Goal: Task Accomplishment & Management: Manage account settings

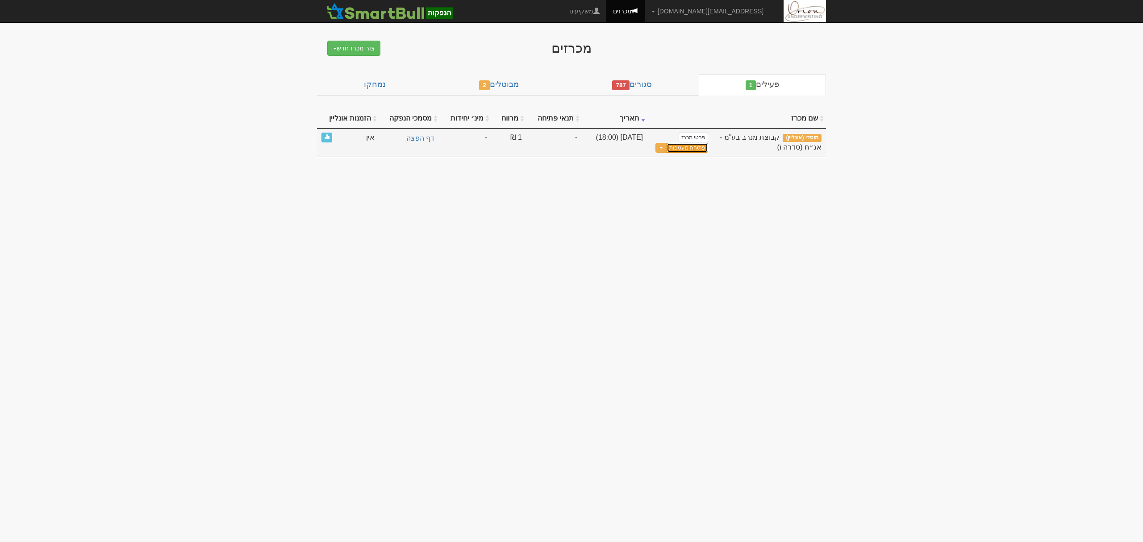
click at [674, 151] on button "פתיחת מעטפות" at bounding box center [687, 148] width 42 height 10
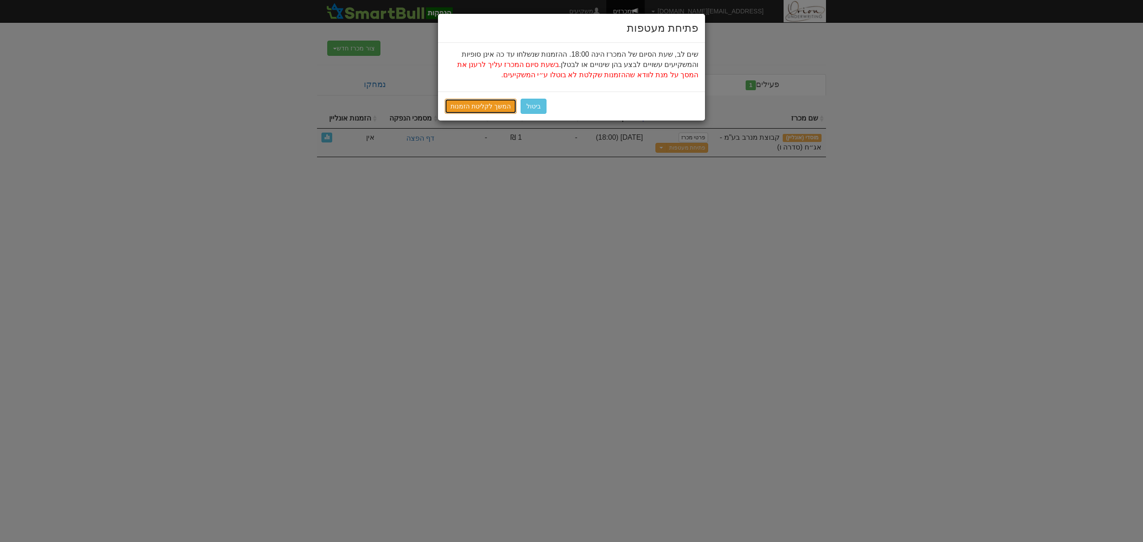
drag, startPoint x: 470, startPoint y: 105, endPoint x: 445, endPoint y: 122, distance: 30.3
click at [470, 105] on link "המשך לקליטת הזמנות" at bounding box center [481, 106] width 72 height 15
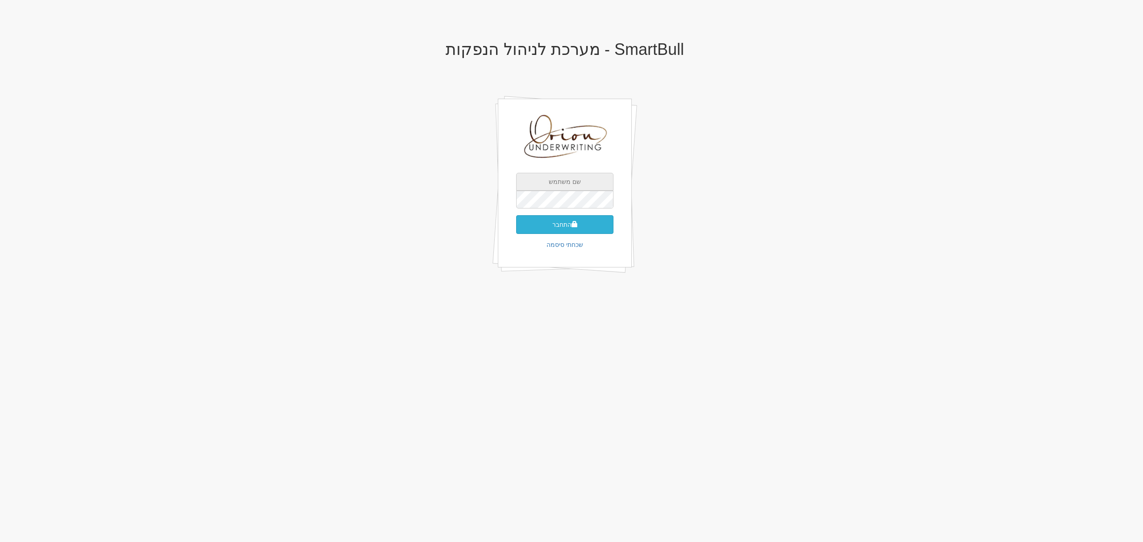
type input "[EMAIL_ADDRESS][DOMAIN_NAME]"
click at [563, 229] on button "התחבר" at bounding box center [564, 224] width 97 height 19
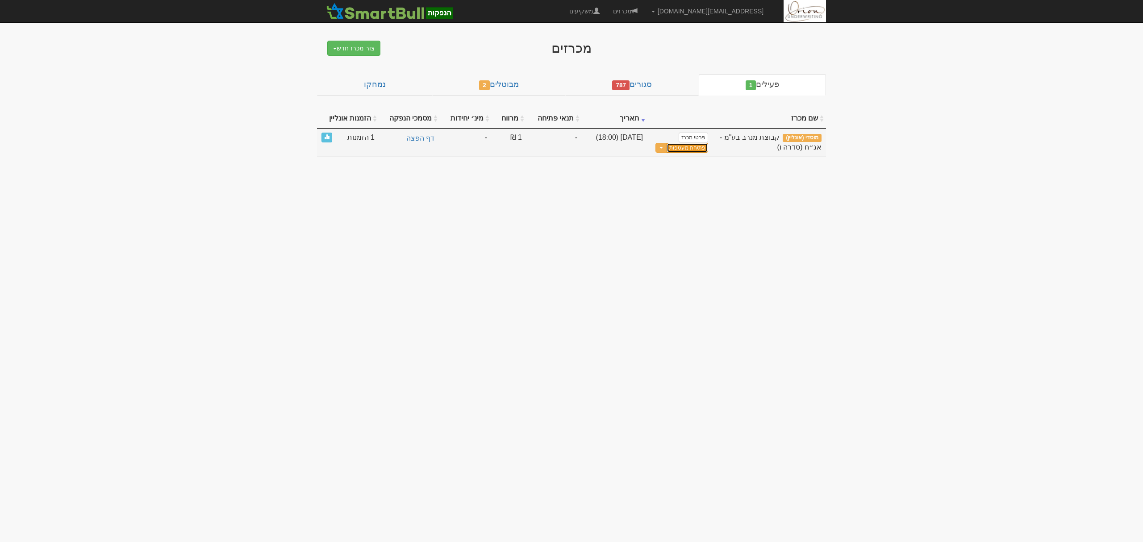
click at [678, 151] on button "פתיחת מעטפות" at bounding box center [687, 148] width 42 height 10
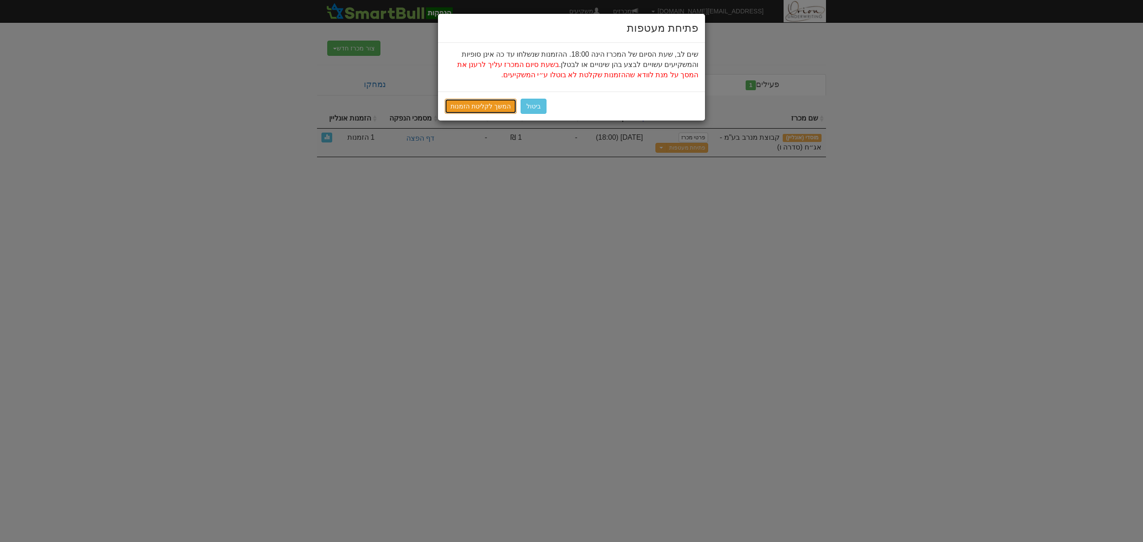
click at [467, 101] on link "המשך לקליטת הזמנות" at bounding box center [481, 106] width 72 height 15
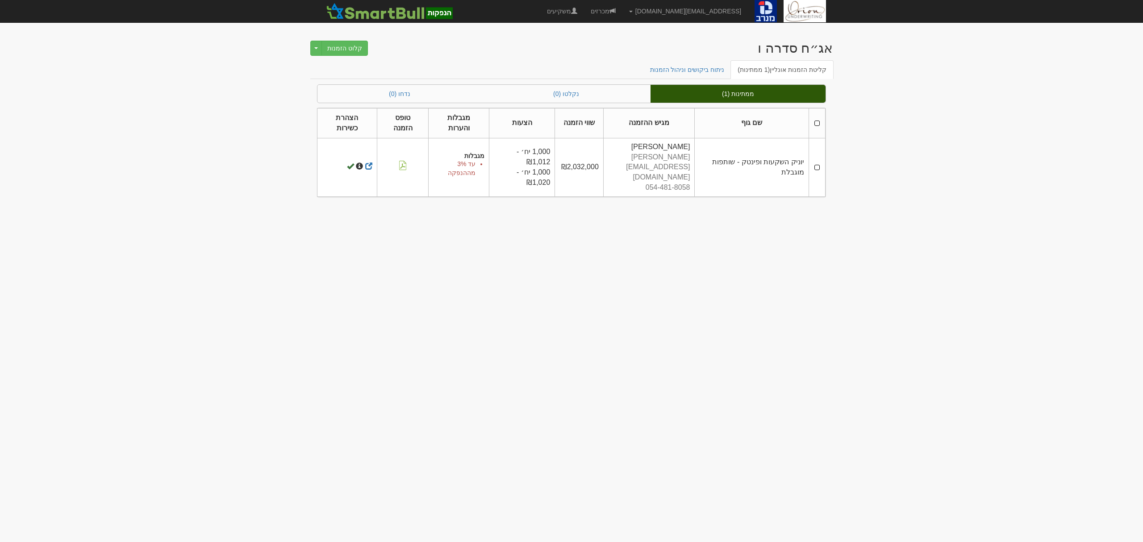
click at [818, 121] on th at bounding box center [816, 123] width 17 height 30
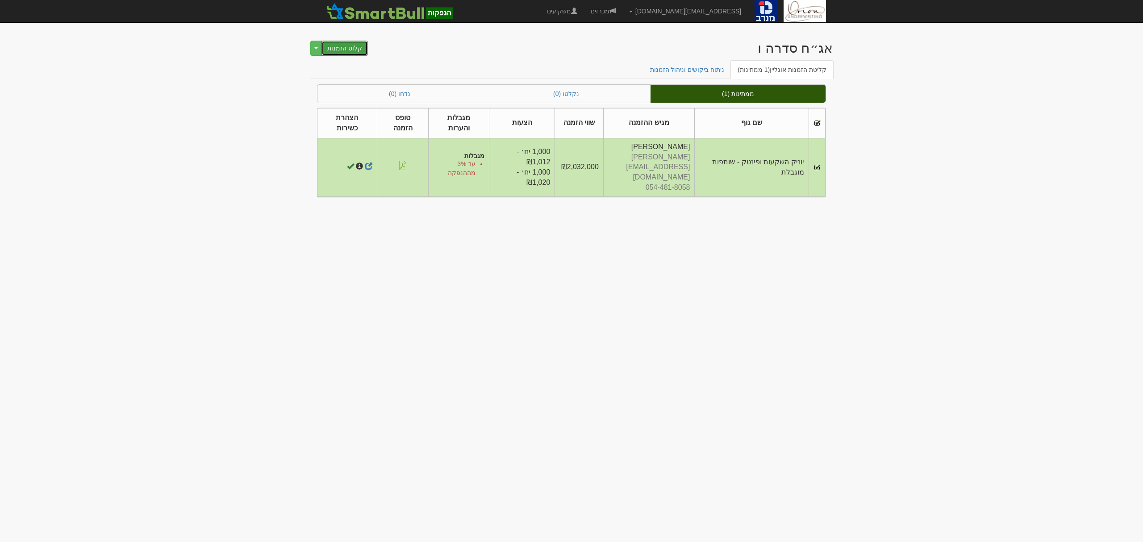
click at [341, 45] on button "קלוט הזמנות" at bounding box center [344, 48] width 46 height 15
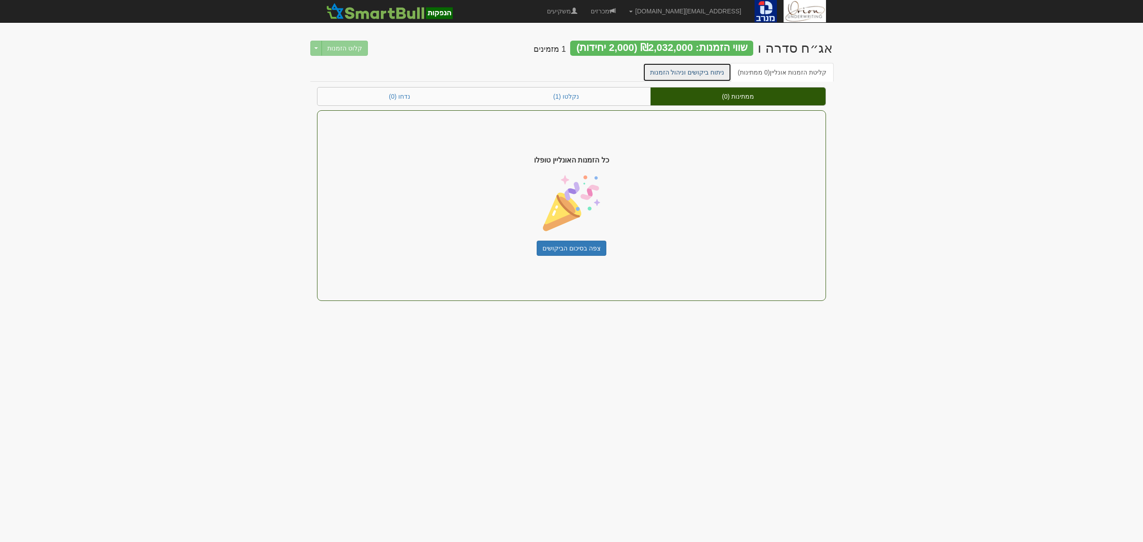
click at [704, 74] on link "ניתוח ביקושים וניהול הזמנות" at bounding box center [687, 72] width 89 height 19
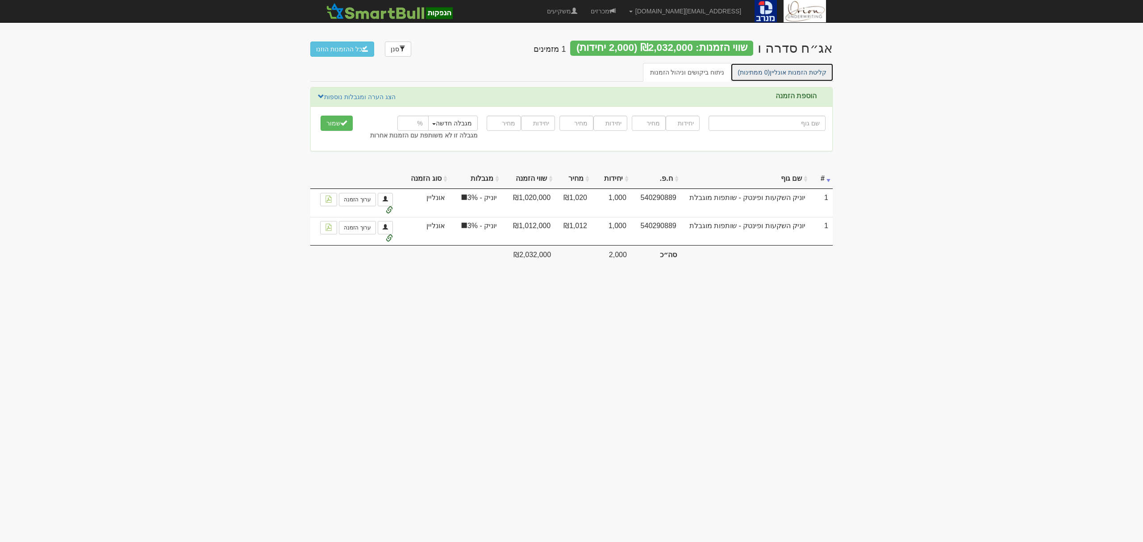
click at [774, 78] on link "קליטת הזמנות אונליין (0 ממתינות)" at bounding box center [781, 72] width 103 height 19
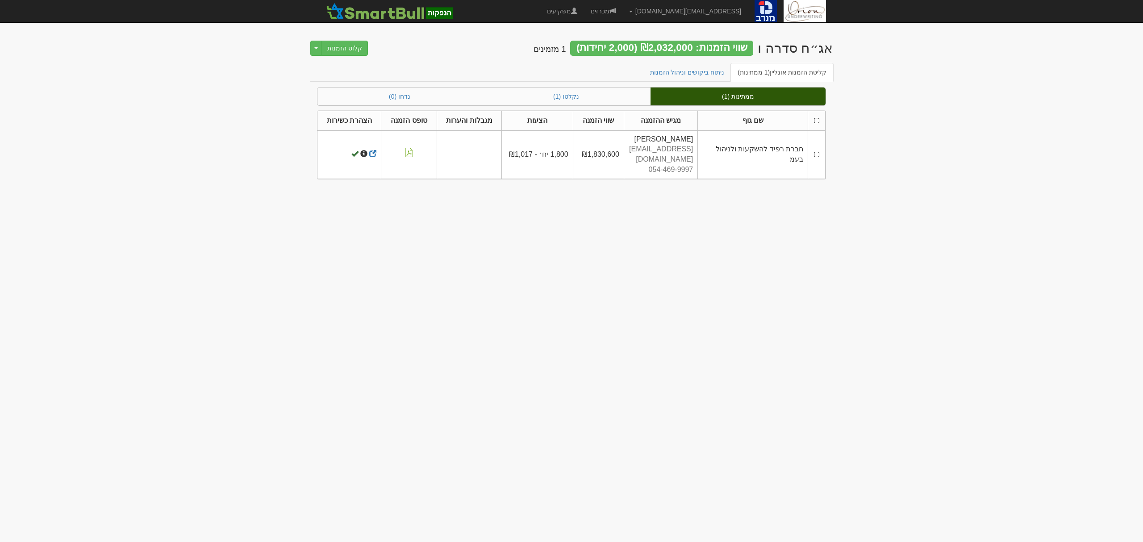
click at [820, 122] on th at bounding box center [816, 121] width 17 height 20
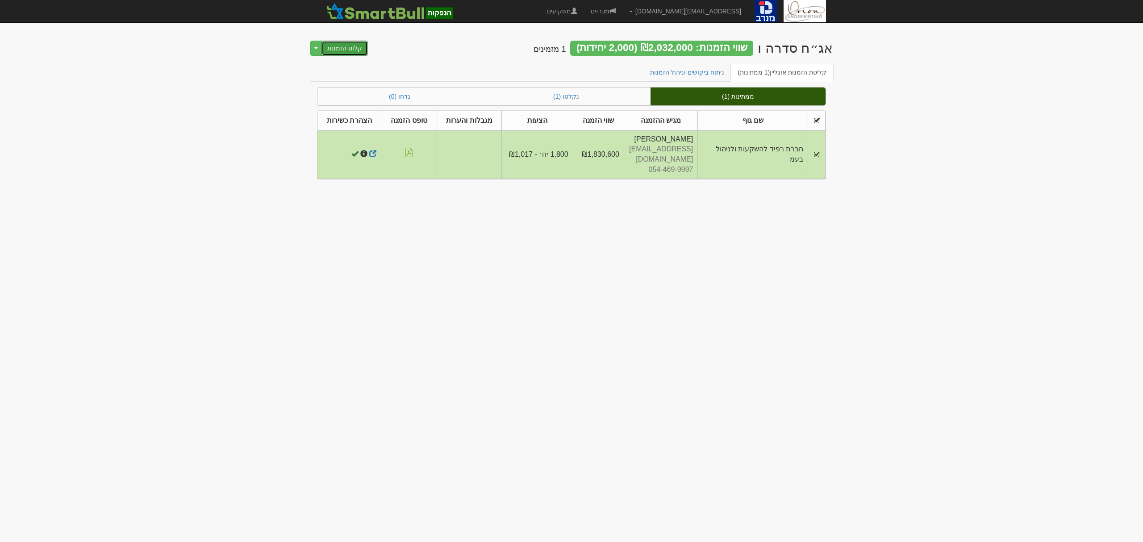
click at [345, 50] on button "קלוט הזמנות" at bounding box center [344, 48] width 46 height 15
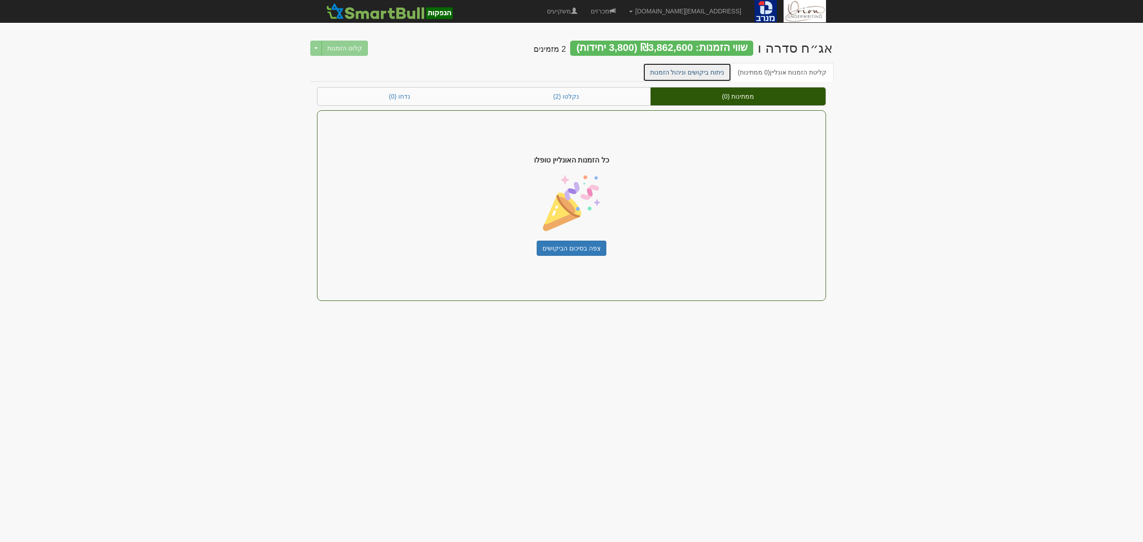
click at [712, 74] on link "ניתוח ביקושים וניהול הזמנות" at bounding box center [687, 72] width 89 height 19
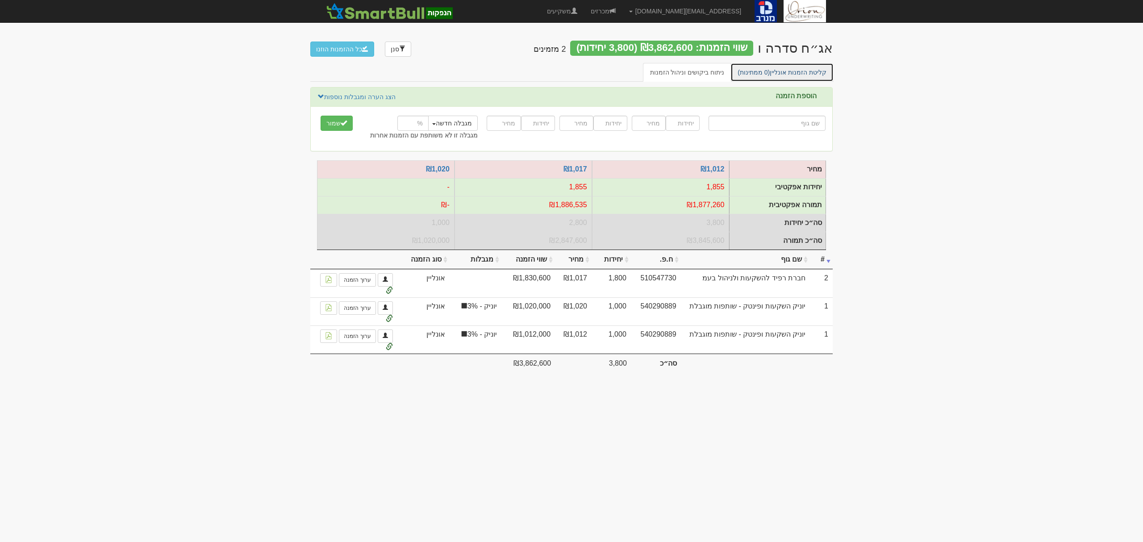
click at [777, 74] on link "קליטת הזמנות אונליין (0 ממתינות)" at bounding box center [781, 72] width 103 height 19
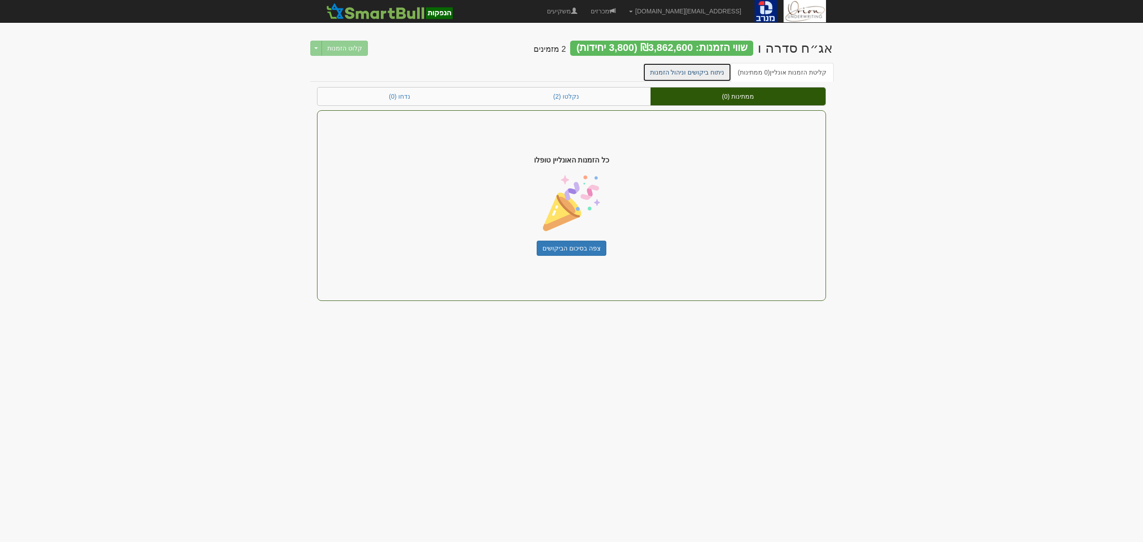
click at [710, 75] on link "ניתוח ביקושים וניהול הזמנות" at bounding box center [687, 72] width 89 height 19
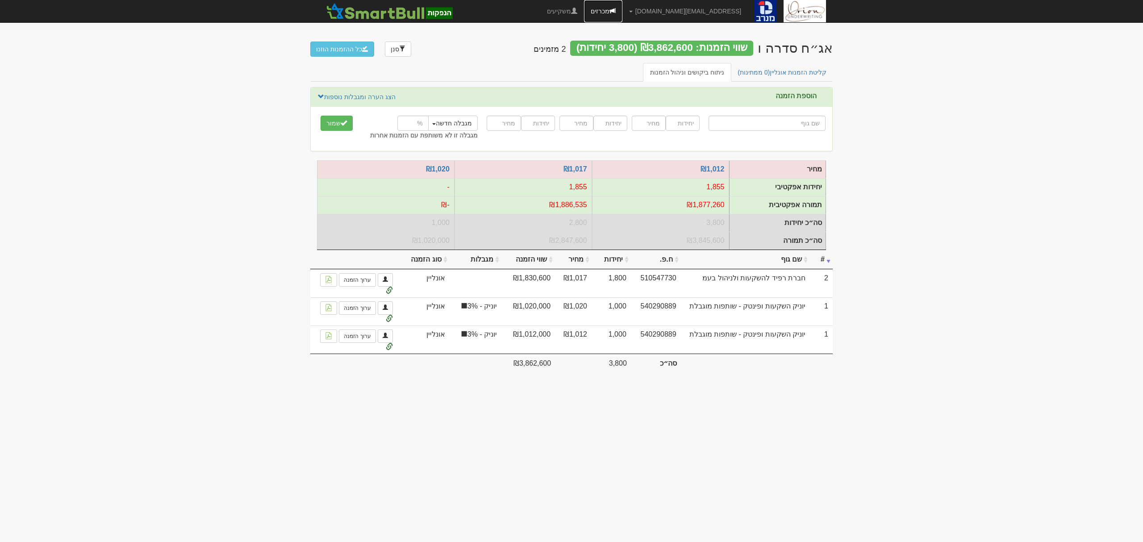
drag, startPoint x: 640, startPoint y: 9, endPoint x: 649, endPoint y: 46, distance: 38.4
click at [622, 9] on link "מכרזים" at bounding box center [603, 11] width 38 height 22
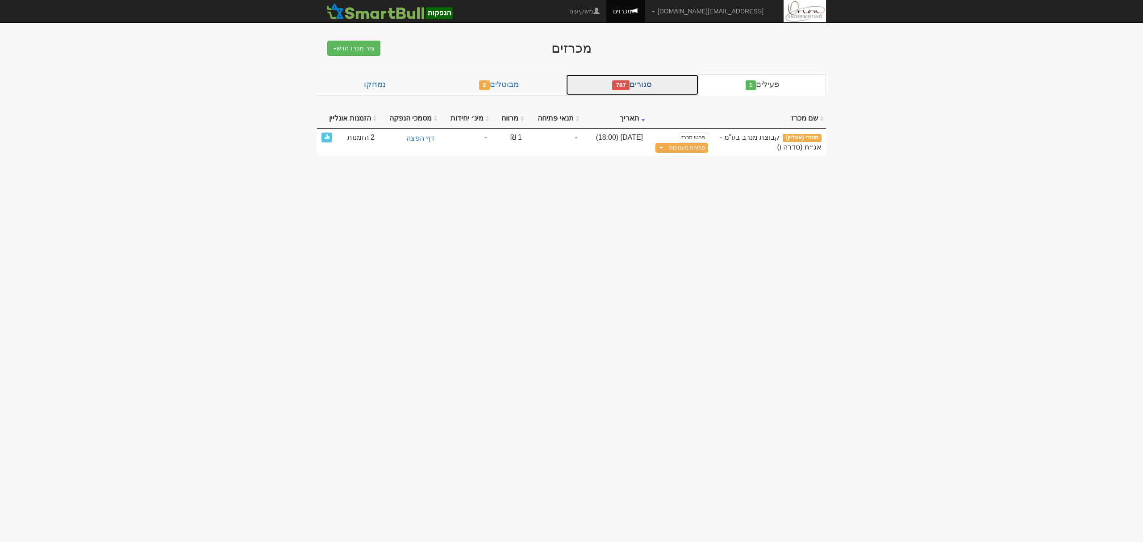
click at [659, 89] on link "סגורים 787" at bounding box center [632, 84] width 133 height 21
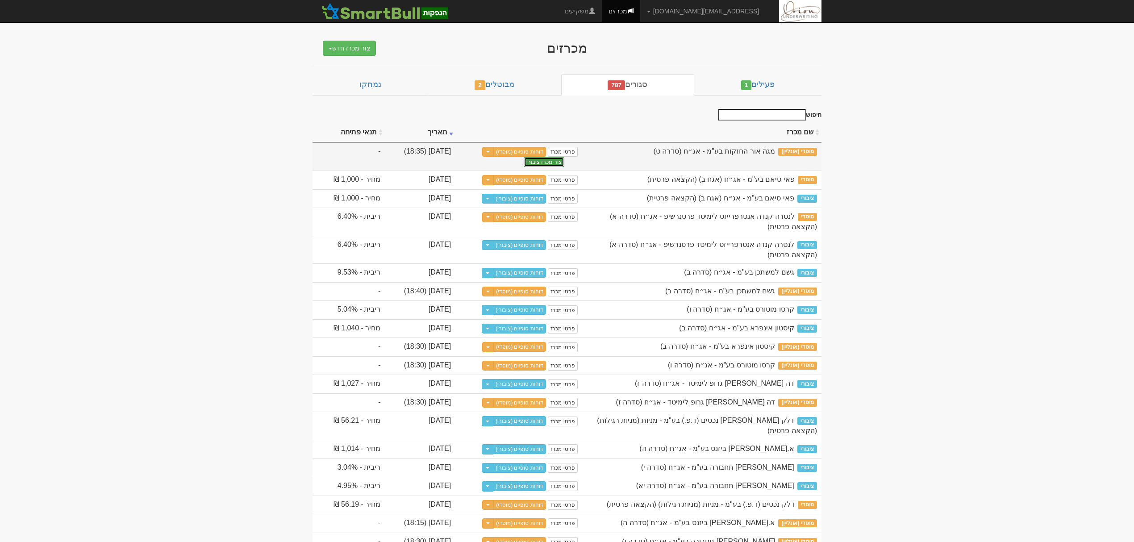
click at [529, 157] on button "צור מכרז ציבורי" at bounding box center [544, 162] width 41 height 10
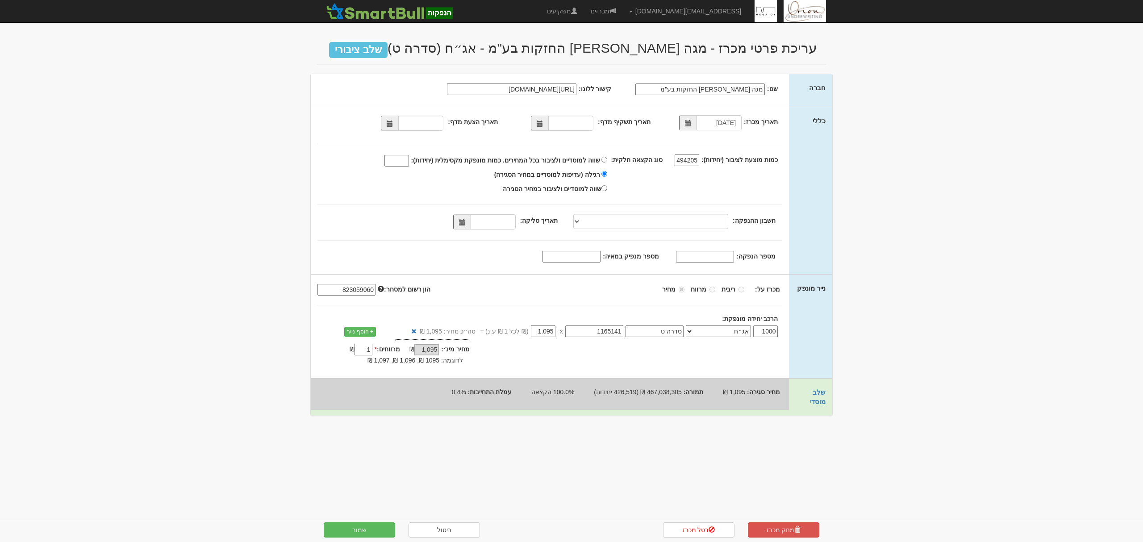
click at [540, 124] on span at bounding box center [540, 124] width 6 height 6
type input "01/09/2025"
click at [393, 123] on span at bounding box center [390, 124] width 6 height 6
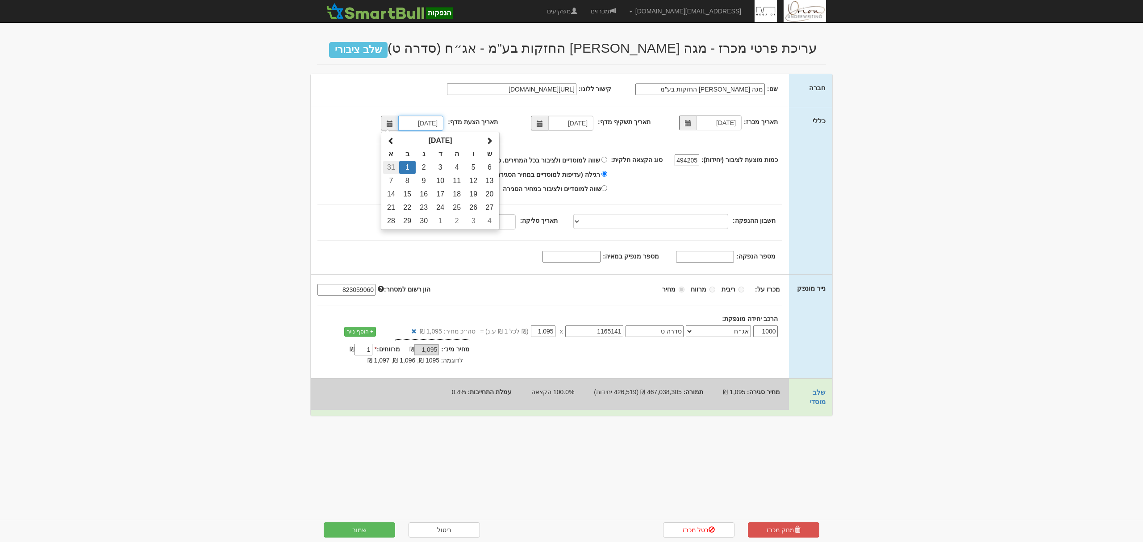
click at [395, 165] on td "31" at bounding box center [391, 167] width 16 height 13
type input "31/08/2025"
click at [545, 125] on span at bounding box center [539, 123] width 17 height 15
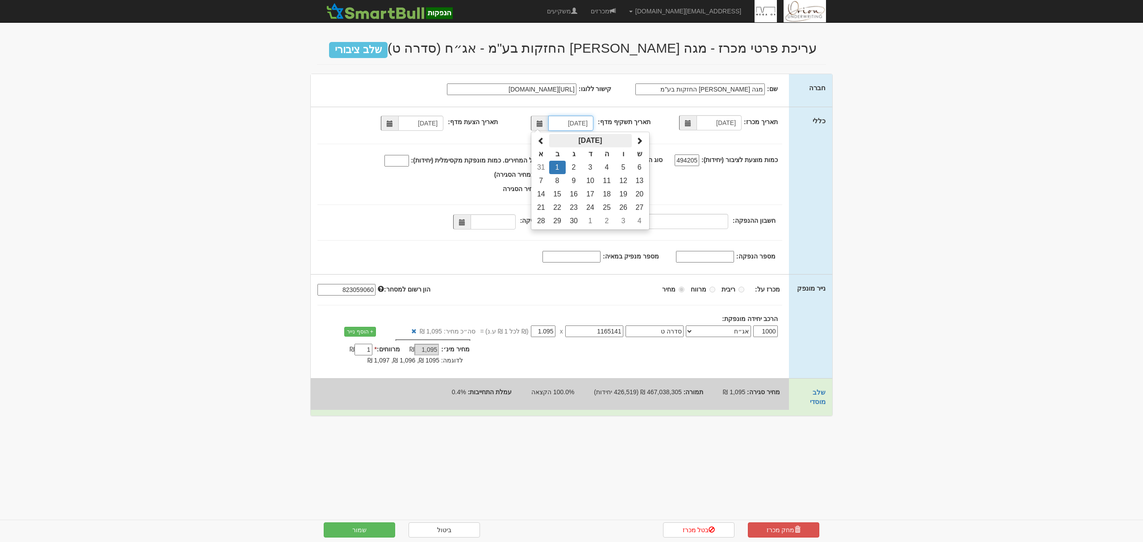
click at [583, 136] on th "ספטמבר 2025" at bounding box center [590, 140] width 83 height 13
click at [583, 136] on th "2025" at bounding box center [590, 140] width 91 height 13
click at [550, 188] on span "2024" at bounding box center [552, 188] width 24 height 24
click at [578, 215] on span "אוק׳" at bounding box center [578, 214] width 24 height 24
click at [593, 221] on td "30" at bounding box center [590, 220] width 17 height 13
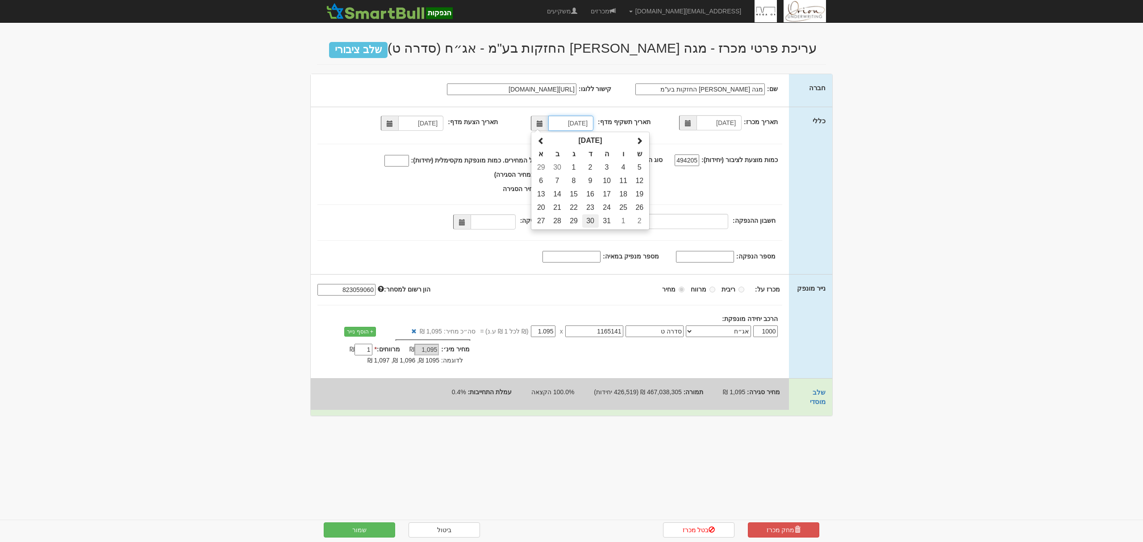
type input "30/10/2024"
click at [602, 215] on select "מזרחי, 480, 123775, IL56 0204 8000 0000 0123 775 מזרחי, 480, 123767, IL78 0204 …" at bounding box center [650, 221] width 155 height 15
select select "מזרחי, 480, 123775, IL56 0204 8000 0000 0123 775"
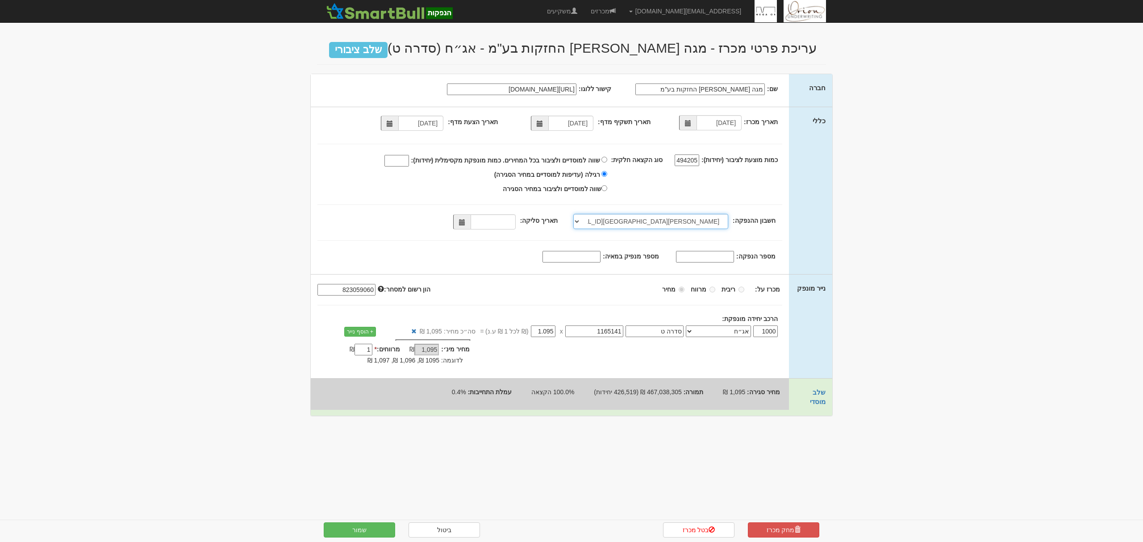
click at [575, 215] on select "מזרחי, 480, 123775, IL56 0204 8000 0000 0123 775 מזרחי, 480, 123767, IL78 0204 …" at bounding box center [650, 221] width 155 height 15
click at [460, 218] on span at bounding box center [461, 221] width 17 height 15
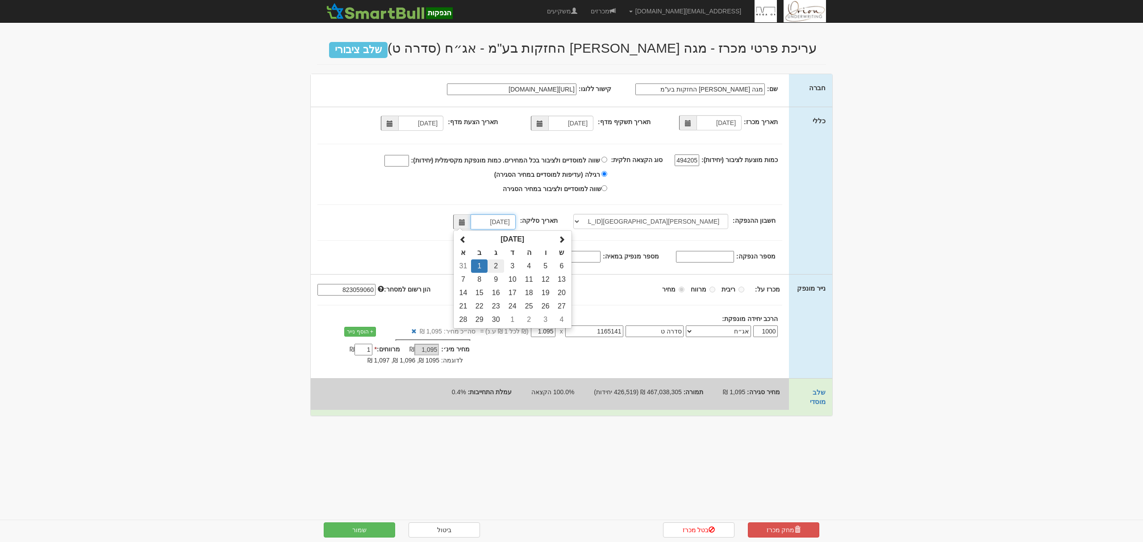
click at [502, 268] on td "2" at bounding box center [495, 265] width 17 height 13
type input "[DATE]"
click at [687, 161] on input "494205" at bounding box center [686, 160] width 25 height 12
click at [539, 162] on span "שווה למוסדיים ולציבור בכל המחירים." at bounding box center [551, 160] width 97 height 7
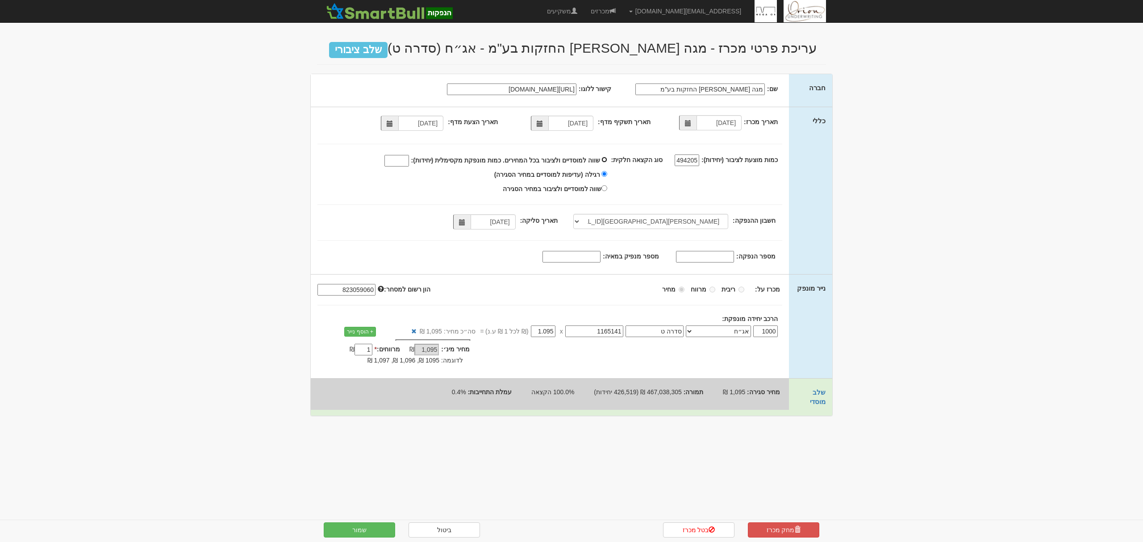
click at [601, 162] on input "שווה למוסדיים ולציבור בכל המחירים. כמות מונפקת מקסימלית (יחידות):" at bounding box center [604, 160] width 6 height 6
radio input "true"
click at [404, 162] on input "שווה למוסדיים ולציבור בכל המחירים. כמות מונפקת מקסימלית (יחידות):" at bounding box center [396, 161] width 25 height 12
drag, startPoint x: 404, startPoint y: 161, endPoint x: 418, endPoint y: 159, distance: 14.4
click at [409, 159] on input "430000" at bounding box center [396, 161] width 25 height 12
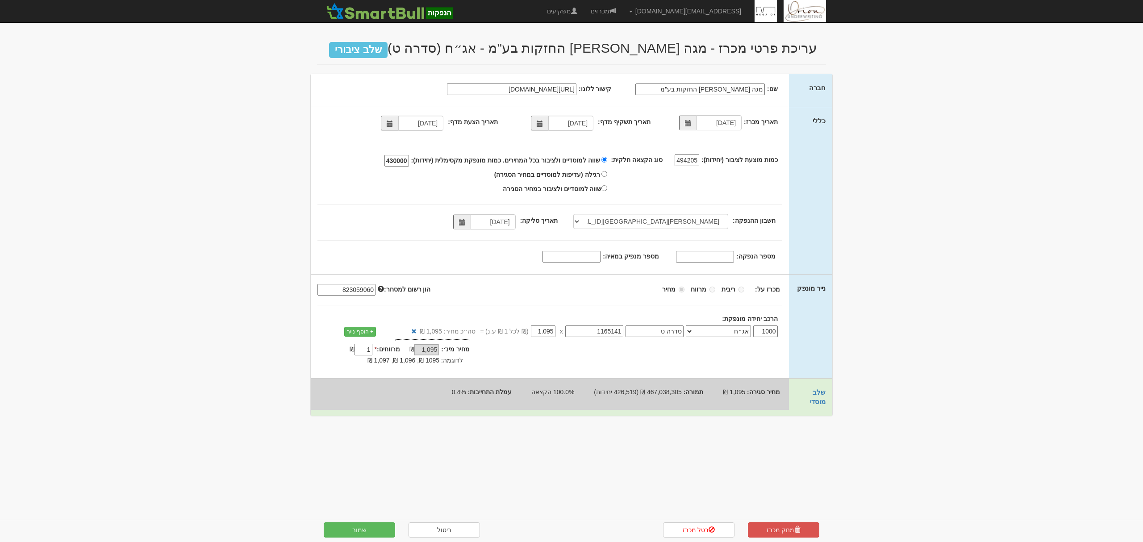
type input "430000"
click at [412, 192] on div "שווה למוסדיים ולציבור בכל המחירים. כמות מונפקת מקסימלית (יחידות): 430000" at bounding box center [461, 175] width 300 height 42
click at [362, 533] on button "שמור" at bounding box center [359, 529] width 71 height 15
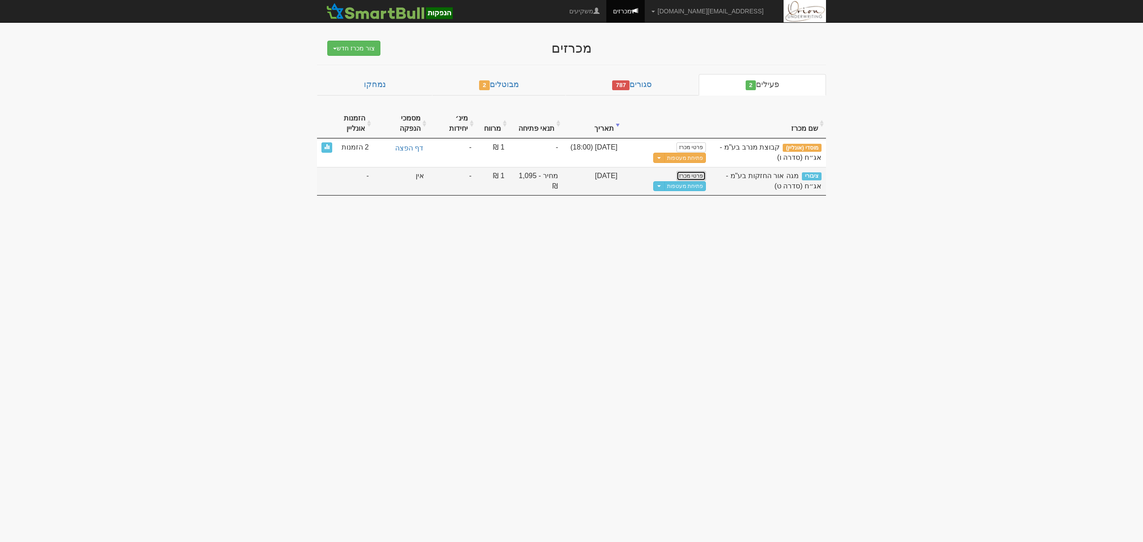
click at [697, 176] on link "פרטי מכרז" at bounding box center [690, 176] width 29 height 10
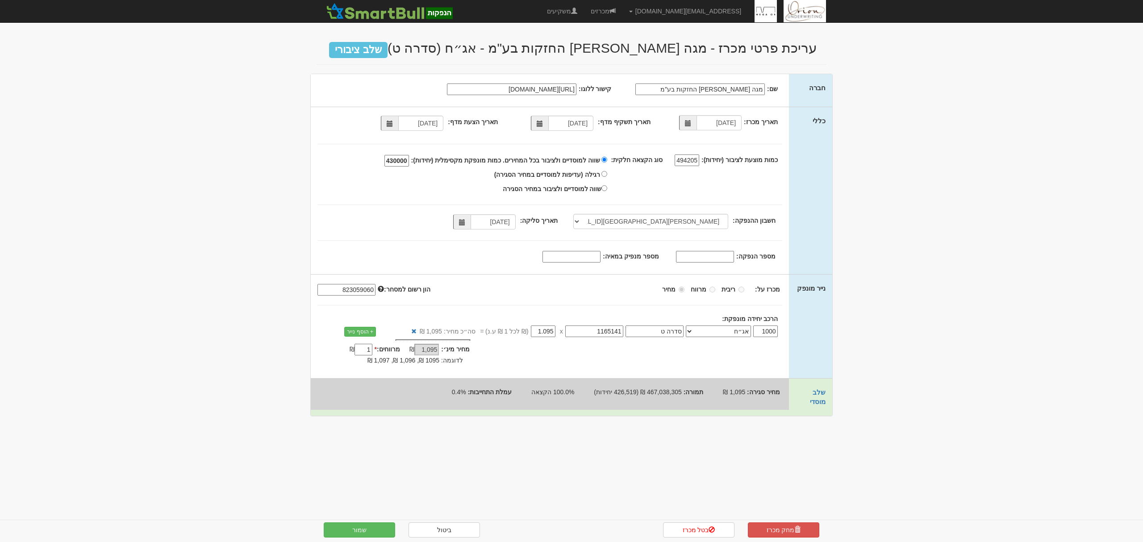
select select "[PERSON_NAME][GEOGRAPHIC_DATA][FINANCIAL_ID]"
click at [607, 174] on input "רגילה (עדיפות למוסדיים במחיר הסגירה)" at bounding box center [604, 174] width 6 height 6
radio input "true"
click at [359, 532] on button "שמור" at bounding box center [359, 529] width 71 height 15
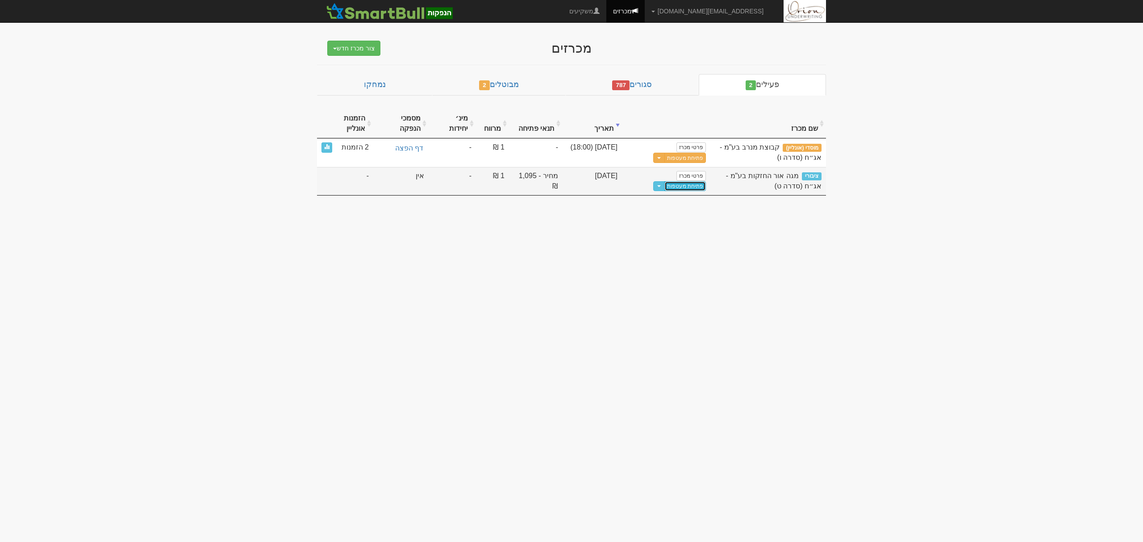
click at [691, 190] on link "פתיחת מעטפות" at bounding box center [685, 186] width 42 height 10
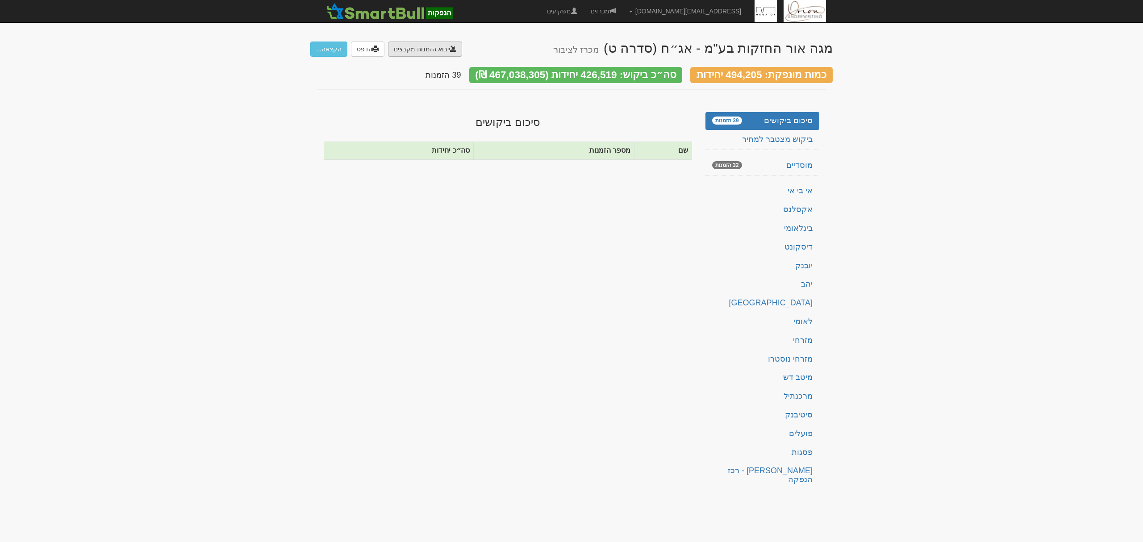
click at [412, 42] on input "file" at bounding box center [39, 74] width 844 height 64
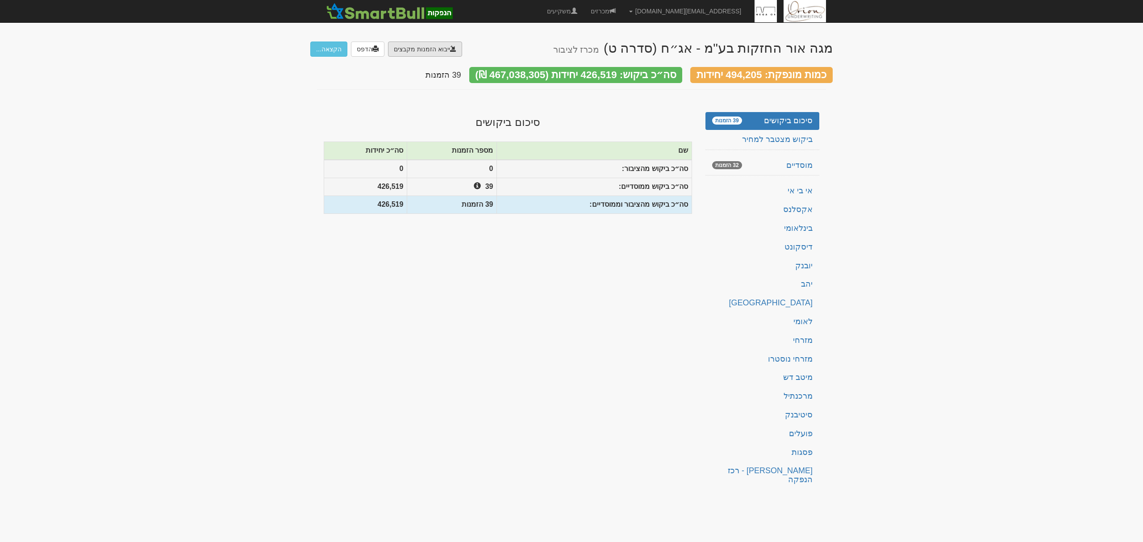
type input "C:\fakepath\bl501122.ems"
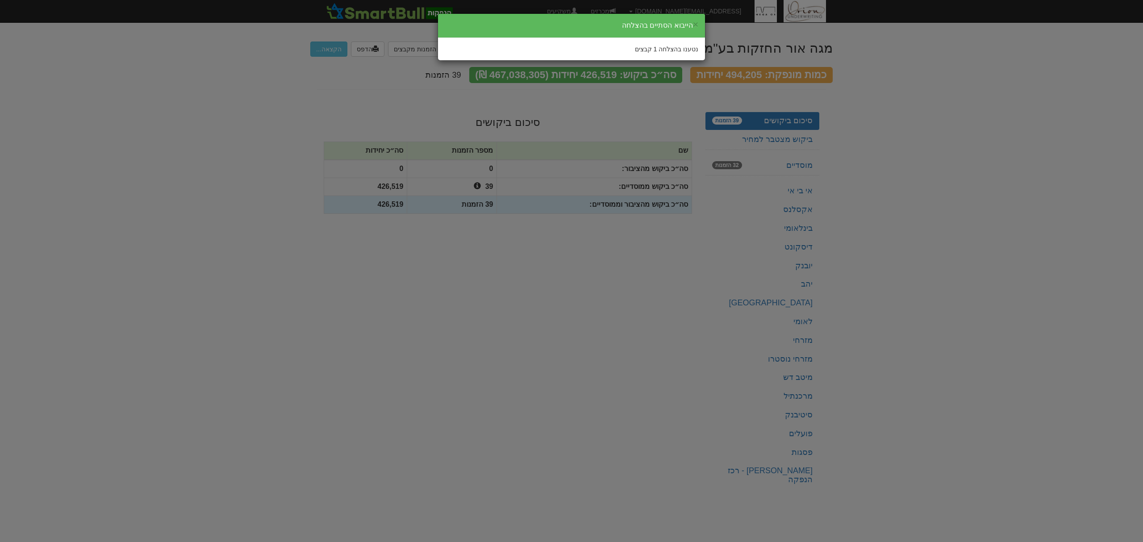
click at [501, 317] on div "× הייבוא הסתיים בהצלחה נטענו בהצלחה 1 קבצים" at bounding box center [571, 271] width 1143 height 542
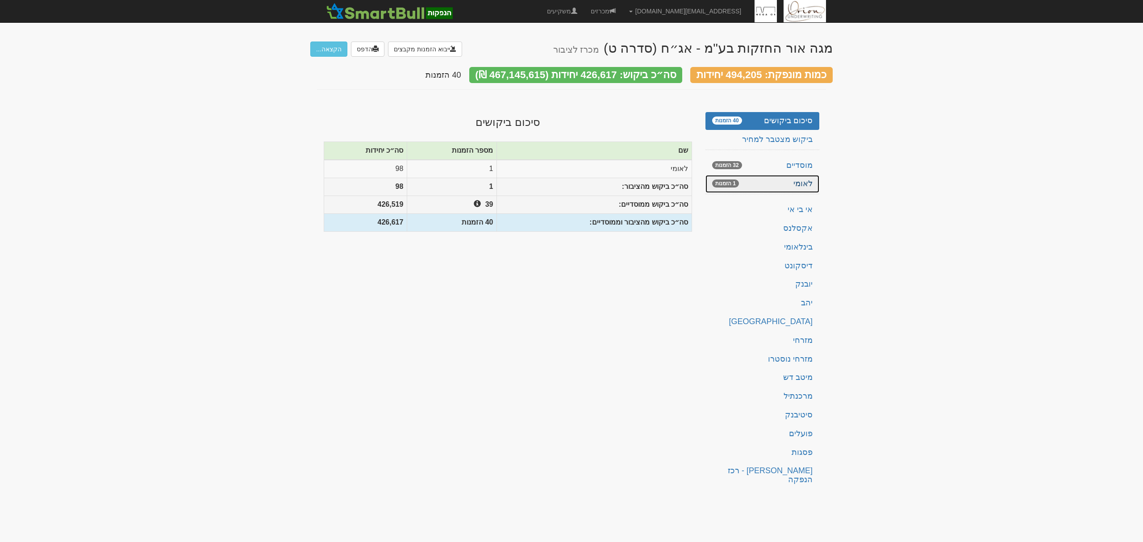
click at [778, 177] on link "לאומי 1 הזמנות" at bounding box center [762, 184] width 114 height 18
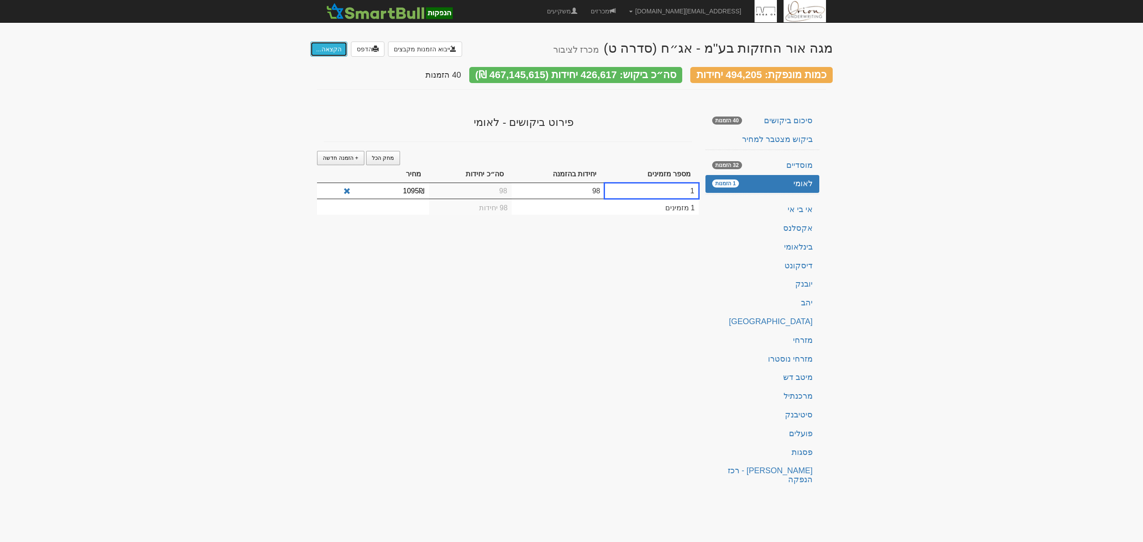
click at [340, 52] on button "הקצאה..." at bounding box center [328, 49] width 37 height 15
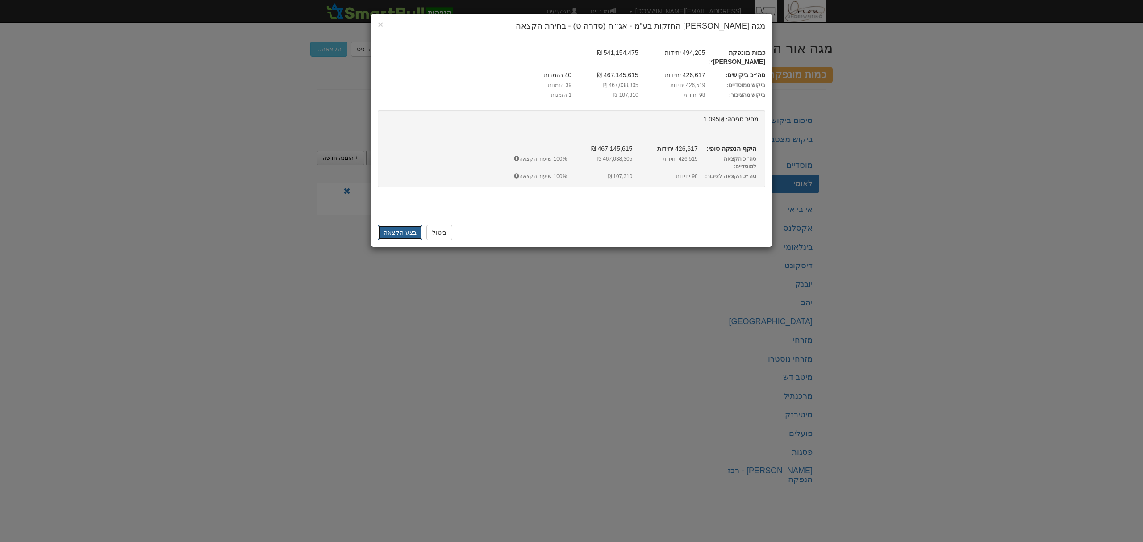
click at [401, 225] on button "בצע הקצאה" at bounding box center [400, 232] width 45 height 15
drag, startPoint x: 401, startPoint y: 211, endPoint x: 404, endPoint y: 217, distance: 6.8
click at [404, 225] on button "בצע הקצאה" at bounding box center [400, 232] width 45 height 15
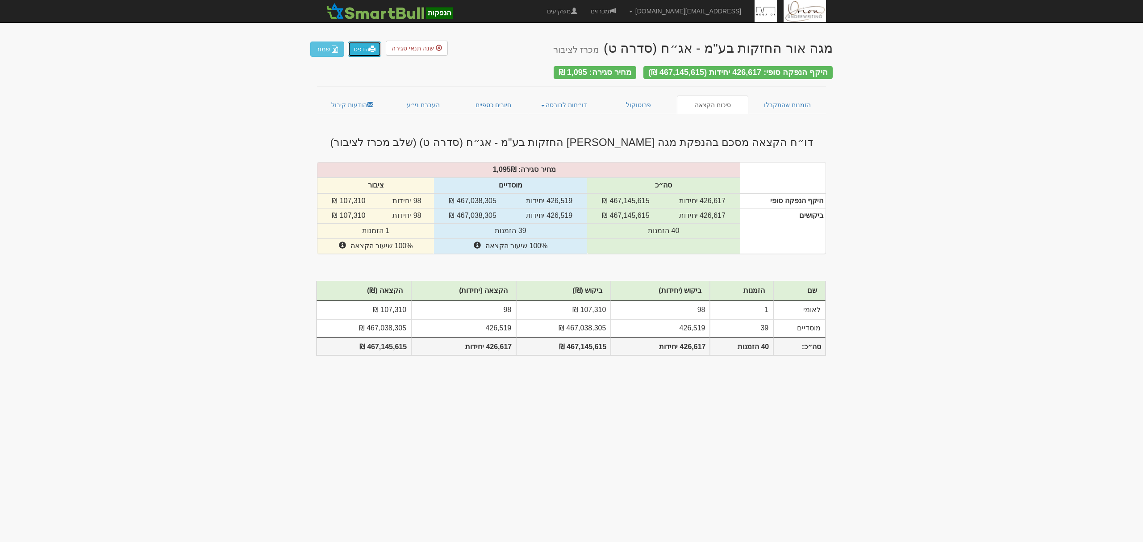
click at [365, 46] on link "הדפס" at bounding box center [364, 49] width 33 height 15
click at [620, 101] on link "פרוטוקול" at bounding box center [638, 105] width 77 height 19
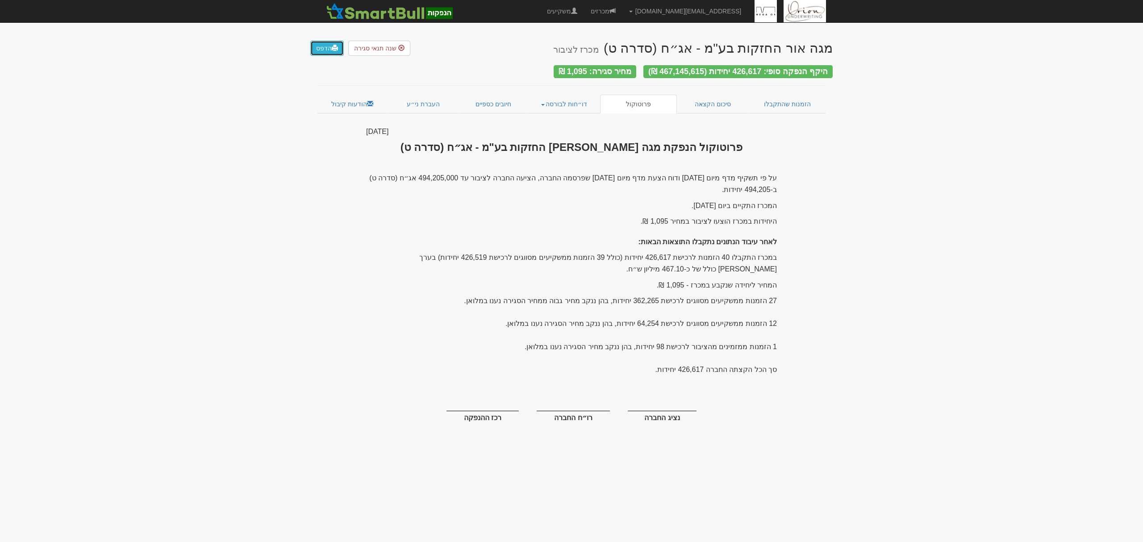
click at [321, 49] on link "הדפס" at bounding box center [326, 48] width 33 height 15
click at [622, 11] on link "מכרזים" at bounding box center [603, 11] width 38 height 22
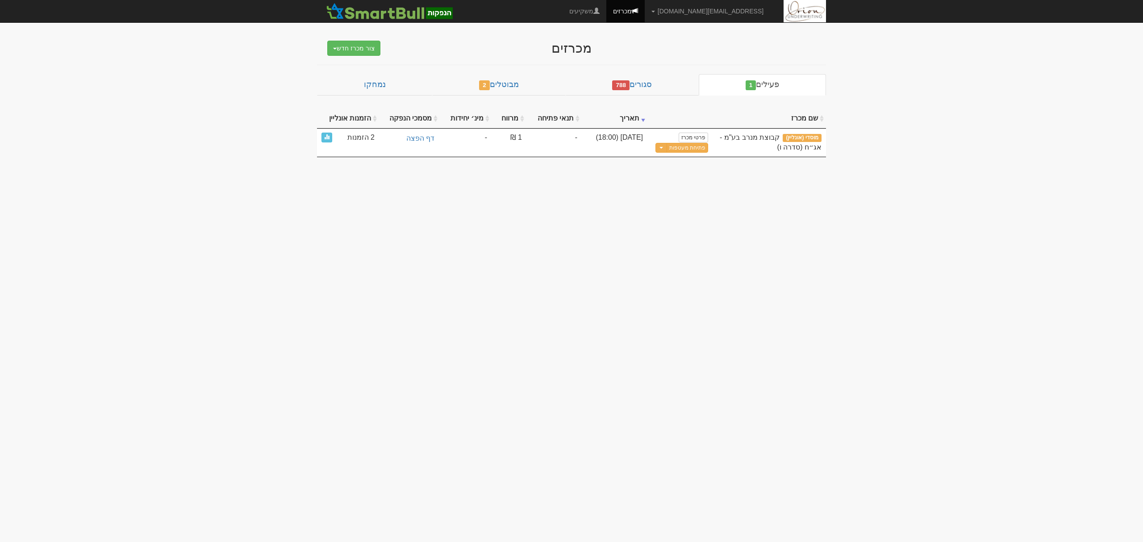
click at [978, 230] on body "hanpaka@orion-uw.com הגדרות חשבונות הנפקה תבניות הודעות קיבול" at bounding box center [571, 271] width 1143 height 542
click at [688, 148] on button "פתיחת מעטפות" at bounding box center [687, 148] width 42 height 10
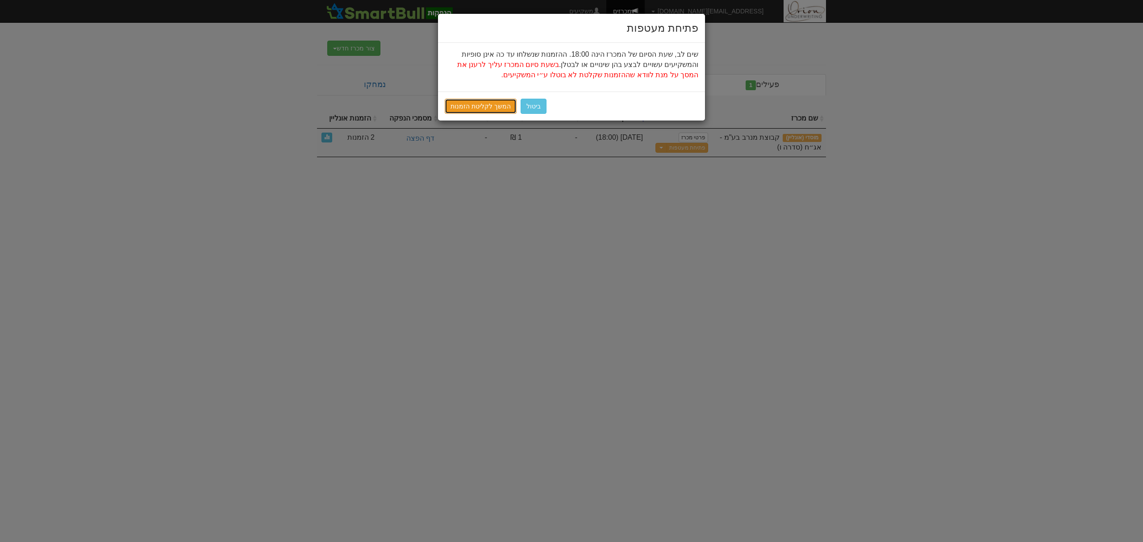
click at [467, 108] on link "המשך לקליטת הזמנות" at bounding box center [481, 106] width 72 height 15
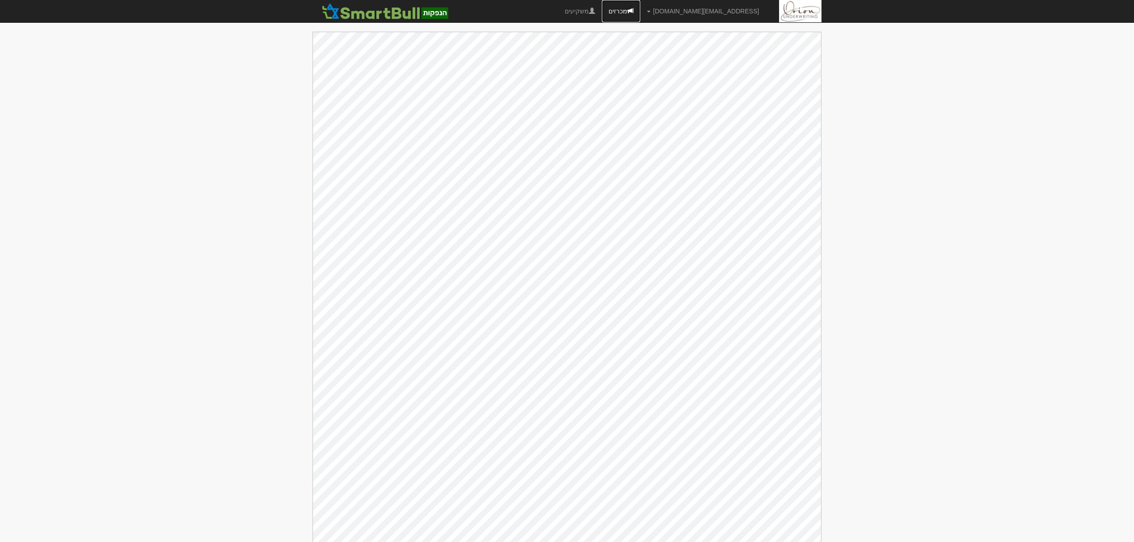
click at [640, 4] on link "מכרזים" at bounding box center [621, 11] width 38 height 22
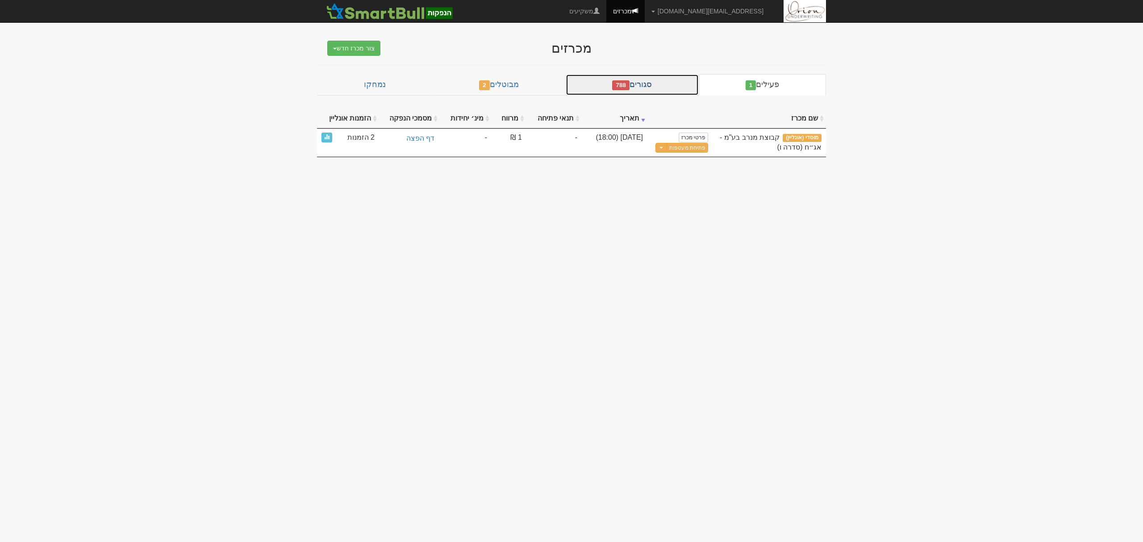
click at [618, 82] on span "788" at bounding box center [620, 85] width 17 height 10
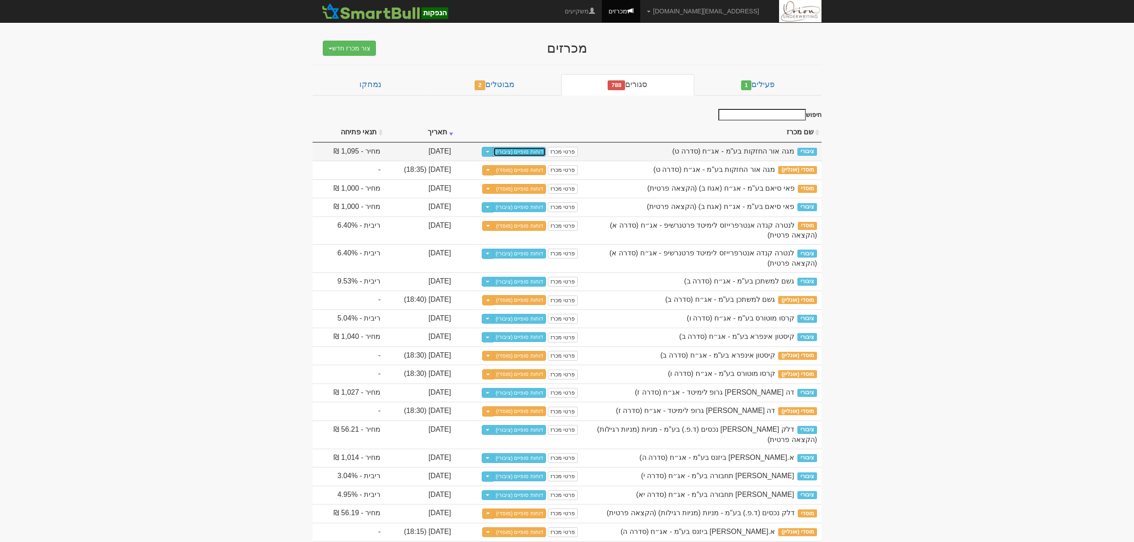
click at [546, 154] on link "דוחות סופיים (ציבורי)" at bounding box center [519, 152] width 53 height 10
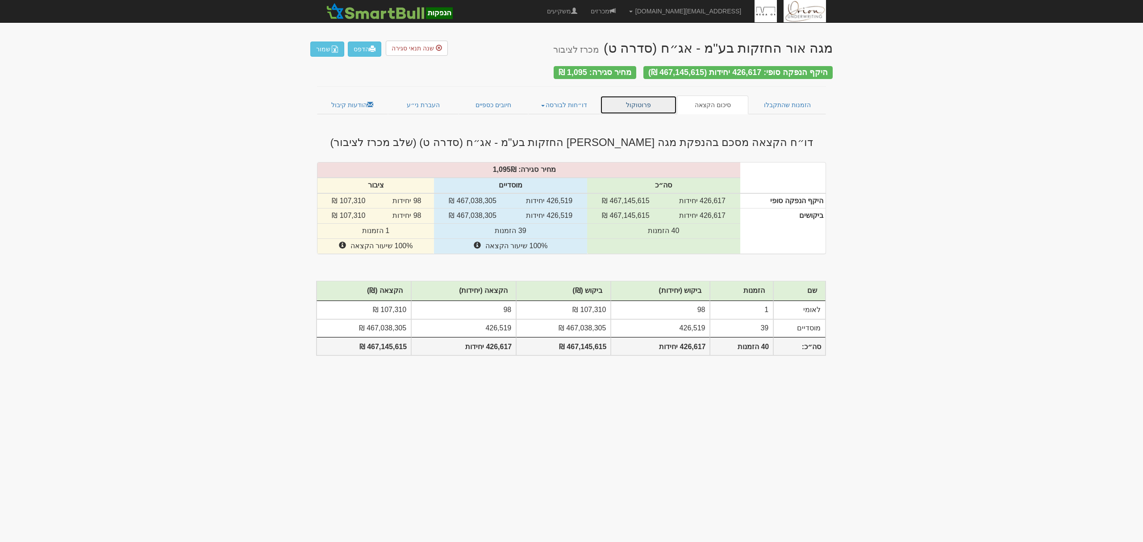
click at [621, 97] on link "פרוטוקול" at bounding box center [638, 105] width 77 height 19
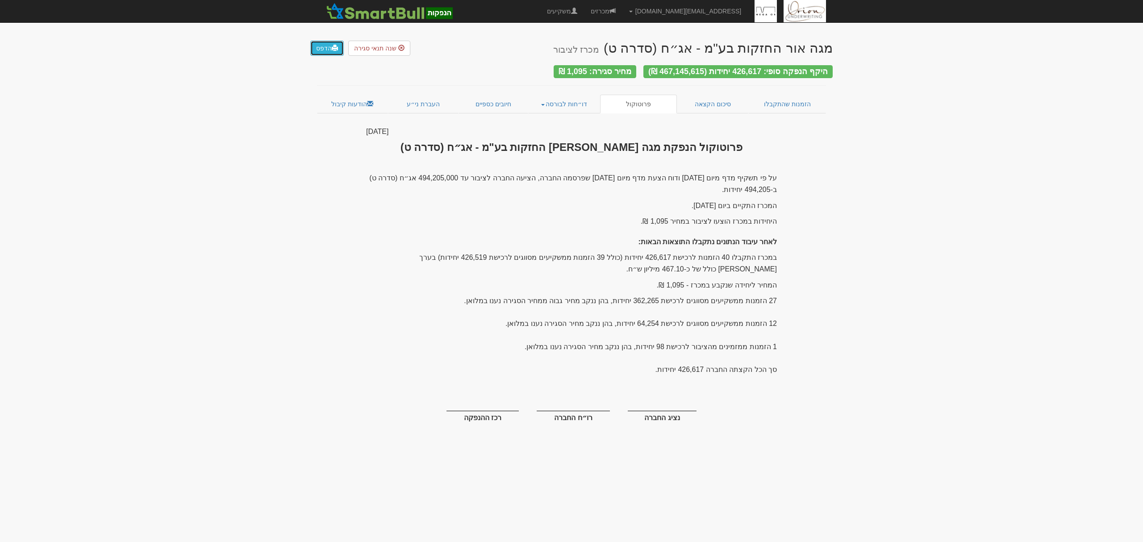
click at [333, 50] on span at bounding box center [335, 48] width 6 height 6
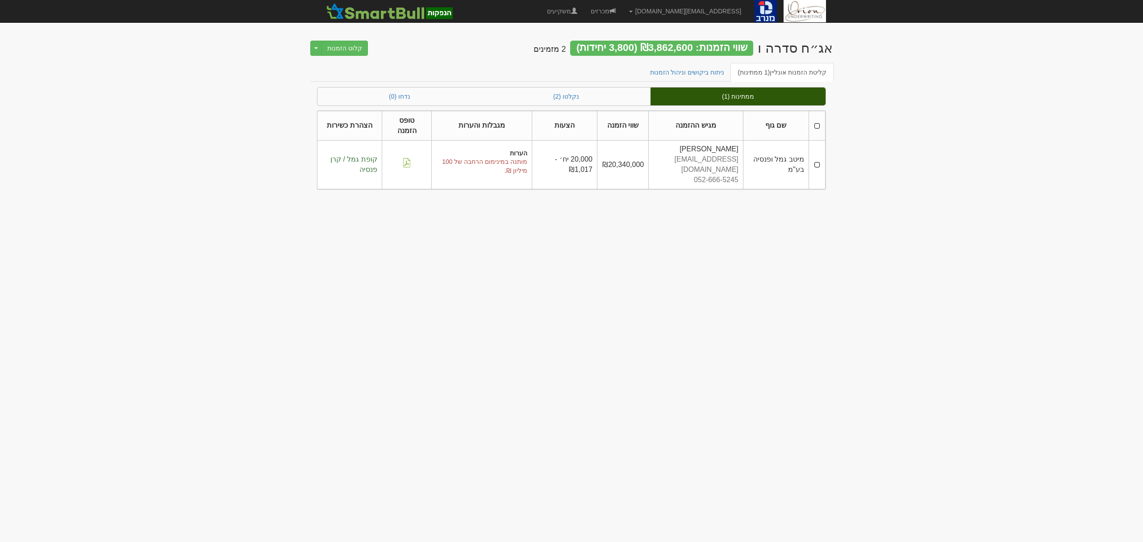
click at [811, 127] on th at bounding box center [816, 126] width 17 height 30
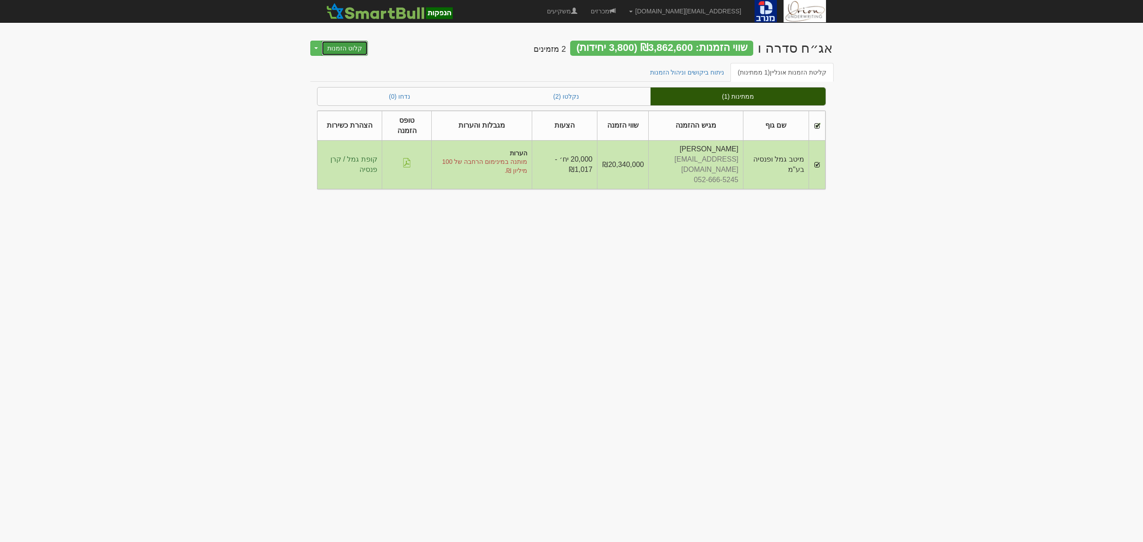
click at [356, 46] on button "קלוט הזמנות" at bounding box center [344, 48] width 46 height 15
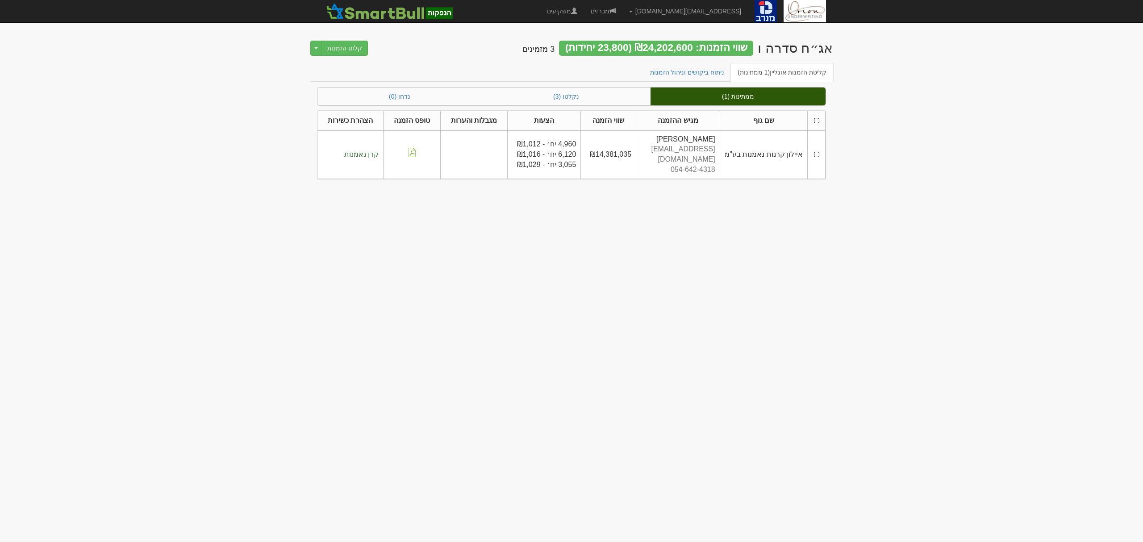
click at [819, 118] on th at bounding box center [816, 121] width 18 height 20
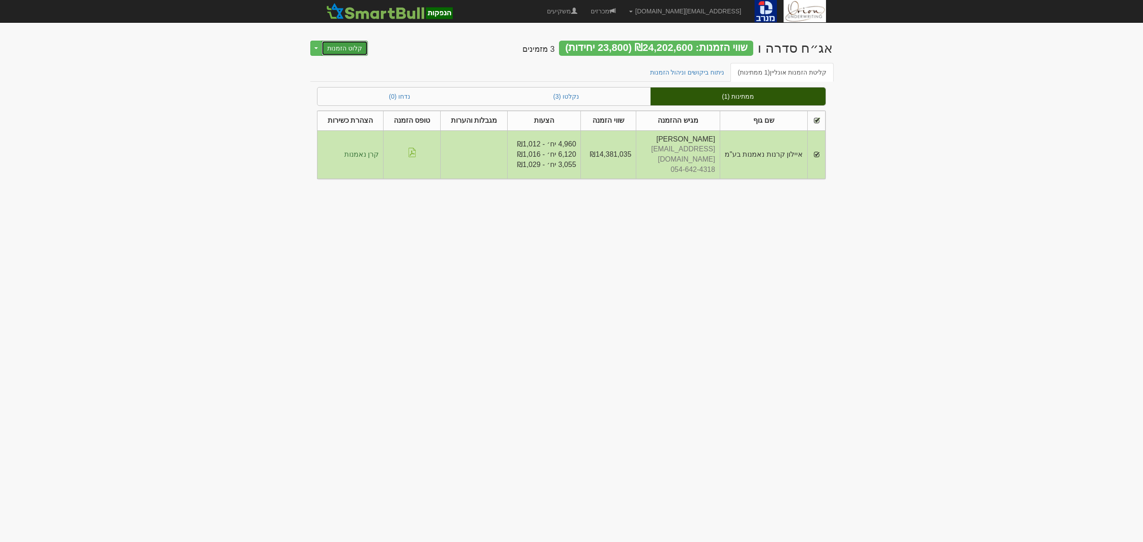
click at [334, 51] on button "קלוט הזמנות" at bounding box center [344, 48] width 46 height 15
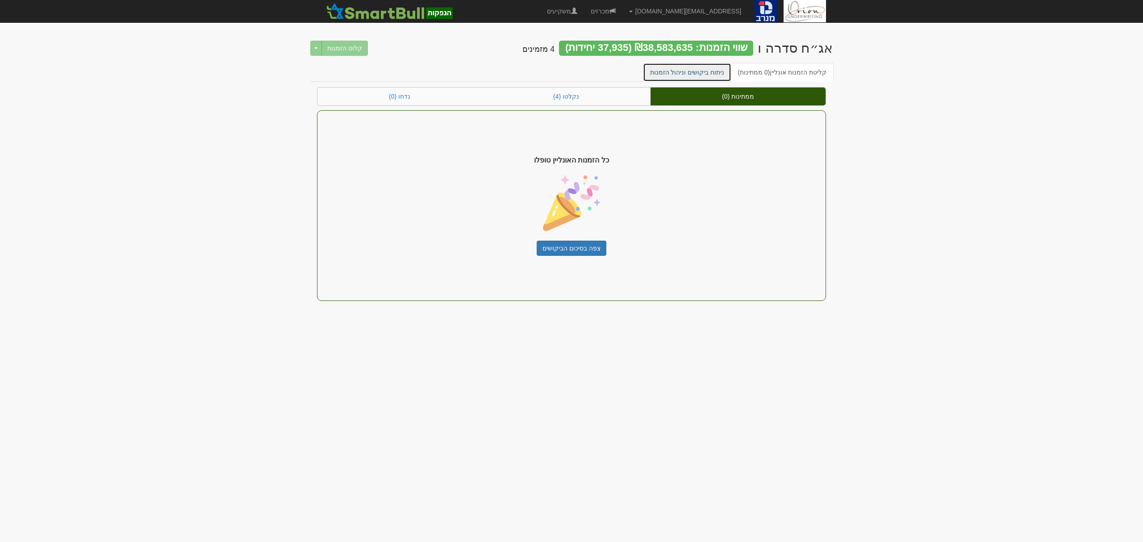
click at [682, 77] on link "ניתוח ביקושים וניהול הזמנות" at bounding box center [687, 72] width 89 height 19
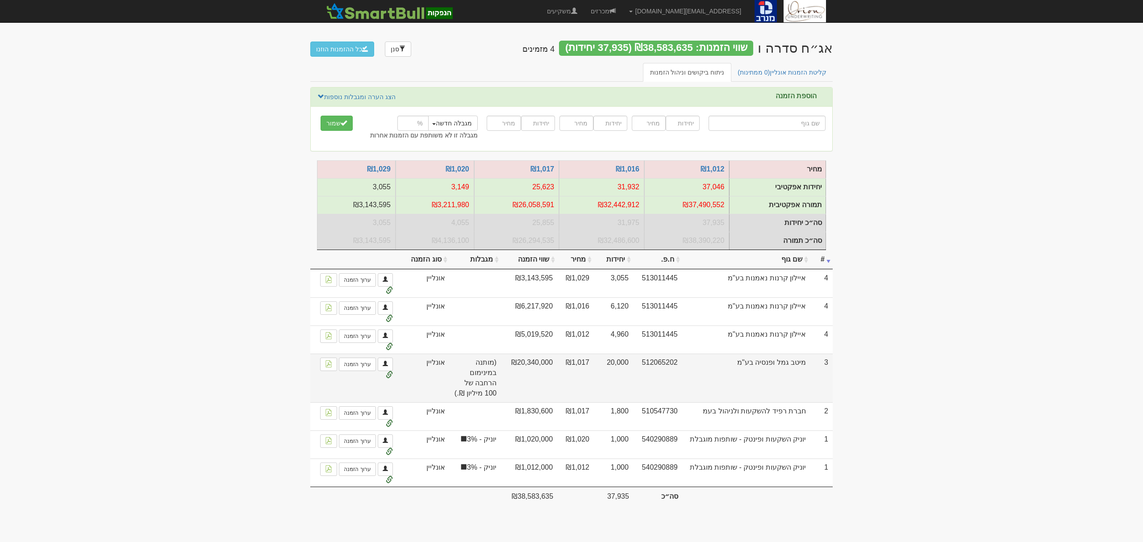
drag, startPoint x: 604, startPoint y: 377, endPoint x: 591, endPoint y: 375, distance: 12.7
click at [591, 375] on tr "3 מיטב גמל ופנסיה בע"מ 512065202 20,000 ₪1,017 ₪20,340,000 (מותנה במינימום הרחב…" at bounding box center [571, 378] width 522 height 48
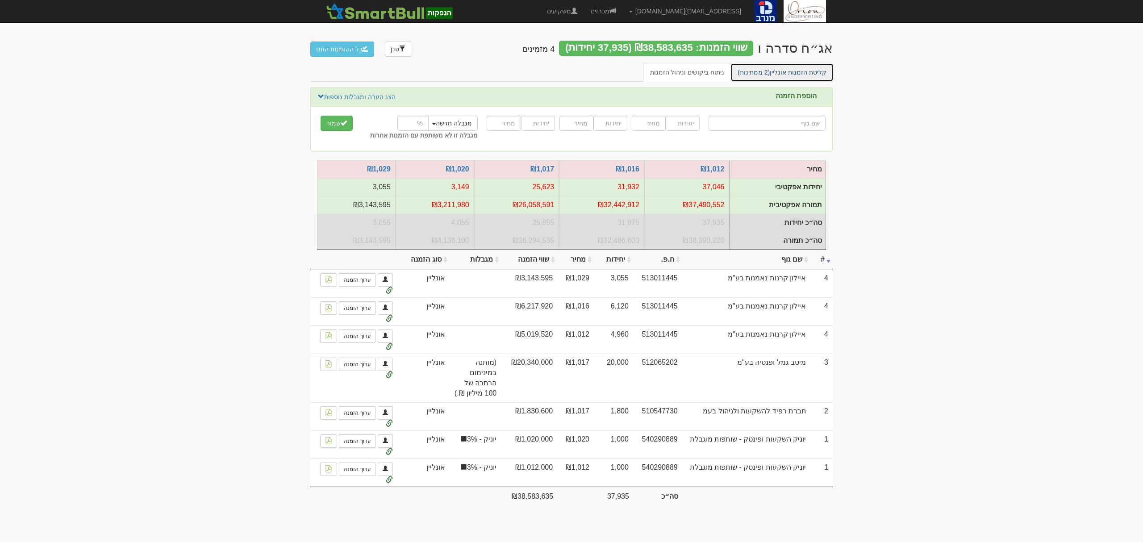
click at [777, 71] on link "קליטת הזמנות אונליין (2 ממתינות)" at bounding box center [781, 72] width 103 height 19
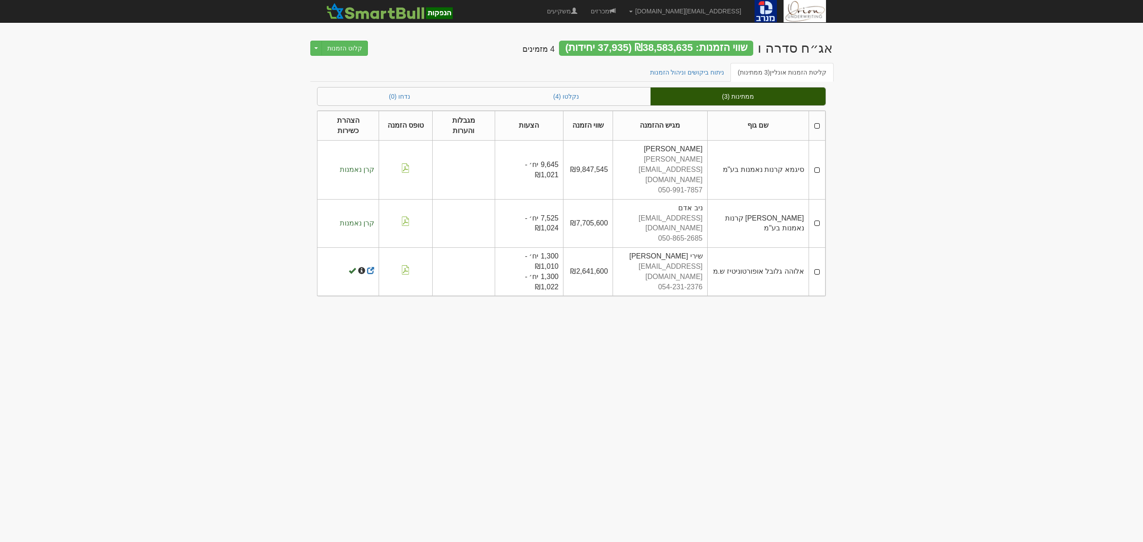
click at [820, 122] on th at bounding box center [816, 126] width 17 height 30
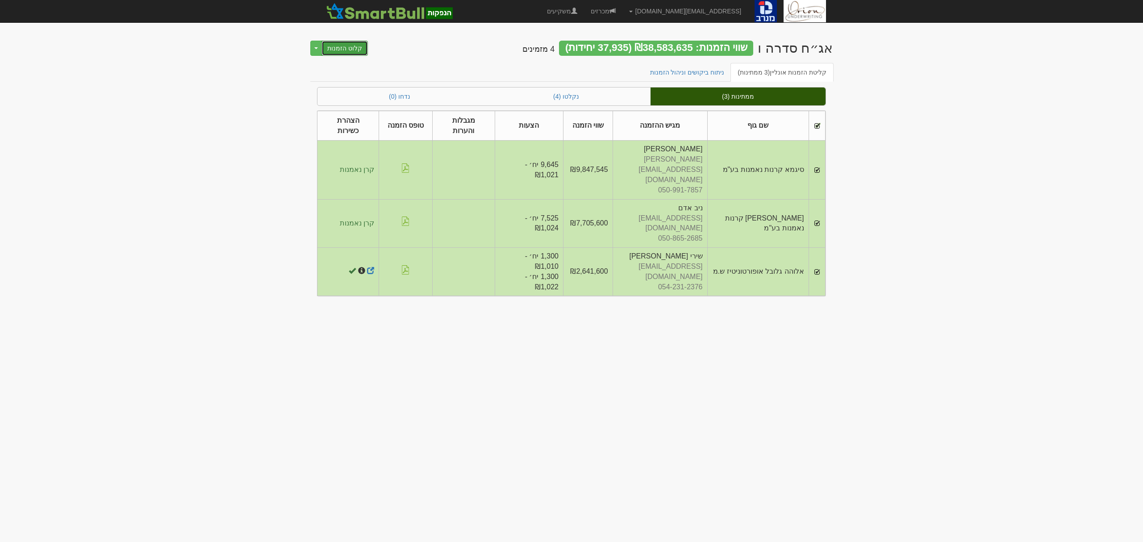
click at [358, 53] on button "קלוט הזמנות" at bounding box center [344, 48] width 46 height 15
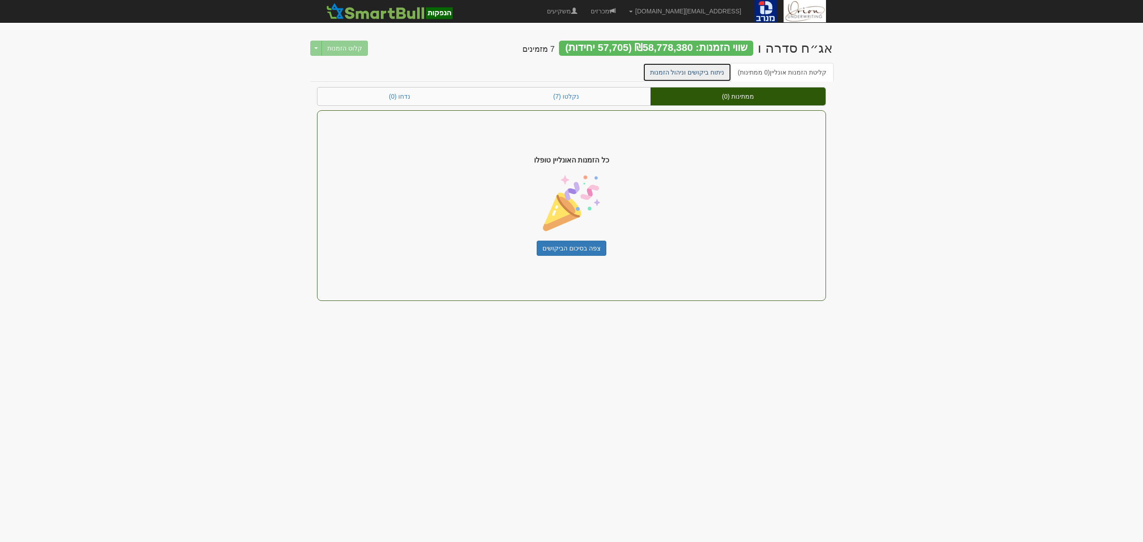
click at [713, 72] on link "ניתוח ביקושים וניהול הזמנות" at bounding box center [687, 72] width 89 height 19
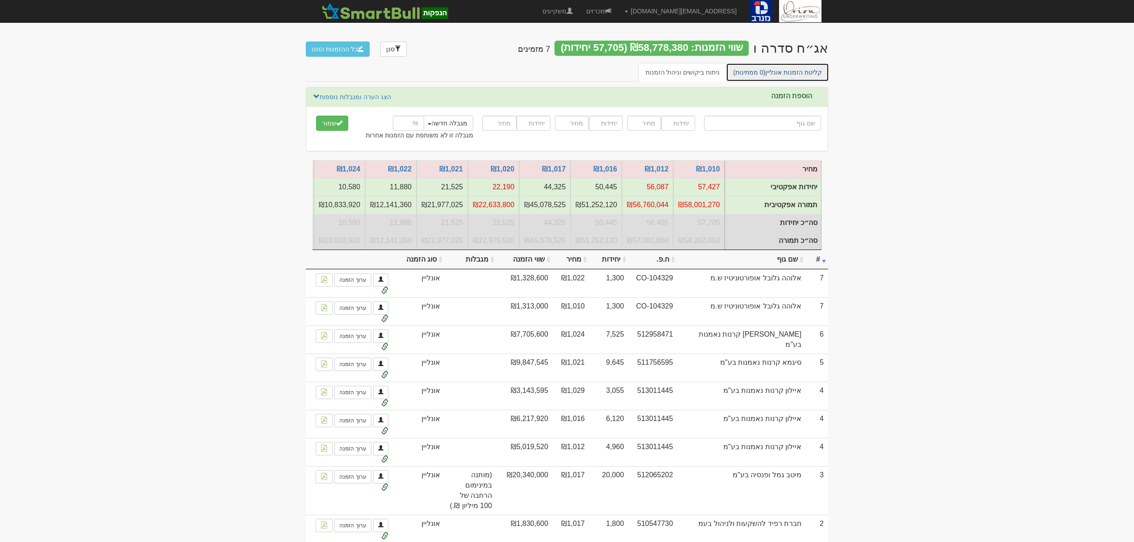
click at [770, 70] on link "קליטת הזמנות אונליין (0 ממתינות)" at bounding box center [777, 72] width 103 height 19
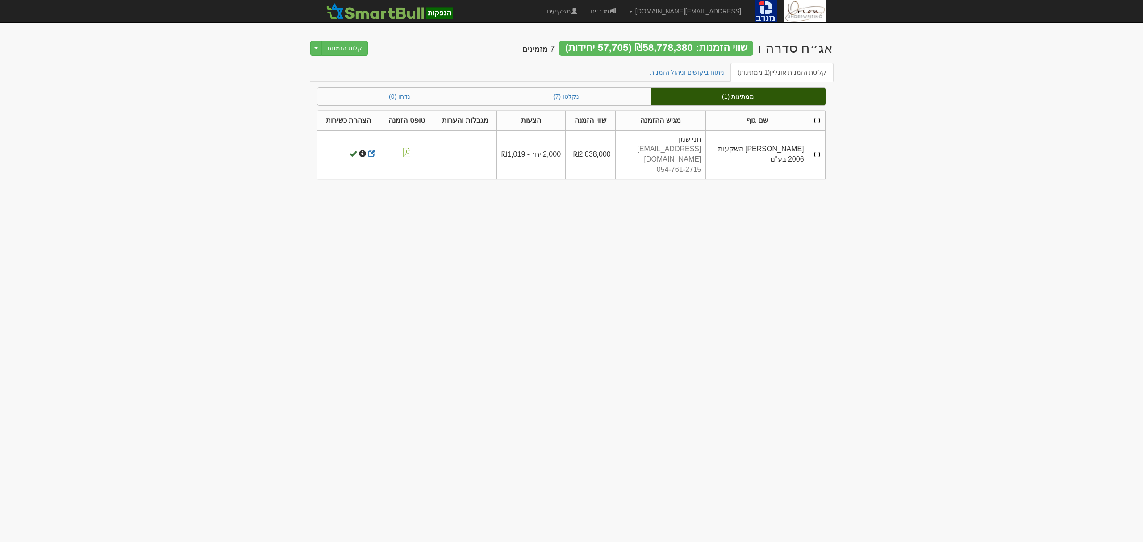
click at [806, 115] on th "שם גוף" at bounding box center [757, 121] width 103 height 20
click at [816, 121] on th at bounding box center [816, 121] width 17 height 20
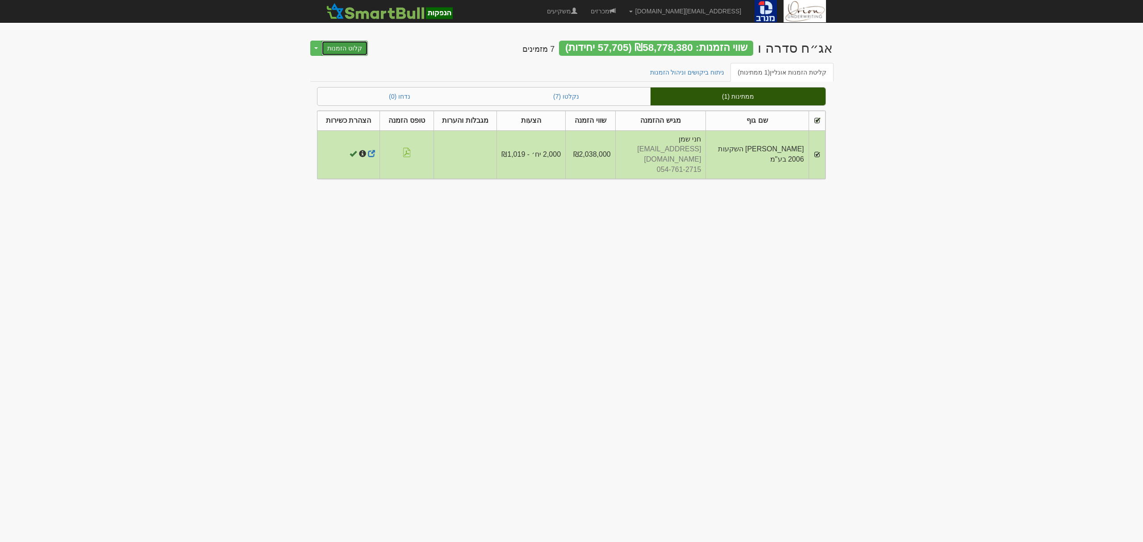
click at [356, 43] on button "קלוט הזמנות" at bounding box center [344, 48] width 46 height 15
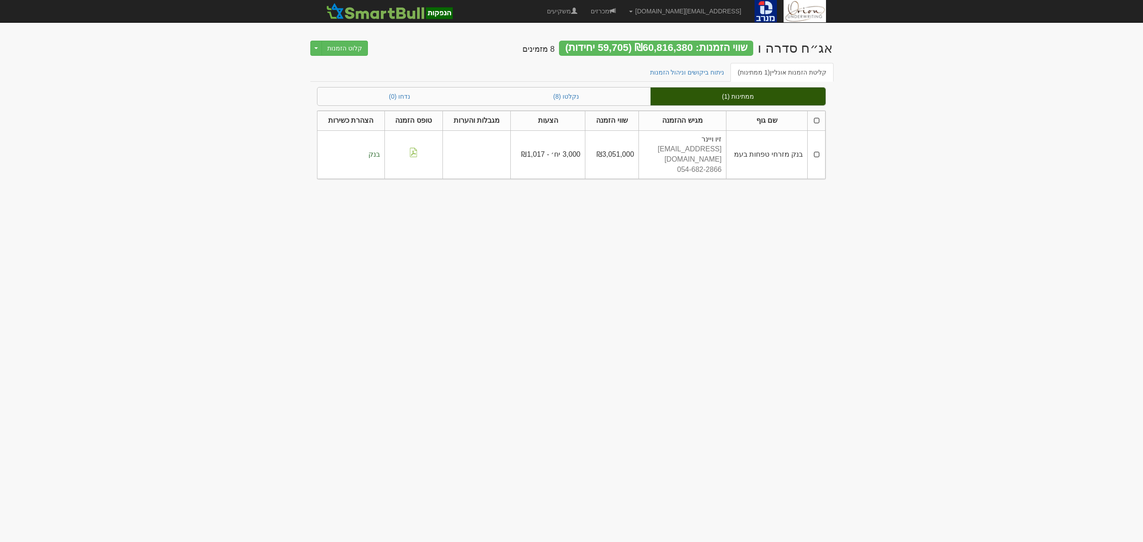
click at [814, 121] on th at bounding box center [816, 121] width 18 height 20
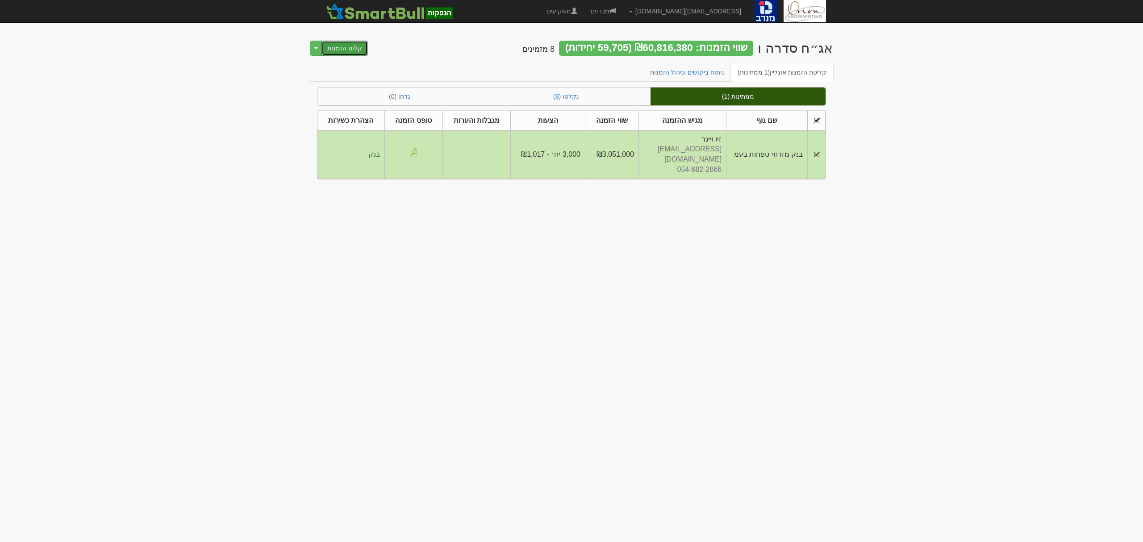
click at [351, 49] on button "קלוט הזמנות" at bounding box center [344, 48] width 46 height 15
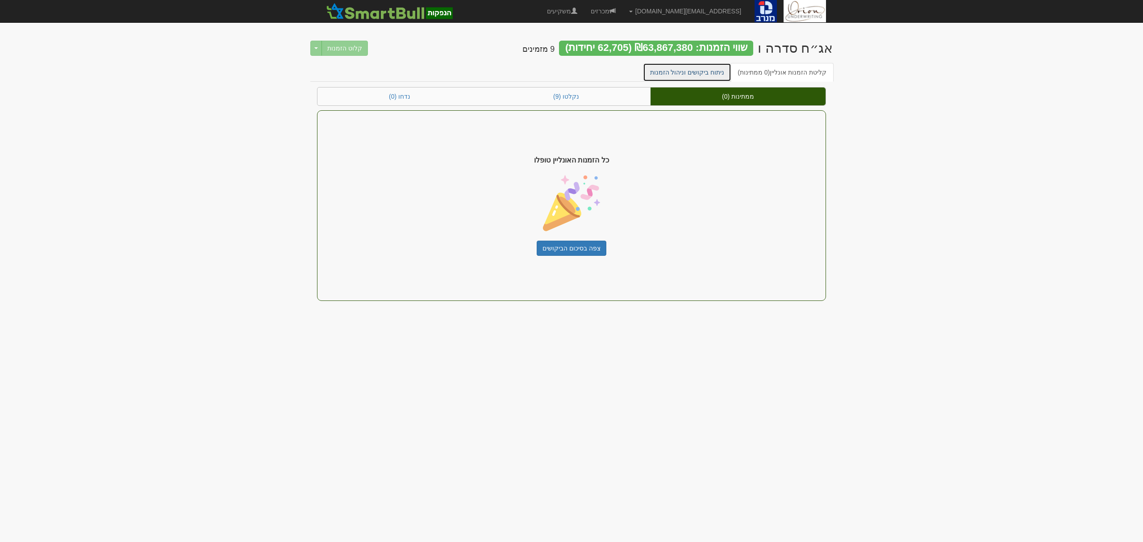
click at [711, 67] on link "ניתוח ביקושים וניהול הזמנות" at bounding box center [687, 72] width 89 height 19
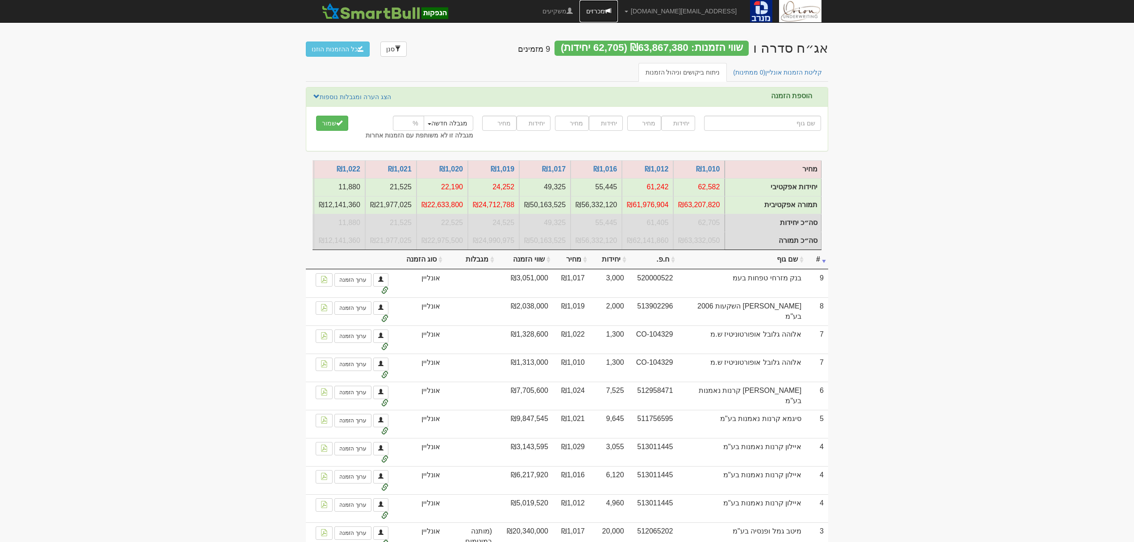
click at [618, 16] on link "מכרזים" at bounding box center [598, 11] width 38 height 22
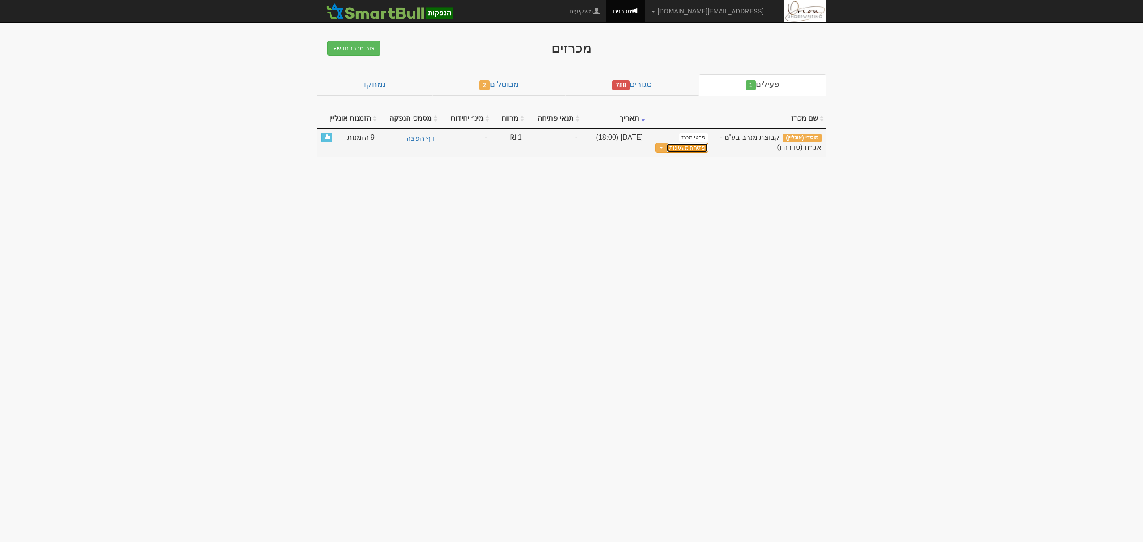
click at [675, 150] on button "פתיחת מעטפות" at bounding box center [687, 148] width 42 height 10
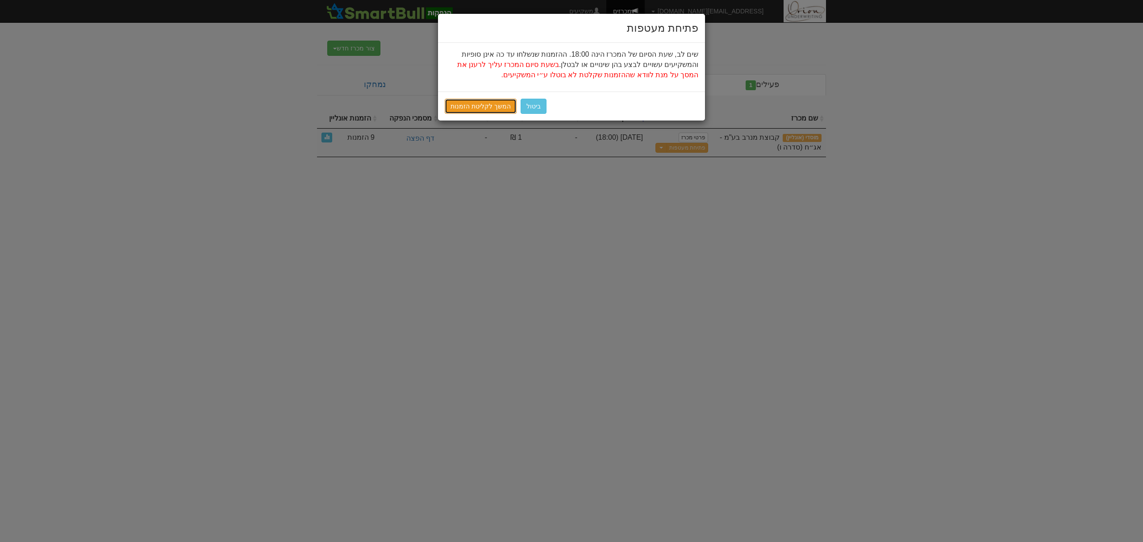
click at [465, 109] on link "המשך לקליטת הזמנות" at bounding box center [481, 106] width 72 height 15
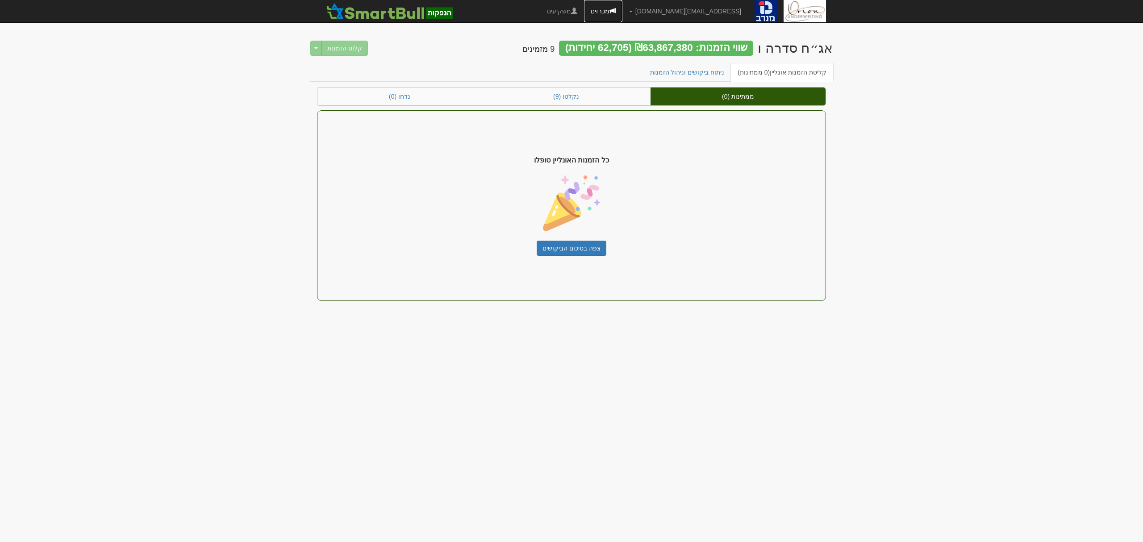
click at [622, 17] on link "מכרזים" at bounding box center [603, 11] width 38 height 22
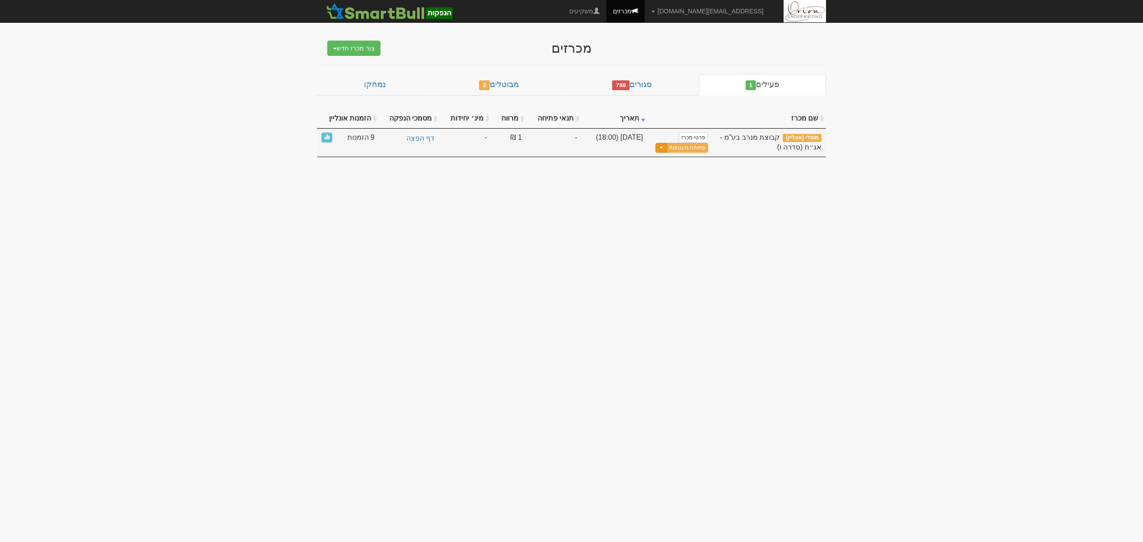
click at [663, 149] on span "button" at bounding box center [661, 148] width 4 height 2
click at [683, 165] on link "עדכן שעת סיום מכרז" at bounding box center [665, 163] width 85 height 12
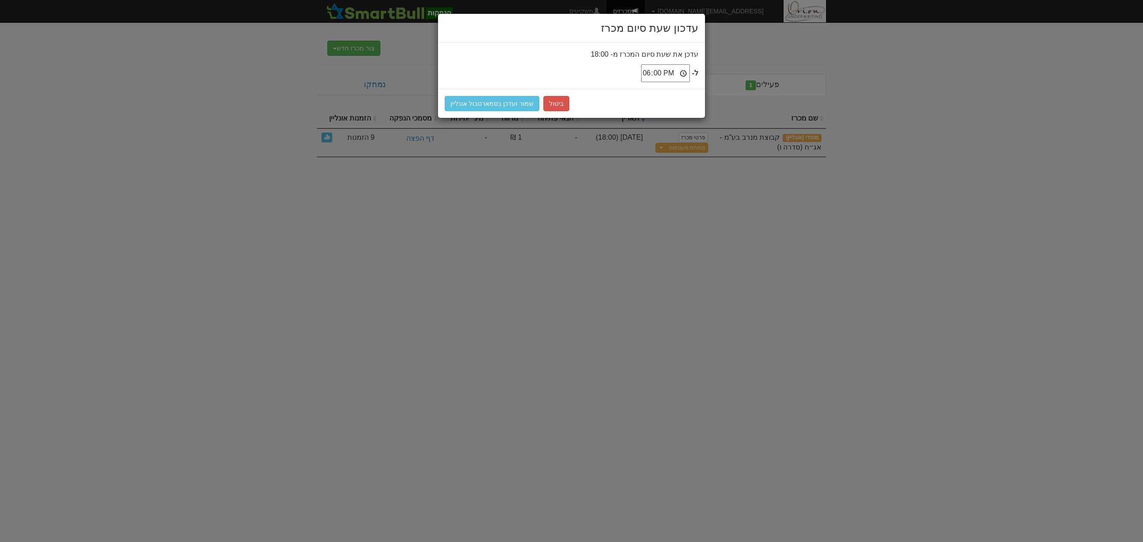
click at [684, 72] on input "18:00" at bounding box center [665, 73] width 49 height 18
type input "18:30"
click at [480, 102] on button "שמור ועדכן בסמארטבול אונליין" at bounding box center [492, 103] width 95 height 15
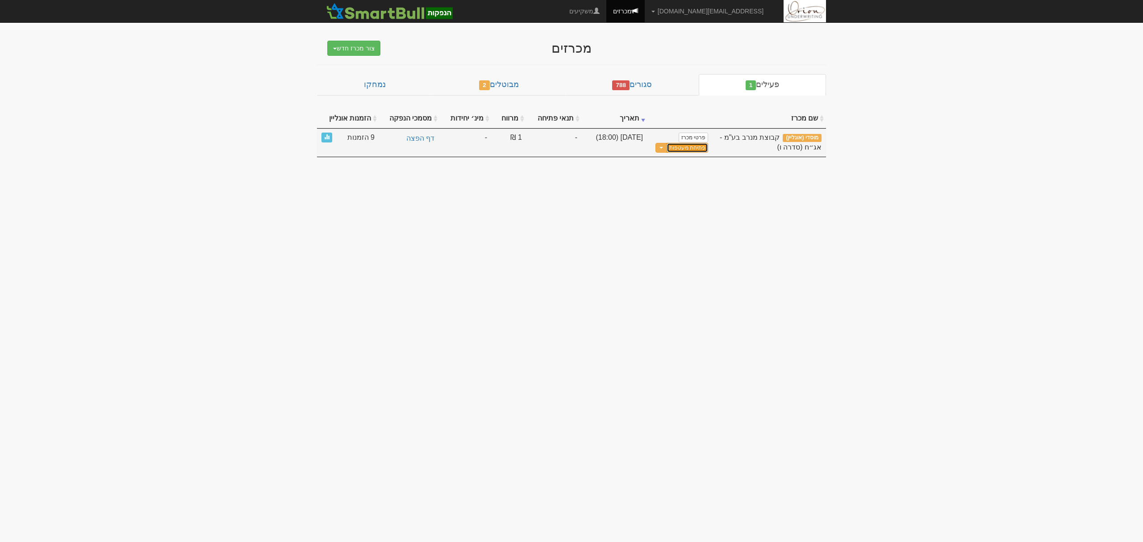
click at [698, 147] on button "פתיחת מעטפות" at bounding box center [687, 148] width 42 height 10
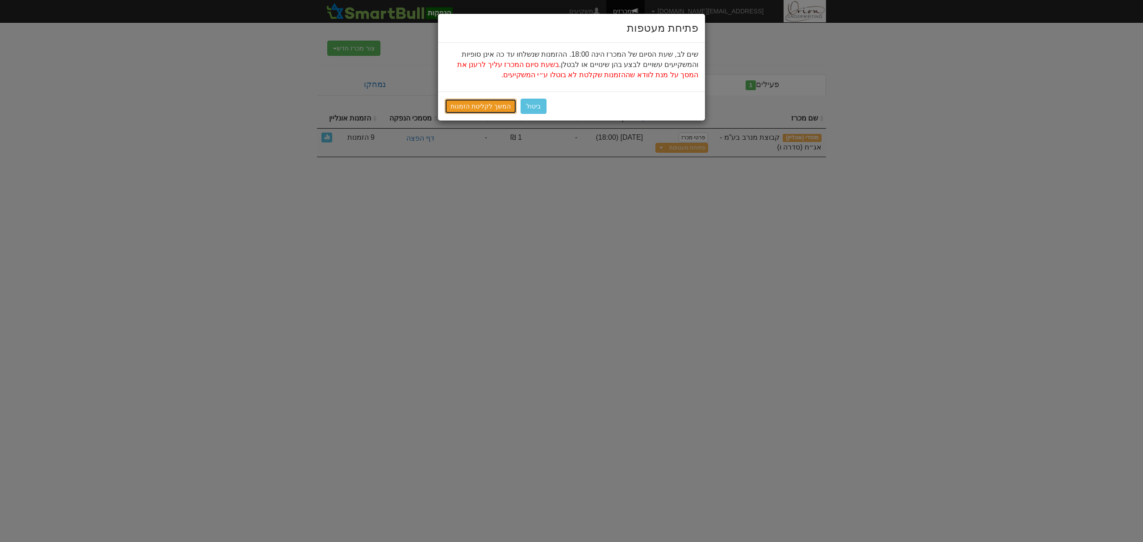
click at [502, 107] on link "המשך לקליטת הזמנות" at bounding box center [481, 106] width 72 height 15
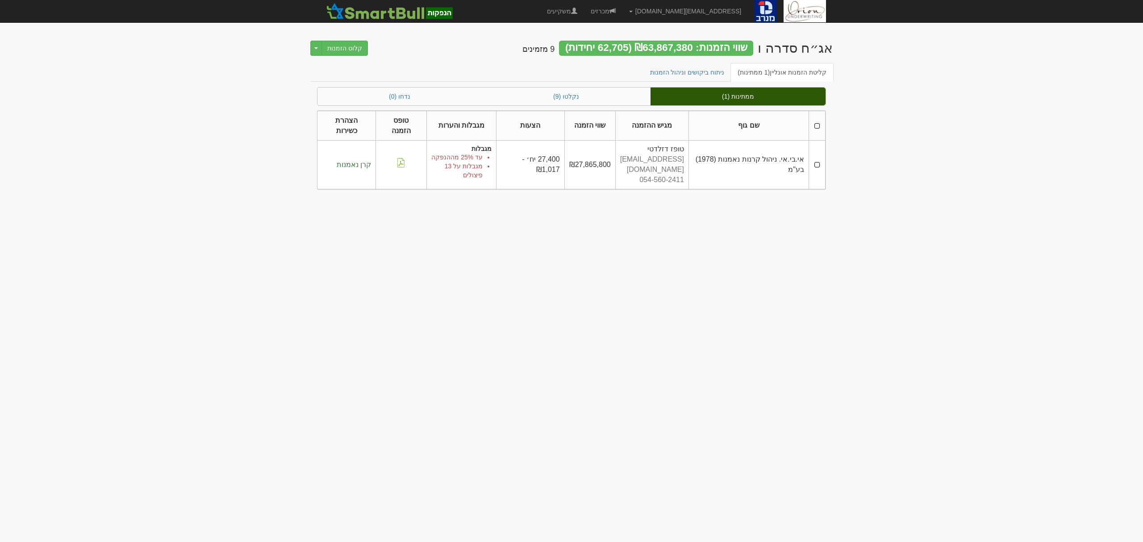
click at [820, 124] on th at bounding box center [817, 126] width 17 height 30
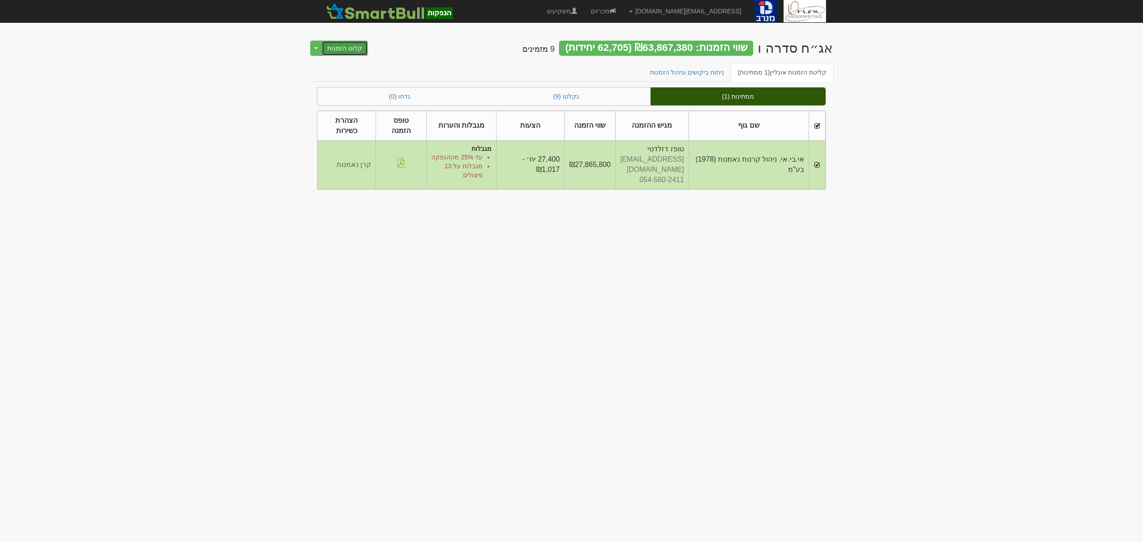
click at [338, 48] on button "קלוט הזמנות" at bounding box center [344, 48] width 46 height 15
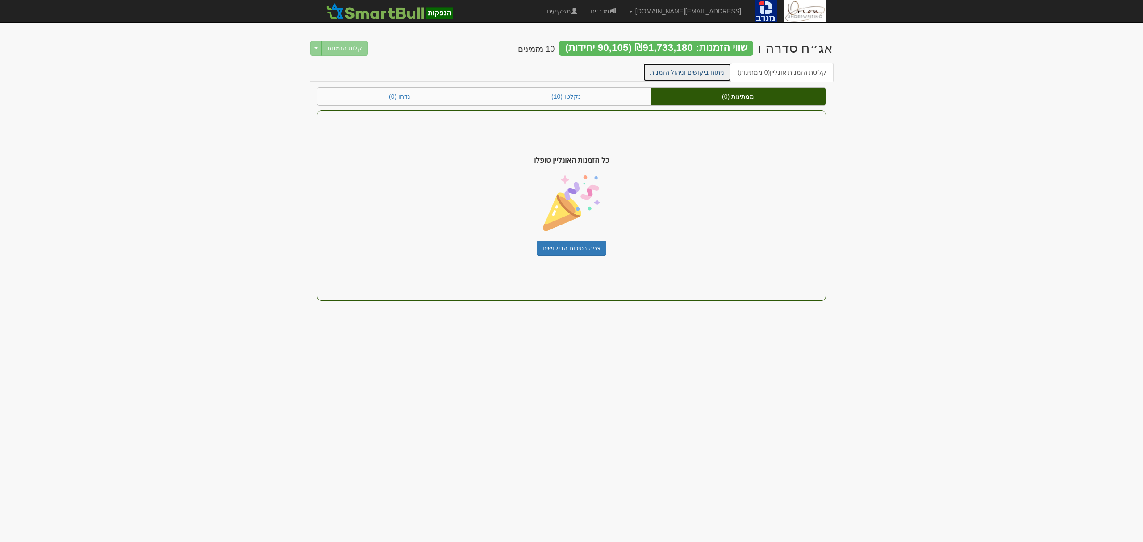
click at [706, 71] on link "ניתוח ביקושים וניהול הזמנות" at bounding box center [687, 72] width 89 height 19
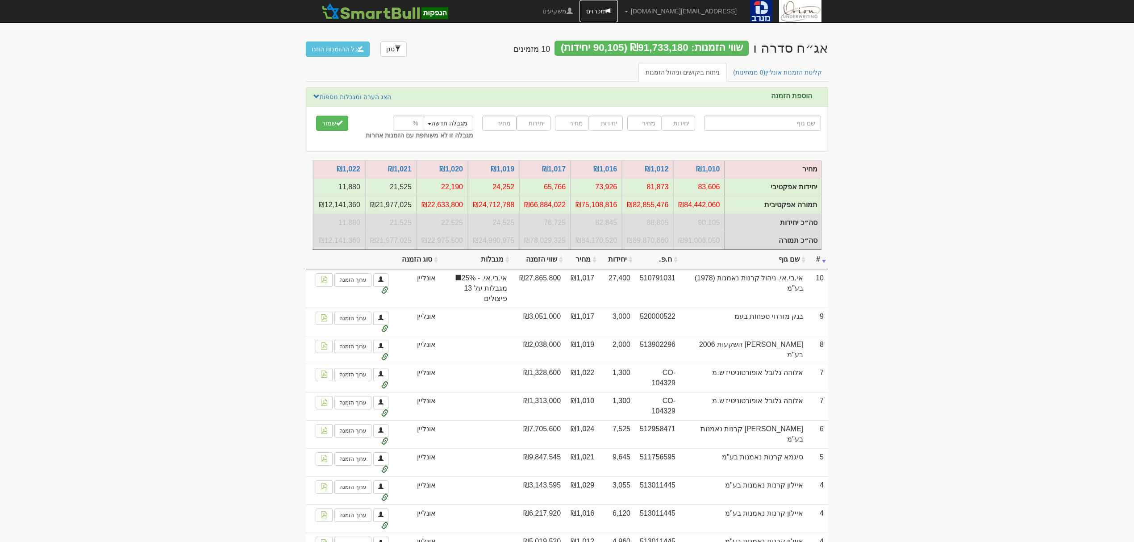
click at [618, 9] on link "מכרזים" at bounding box center [598, 11] width 38 height 22
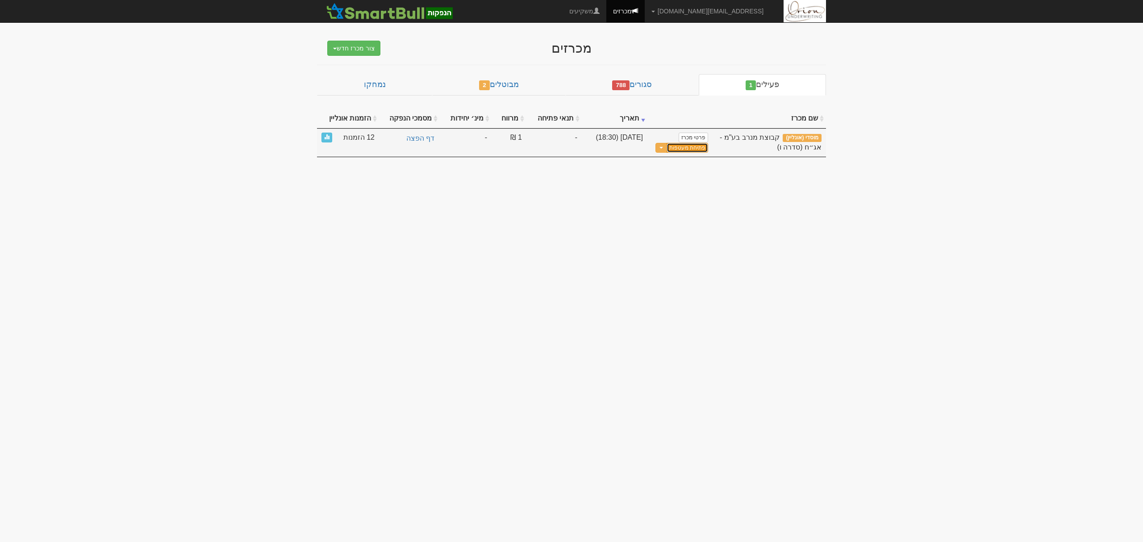
click at [674, 150] on button "פתיחת מעטפות" at bounding box center [687, 148] width 42 height 10
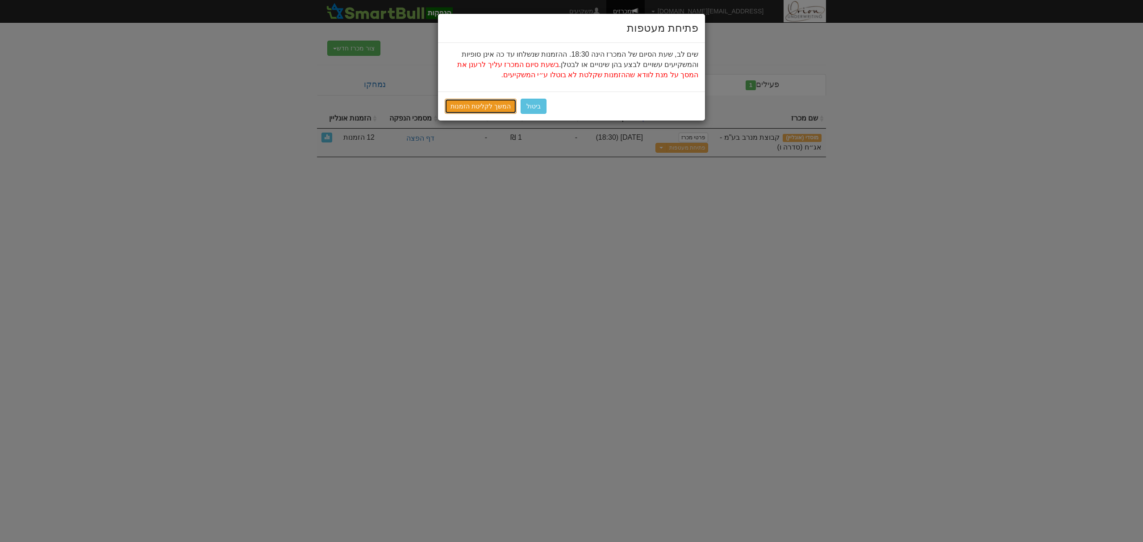
click at [489, 109] on link "המשך לקליטת הזמנות" at bounding box center [481, 106] width 72 height 15
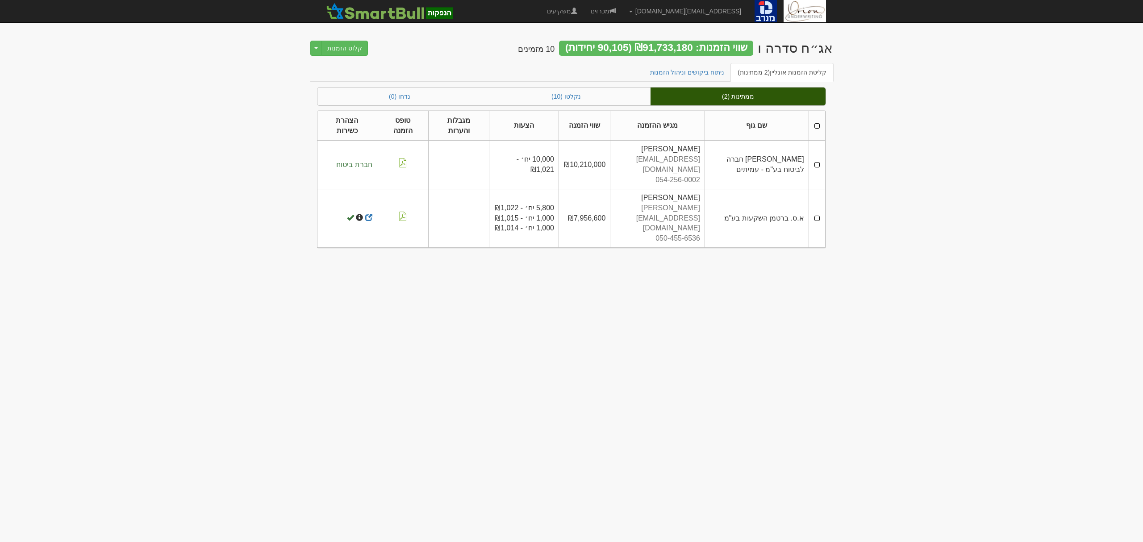
click at [816, 128] on th at bounding box center [816, 126] width 17 height 30
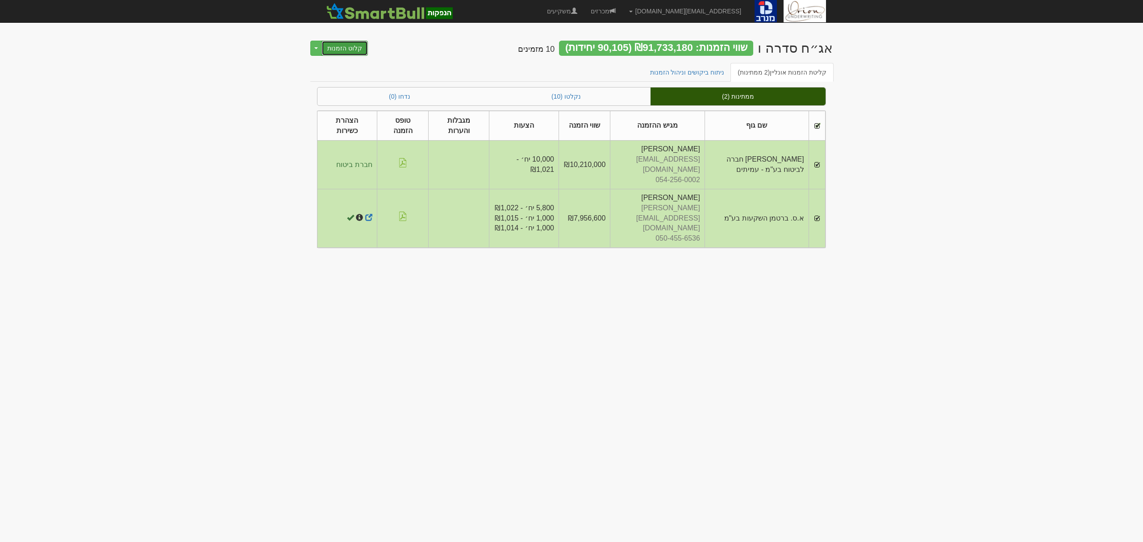
click at [333, 45] on button "קלוט הזמנות" at bounding box center [344, 48] width 46 height 15
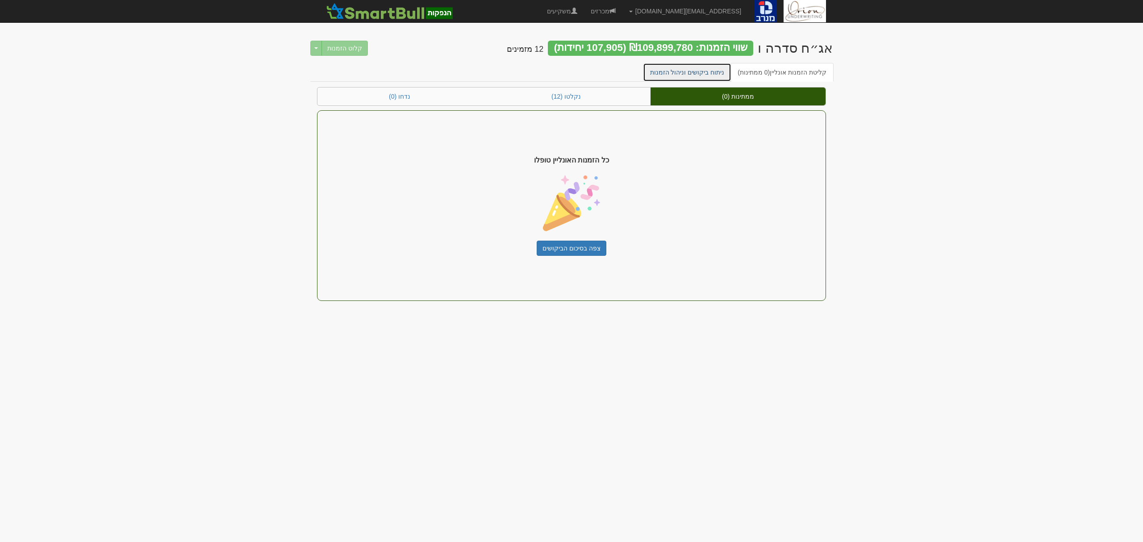
click at [709, 72] on link "ניתוח ביקושים וניהול הזמנות" at bounding box center [687, 72] width 89 height 19
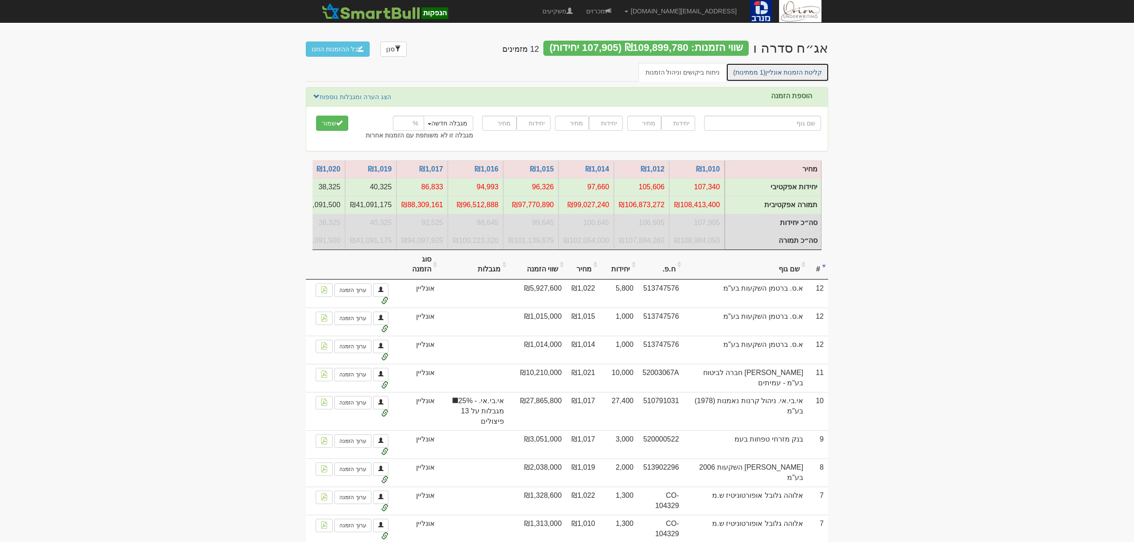
click at [797, 79] on link "קליטת הזמנות אונליין (1 ממתינות)" at bounding box center [777, 72] width 103 height 19
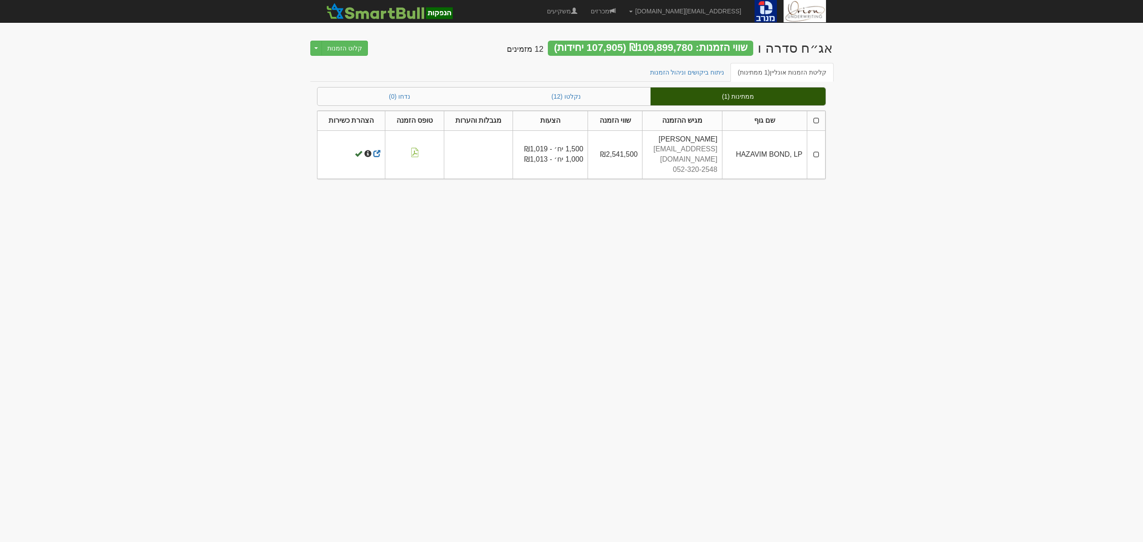
click at [816, 124] on th at bounding box center [816, 121] width 18 height 20
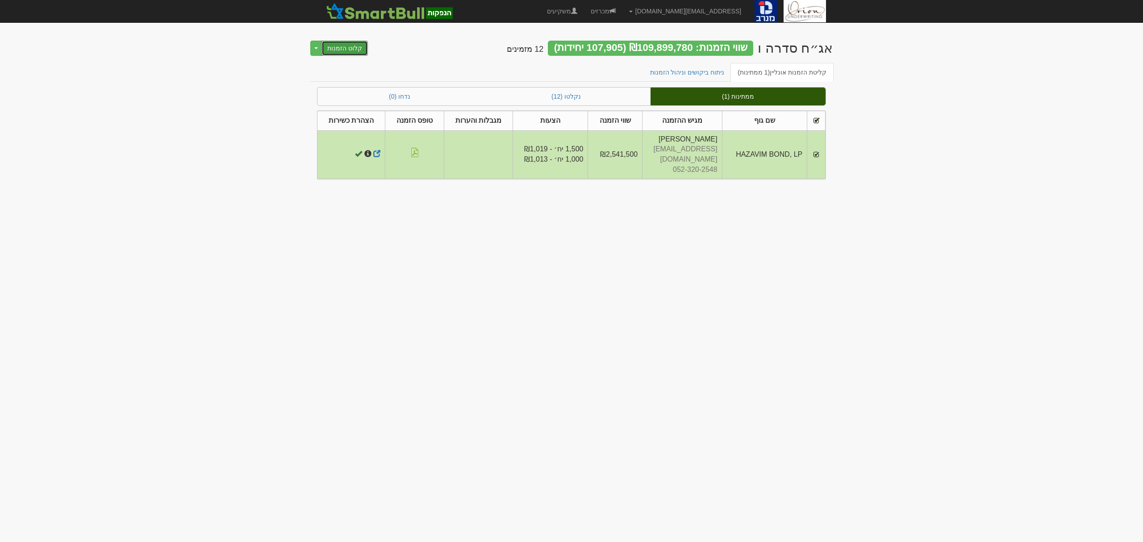
click at [351, 52] on button "קלוט הזמנות" at bounding box center [344, 48] width 46 height 15
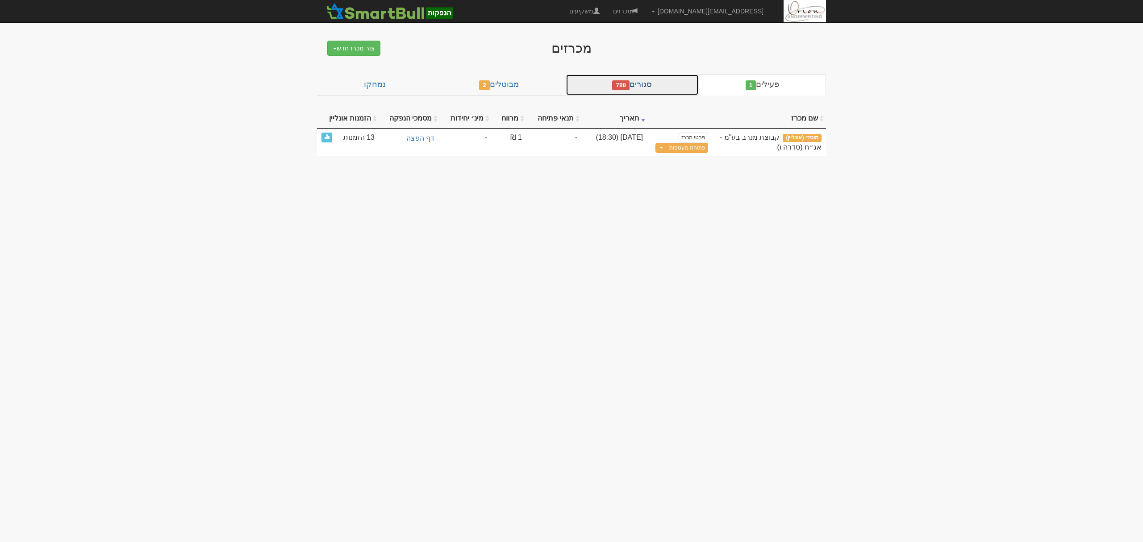
click at [668, 87] on link "סגורים 788" at bounding box center [632, 84] width 133 height 21
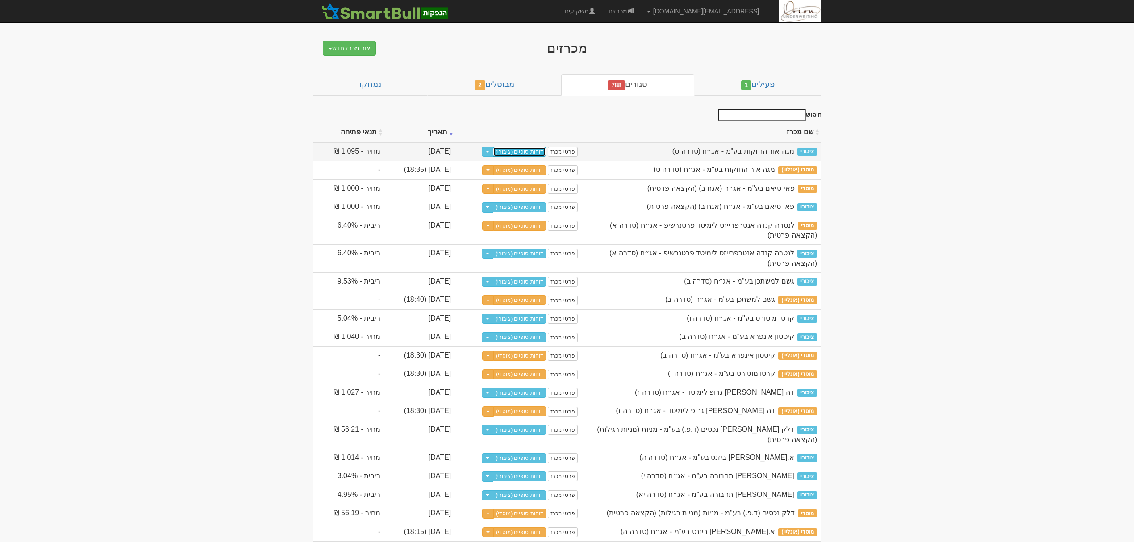
click at [546, 152] on link "דוחות סופיים (ציבורי)" at bounding box center [519, 152] width 53 height 10
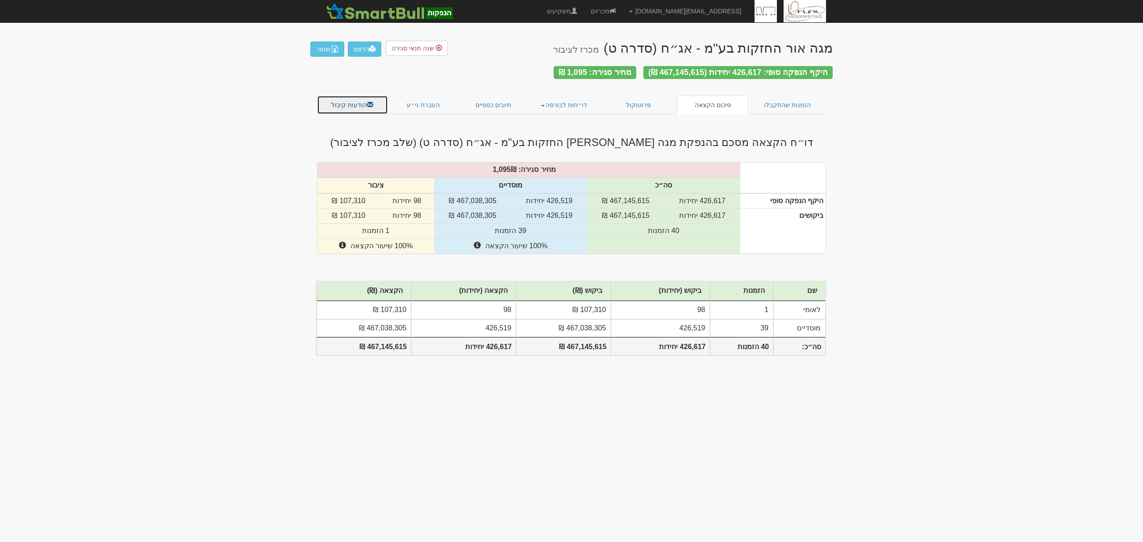
click at [359, 103] on link "הודעות קיבול" at bounding box center [352, 105] width 71 height 19
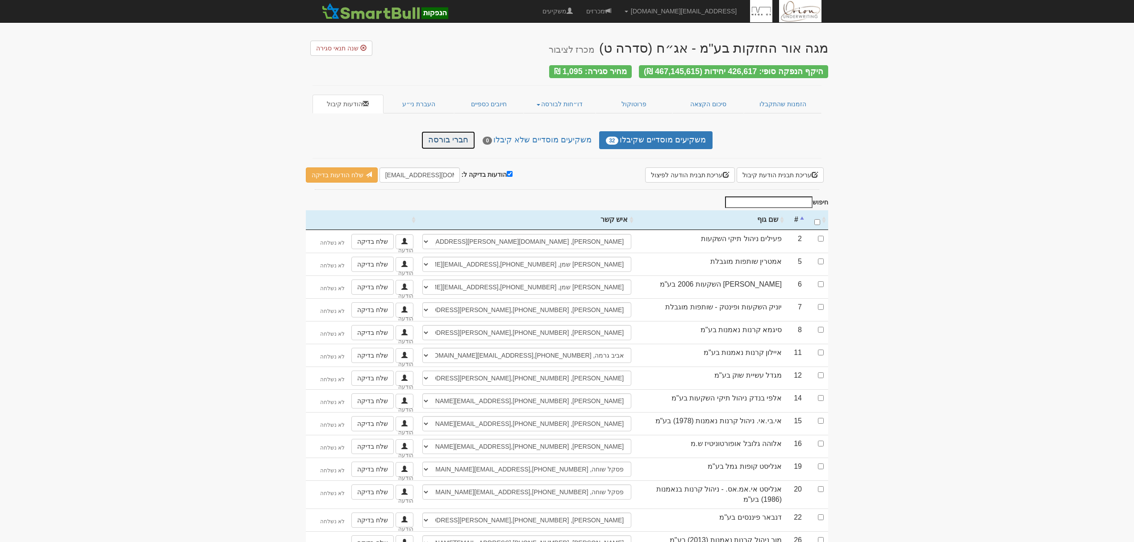
click at [460, 138] on link "חברי בורסה" at bounding box center [448, 140] width 54 height 18
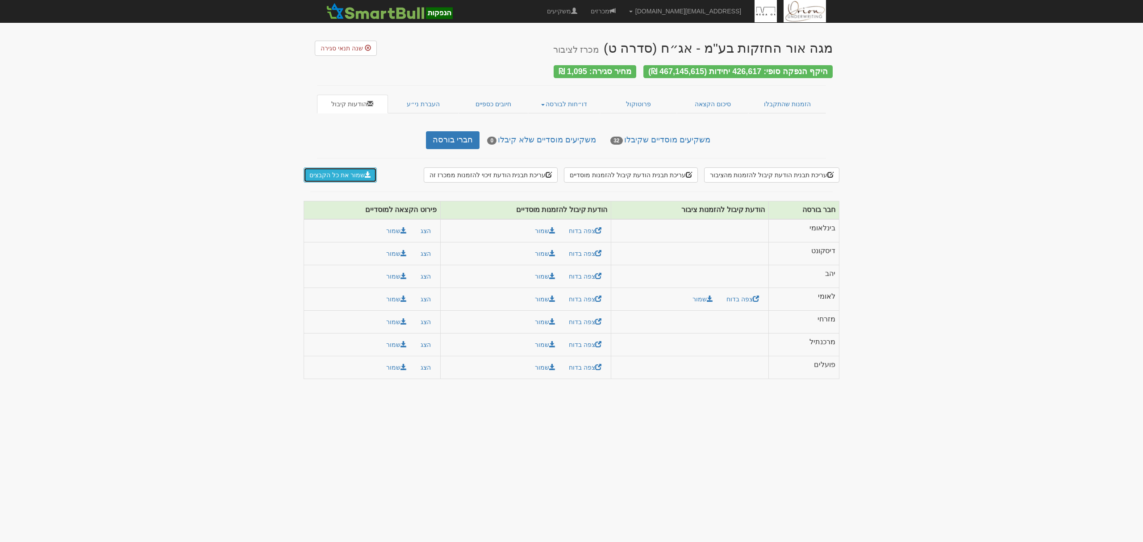
click at [361, 174] on button "שמור את כל הקבצים" at bounding box center [340, 174] width 73 height 15
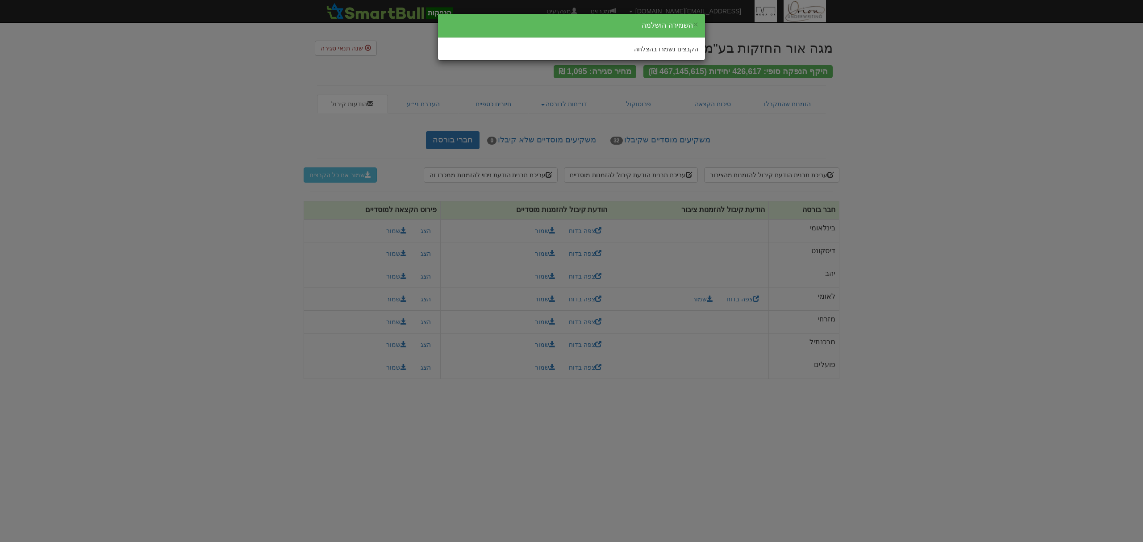
click at [957, 72] on div "× השמירה הושלמה הקבצים נשמרו בהצלחה" at bounding box center [571, 271] width 1143 height 542
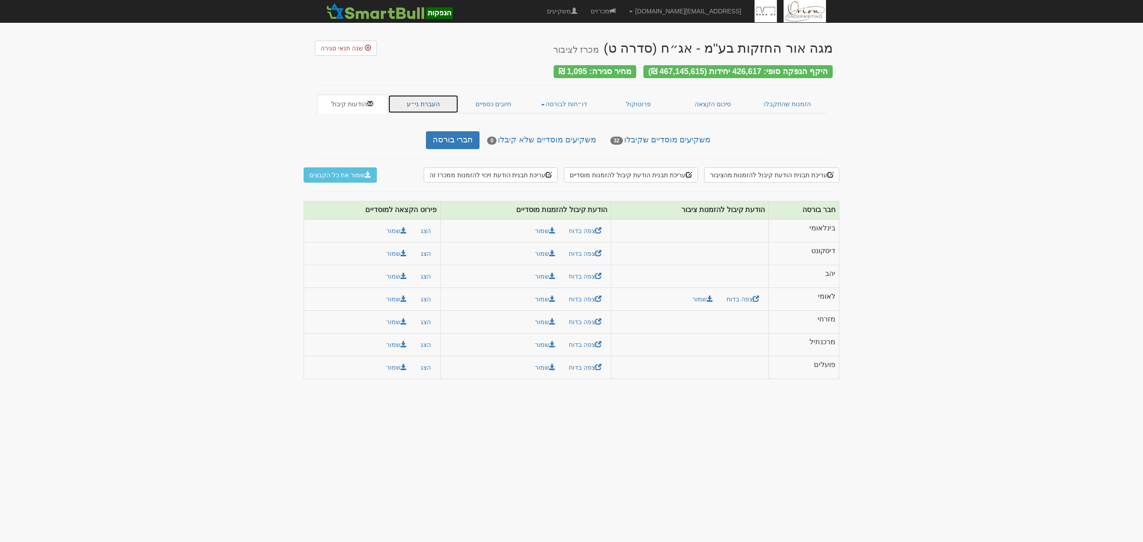
click at [425, 103] on link "העברת ני״ע" at bounding box center [423, 104] width 71 height 19
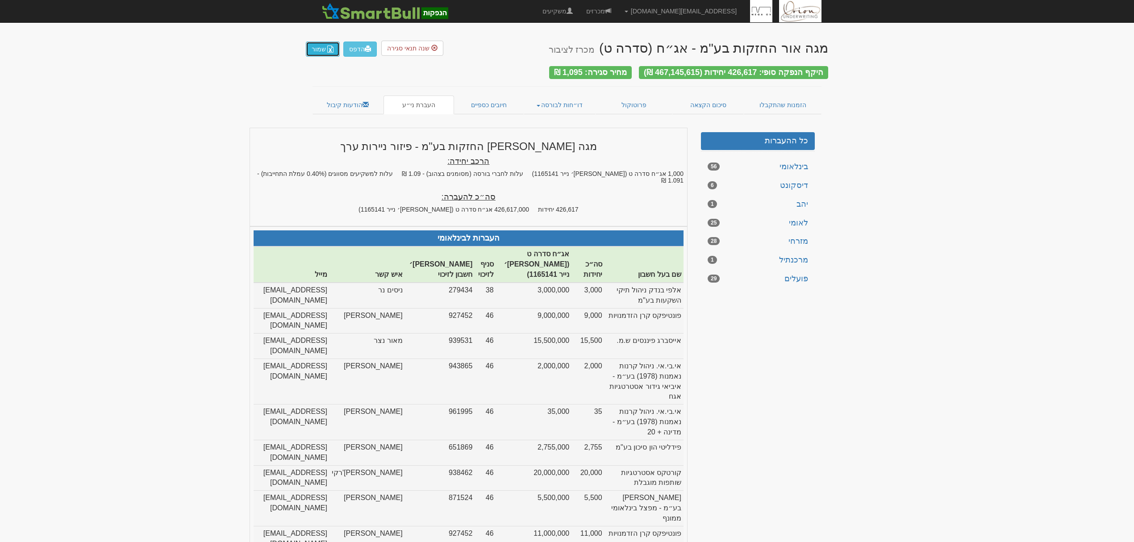
click at [313, 49] on button "שמור" at bounding box center [323, 49] width 34 height 15
click at [483, 101] on link "חיובים כספיים" at bounding box center [489, 105] width 70 height 19
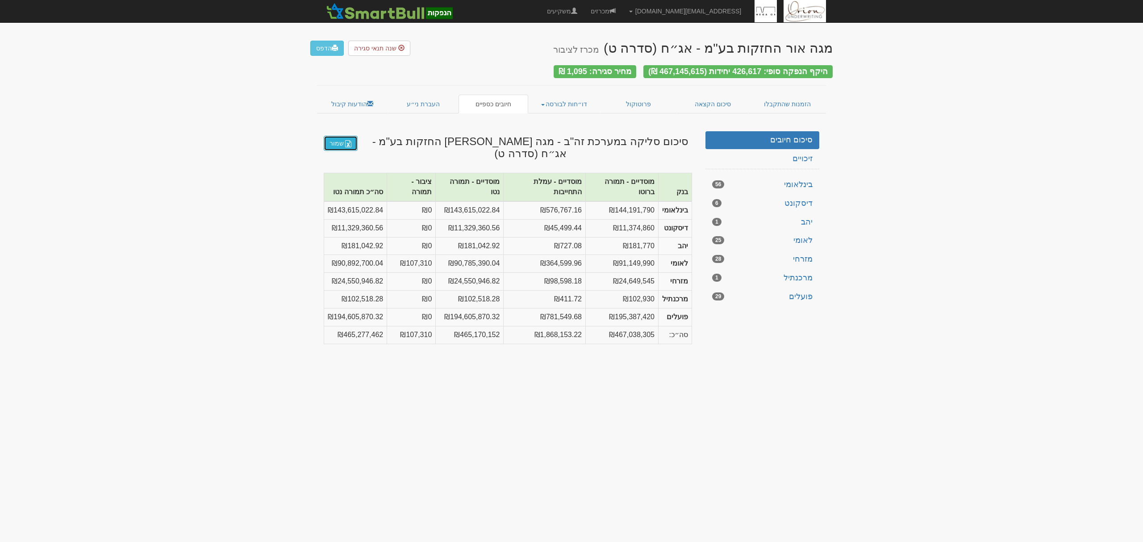
click at [345, 140] on img at bounding box center [348, 143] width 7 height 7
click at [778, 100] on link "הזמנות שהתקבלו" at bounding box center [787, 104] width 78 height 19
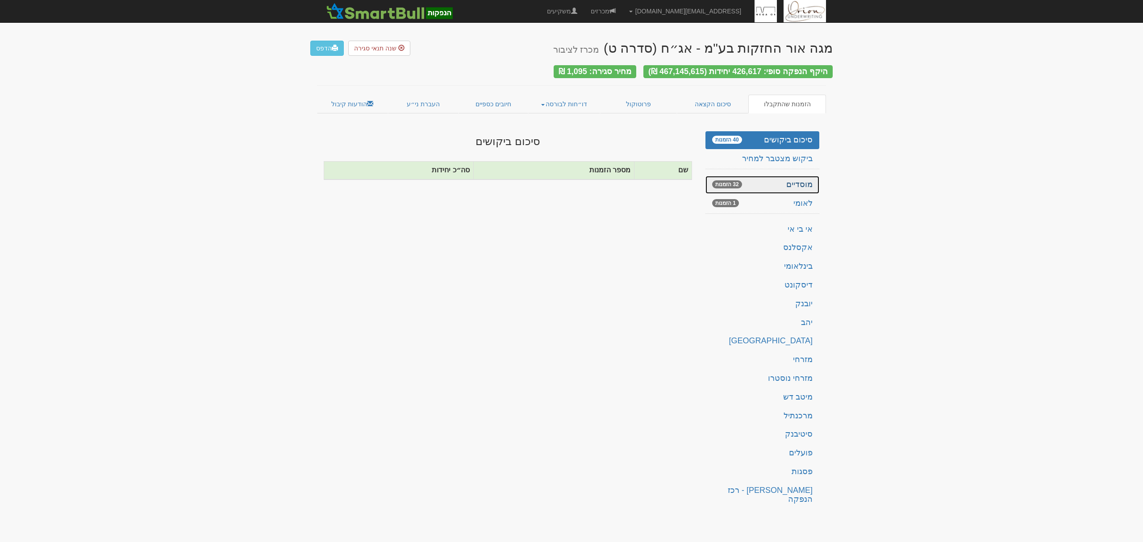
click at [799, 180] on link "מוסדיים 32 הזמנות" at bounding box center [762, 185] width 114 height 18
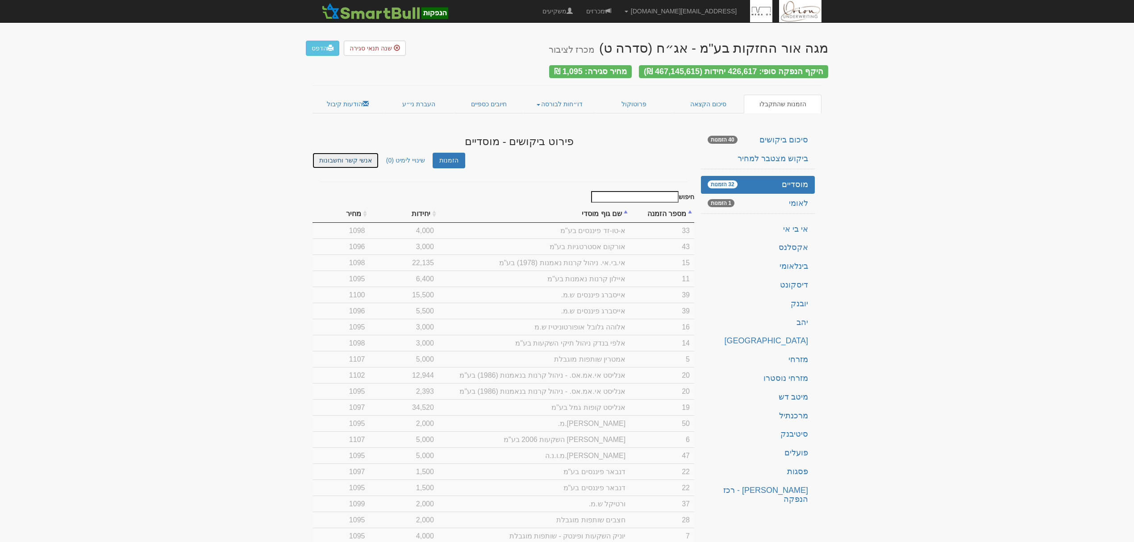
click at [343, 156] on link "אנשי קשר וחשבונות" at bounding box center [345, 161] width 66 height 16
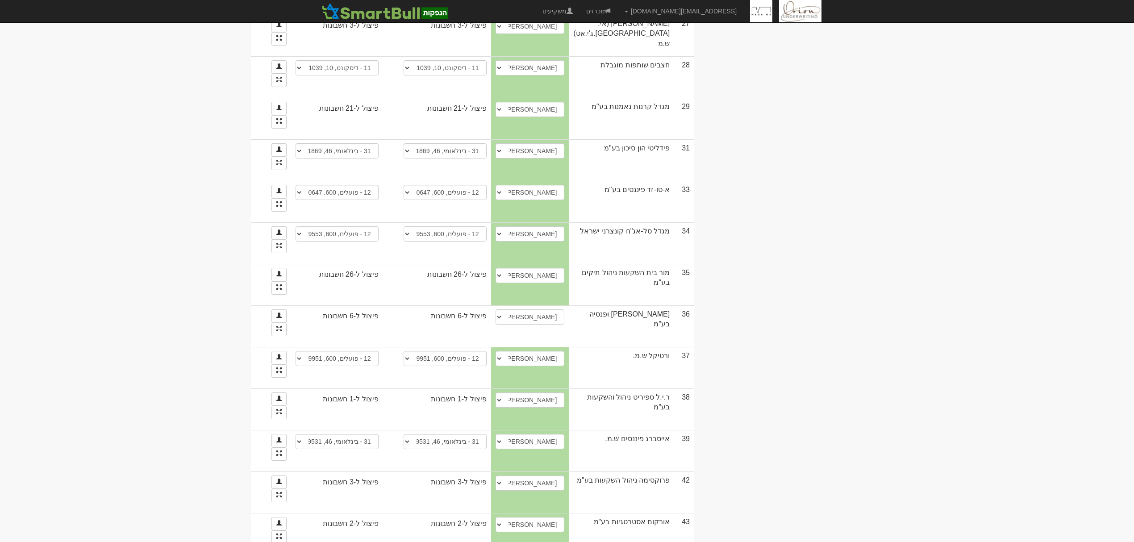
scroll to position [858, 0]
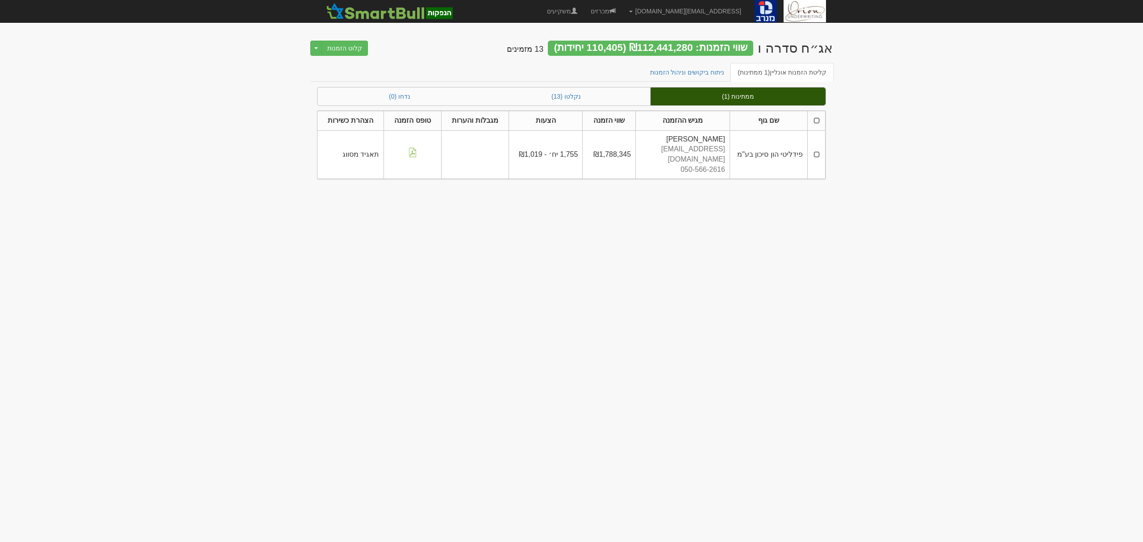
click at [817, 120] on th at bounding box center [816, 121] width 18 height 20
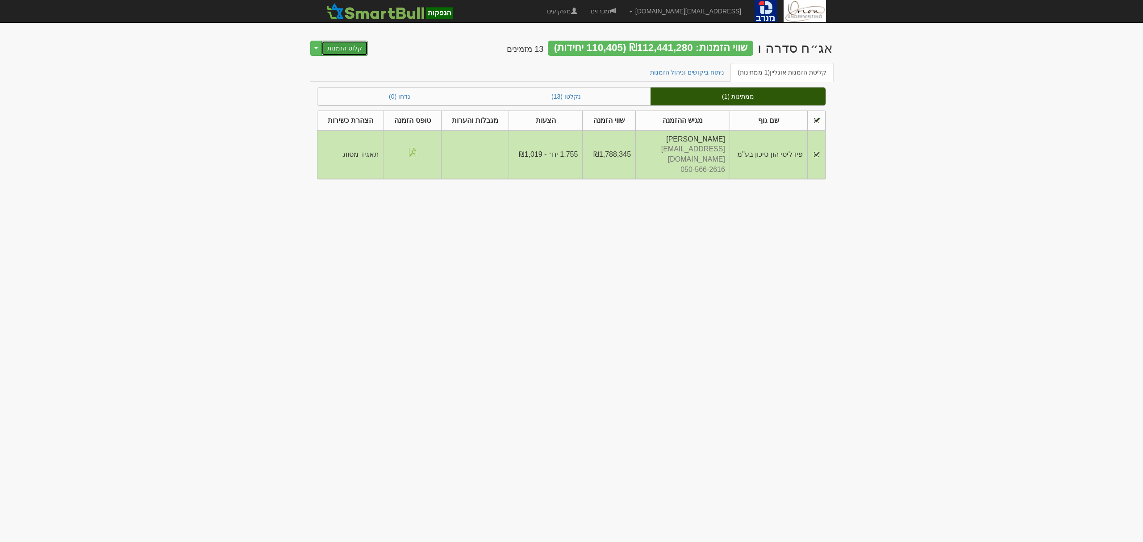
click at [352, 47] on button "קלוט הזמנות" at bounding box center [344, 48] width 46 height 15
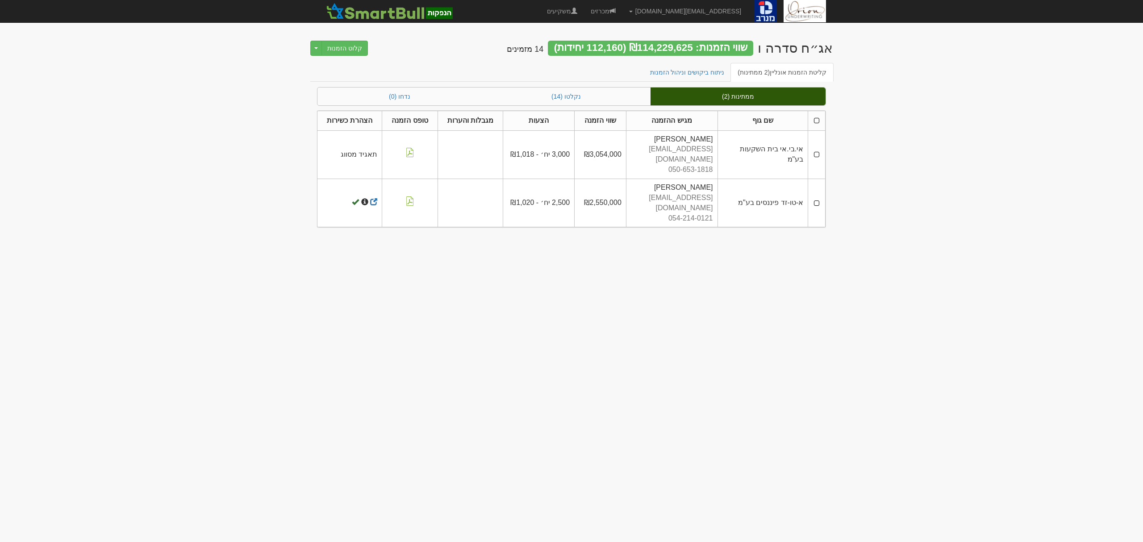
click at [820, 122] on th at bounding box center [816, 121] width 17 height 20
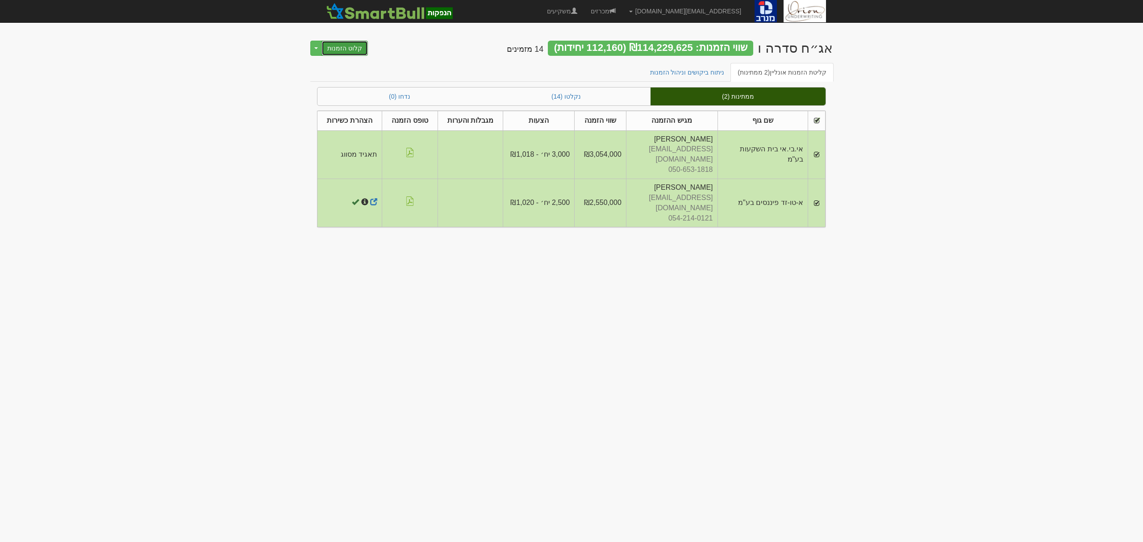
click at [352, 47] on button "קלוט הזמנות" at bounding box center [344, 48] width 46 height 15
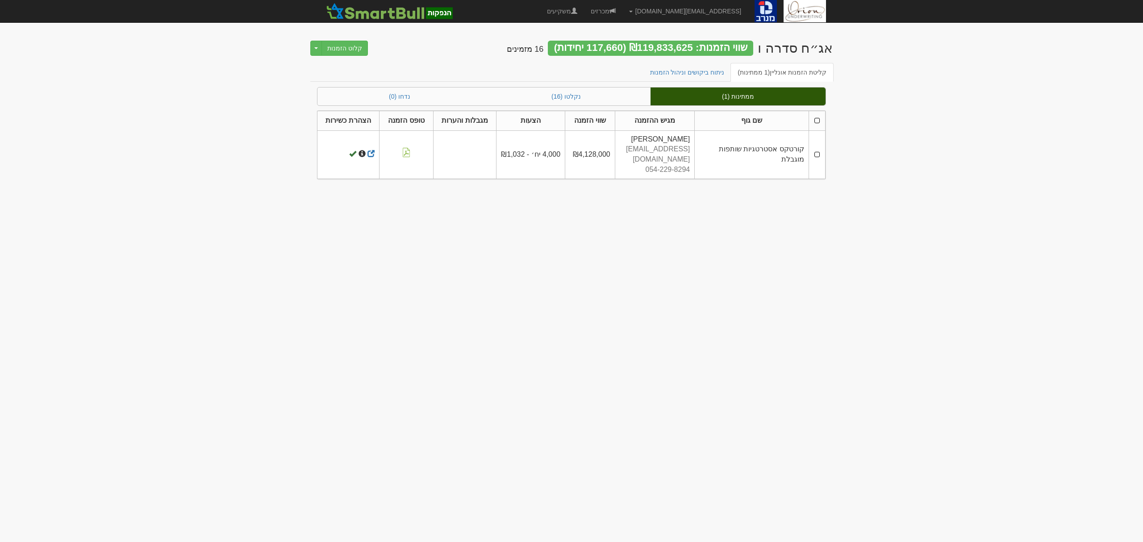
drag, startPoint x: 818, startPoint y: 121, endPoint x: 782, endPoint y: 122, distance: 35.3
click at [818, 121] on th at bounding box center [816, 121] width 17 height 20
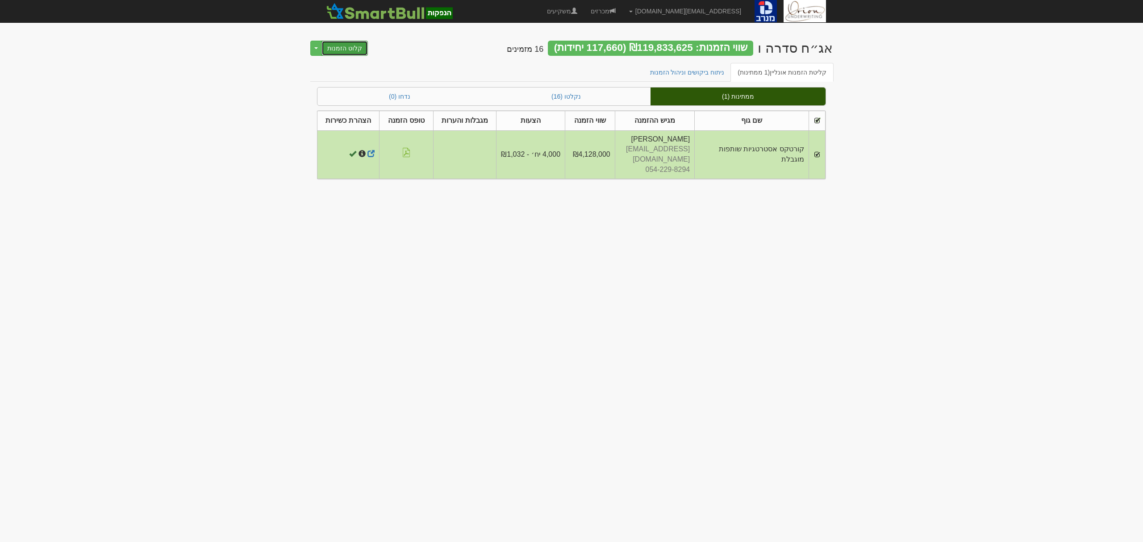
click at [349, 49] on button "קלוט הזמנות" at bounding box center [344, 48] width 46 height 15
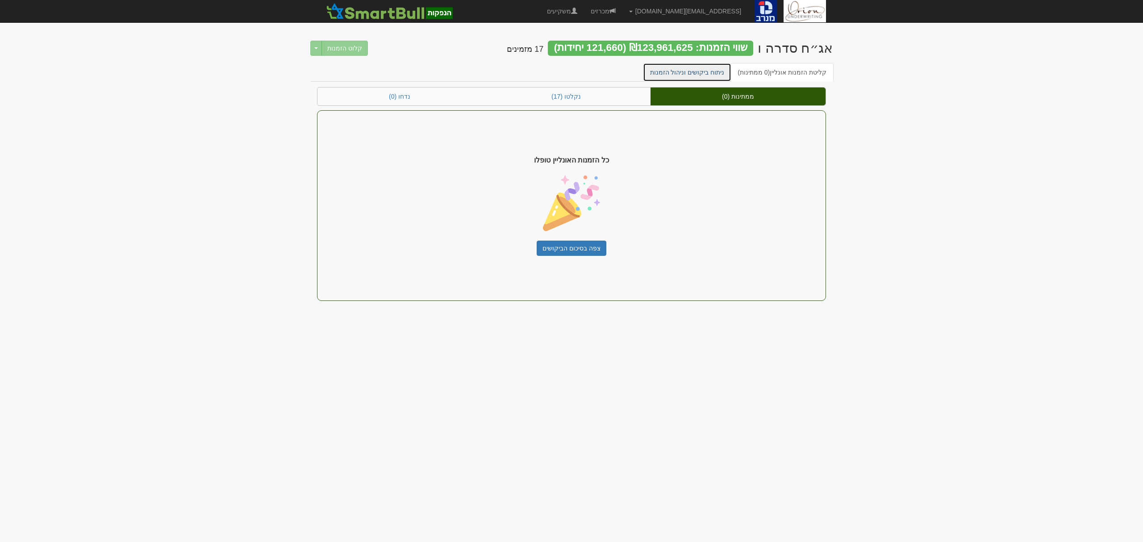
click at [718, 73] on link "ניתוח ביקושים וניהול הזמנות" at bounding box center [687, 72] width 89 height 19
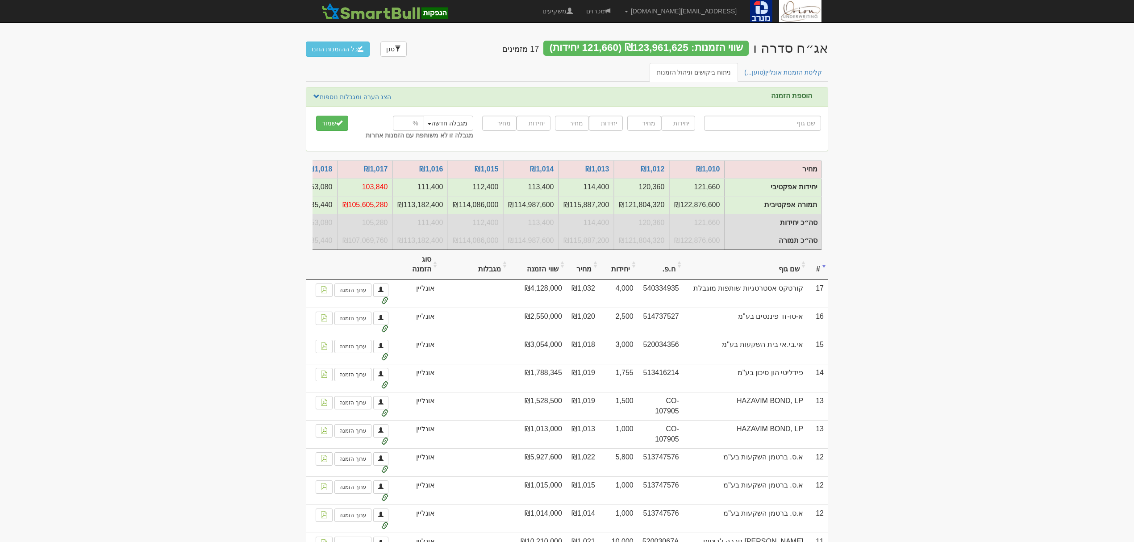
click at [797, 120] on input "text" at bounding box center [762, 123] width 117 height 15
type input "ל"
type input "לאומי נוסטרו"
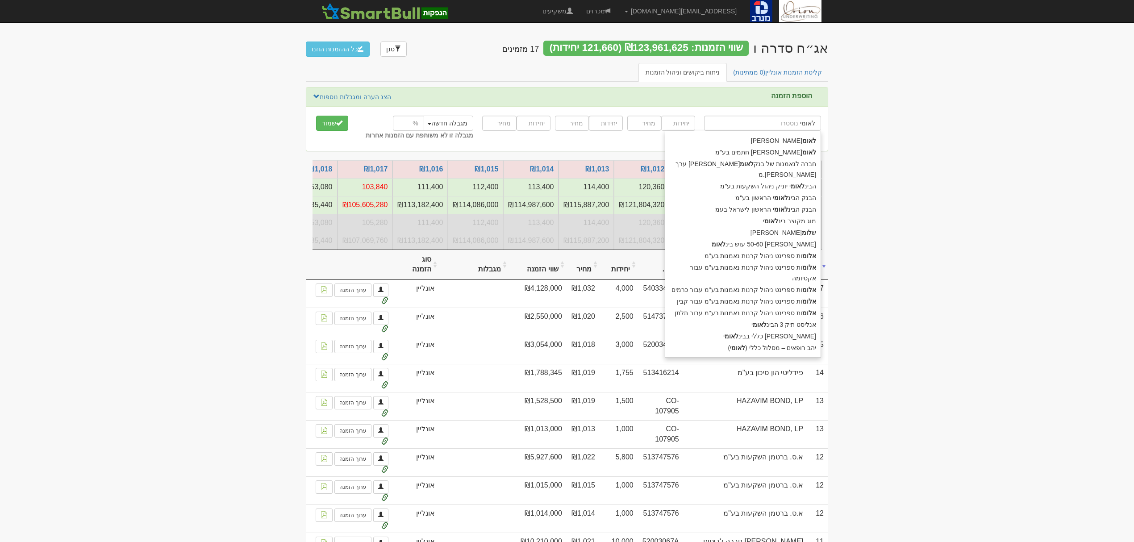
type input "לאומי"
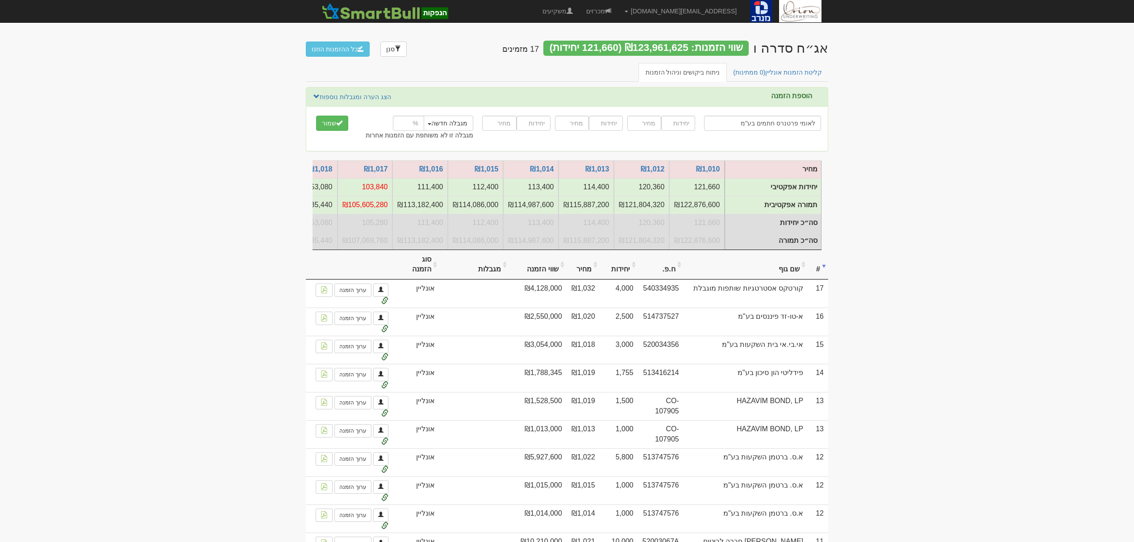
type input "לאומי פרטנרס חתמים בע"מ"
type input "19820"
type input "1009"
type input "5"
click at [316, 116] on button "שמור" at bounding box center [332, 123] width 32 height 15
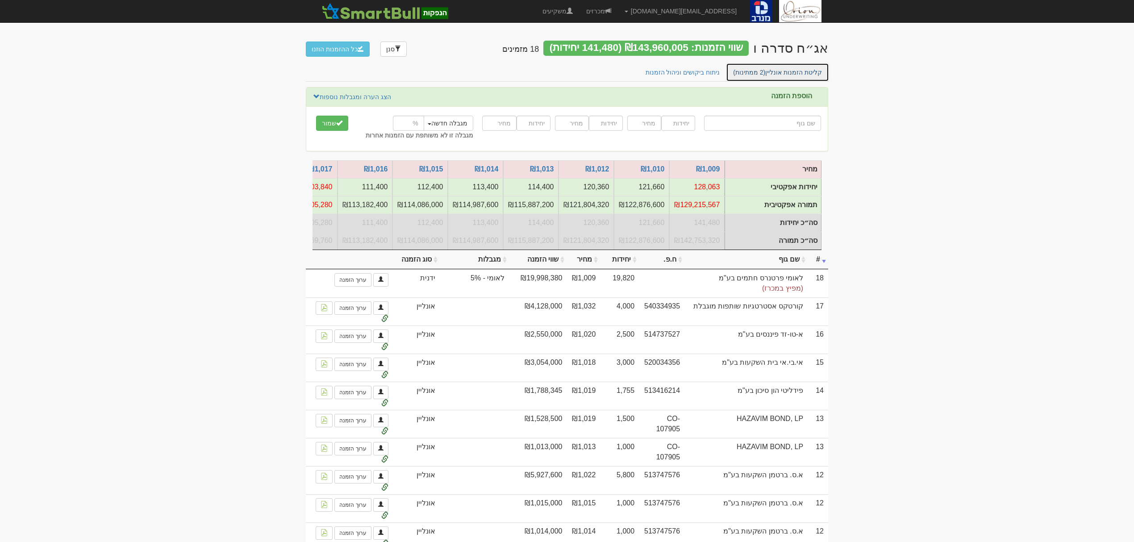
click at [777, 76] on link "קליטת הזמנות אונליין (2 ממתינות)" at bounding box center [777, 72] width 103 height 19
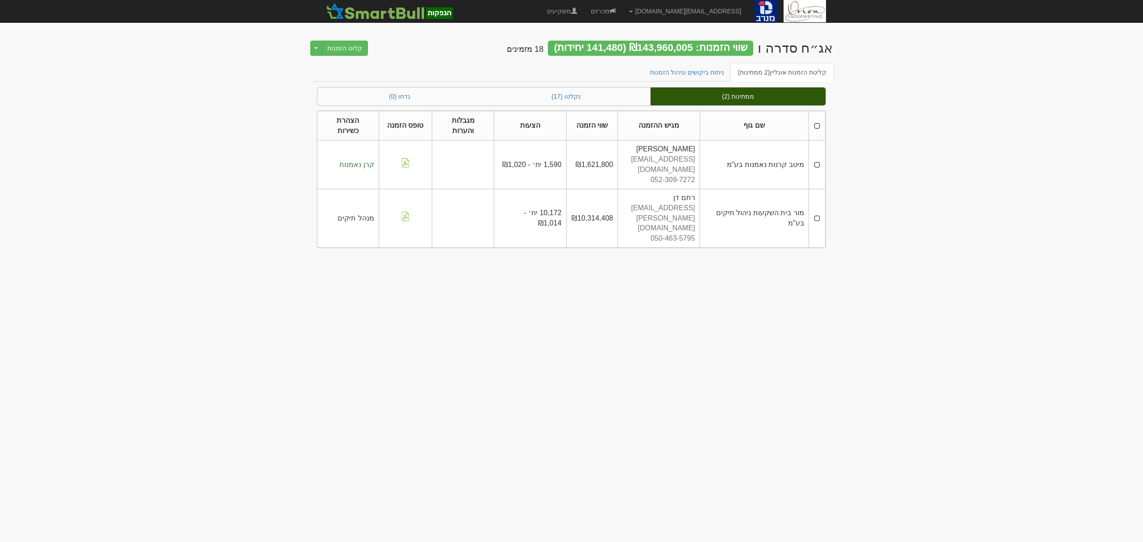
click at [815, 121] on th at bounding box center [816, 126] width 17 height 30
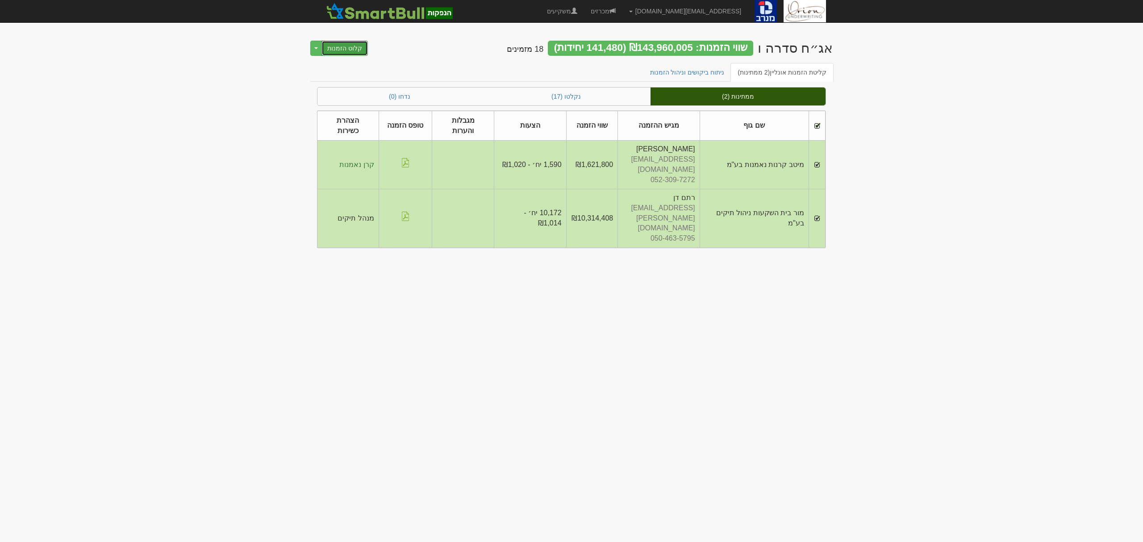
click at [338, 47] on button "קלוט הזמנות" at bounding box center [344, 48] width 46 height 15
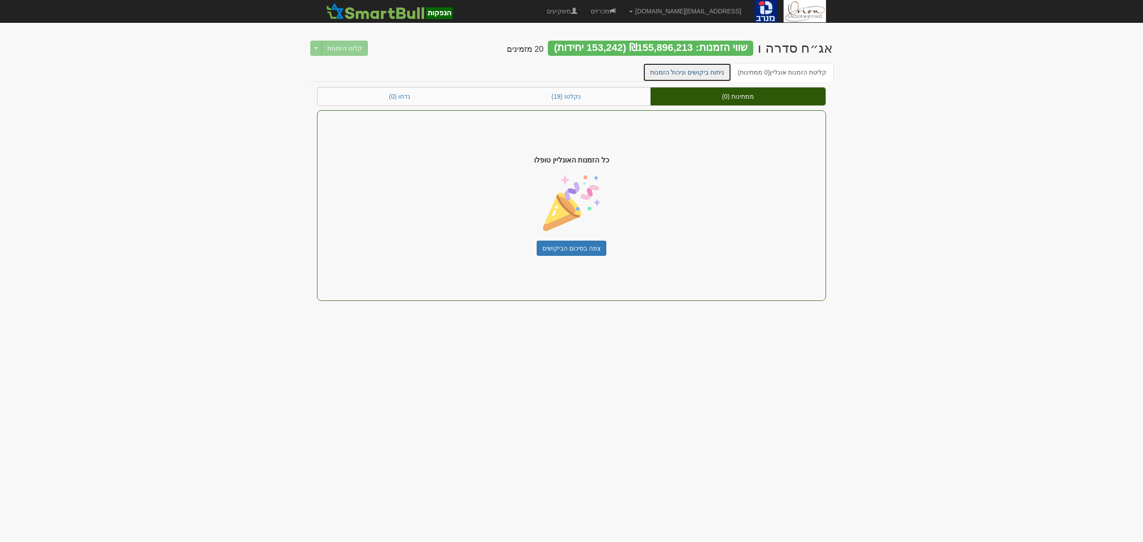
click at [730, 69] on link "ניתוח ביקושים וניהול הזמנות" at bounding box center [687, 72] width 89 height 19
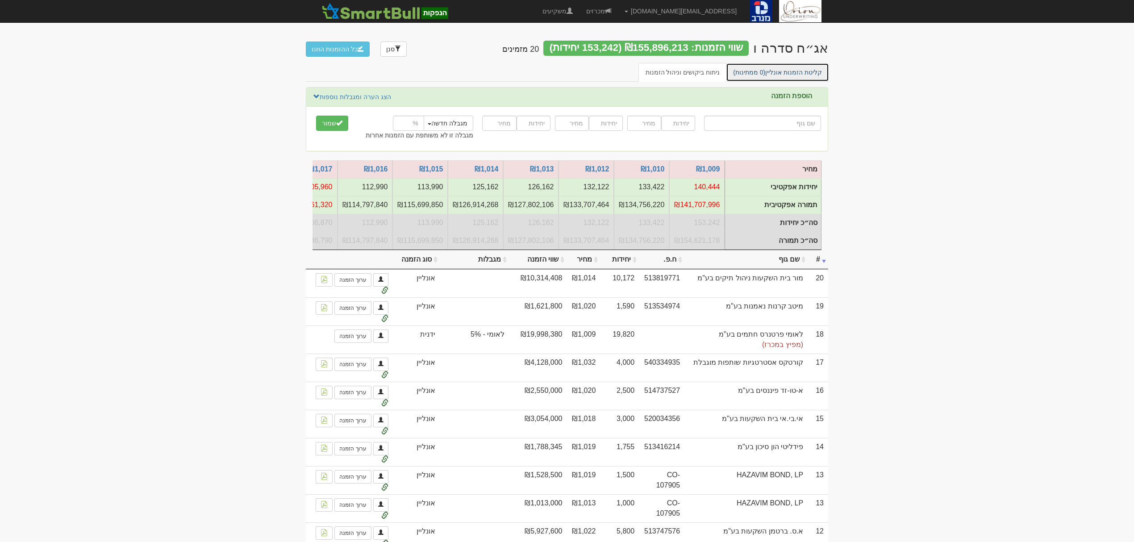
click at [784, 63] on link "קליטת הזמנות אונליין (0 ממתינות)" at bounding box center [777, 72] width 103 height 19
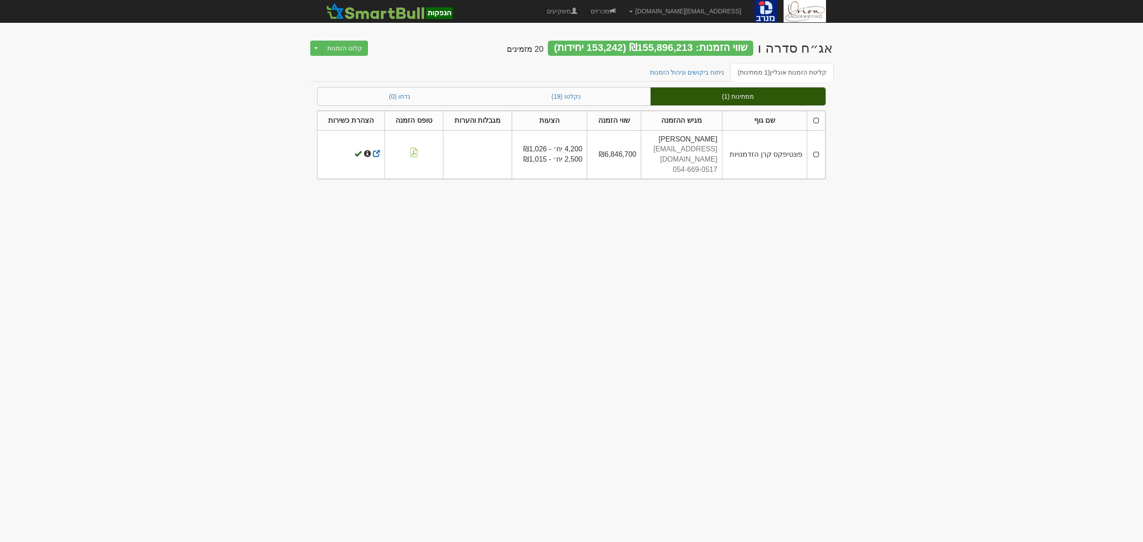
click at [814, 118] on th at bounding box center [816, 121] width 18 height 20
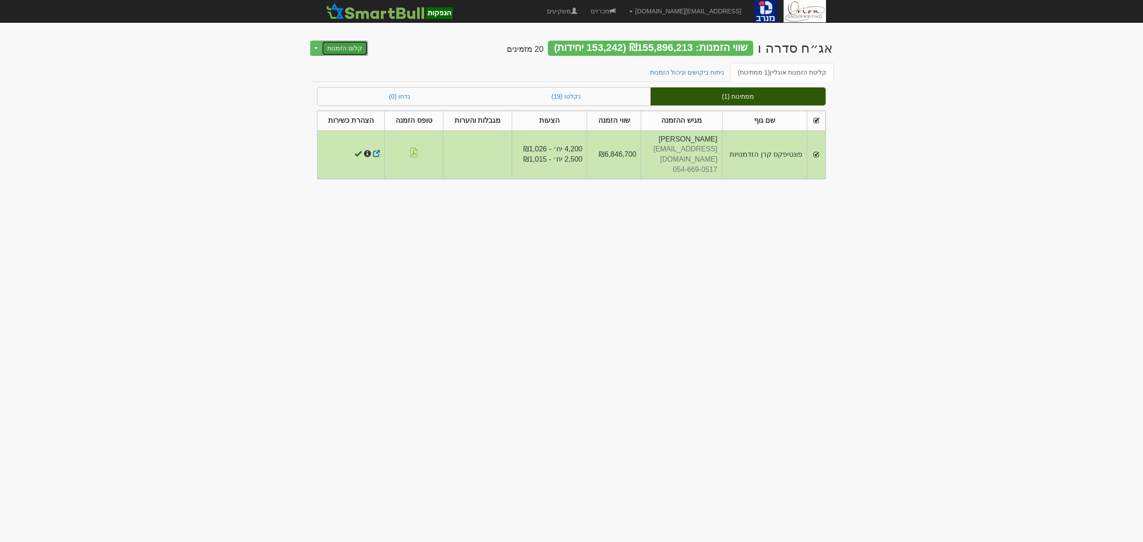
click at [354, 46] on button "קלוט הזמנות" at bounding box center [344, 48] width 46 height 15
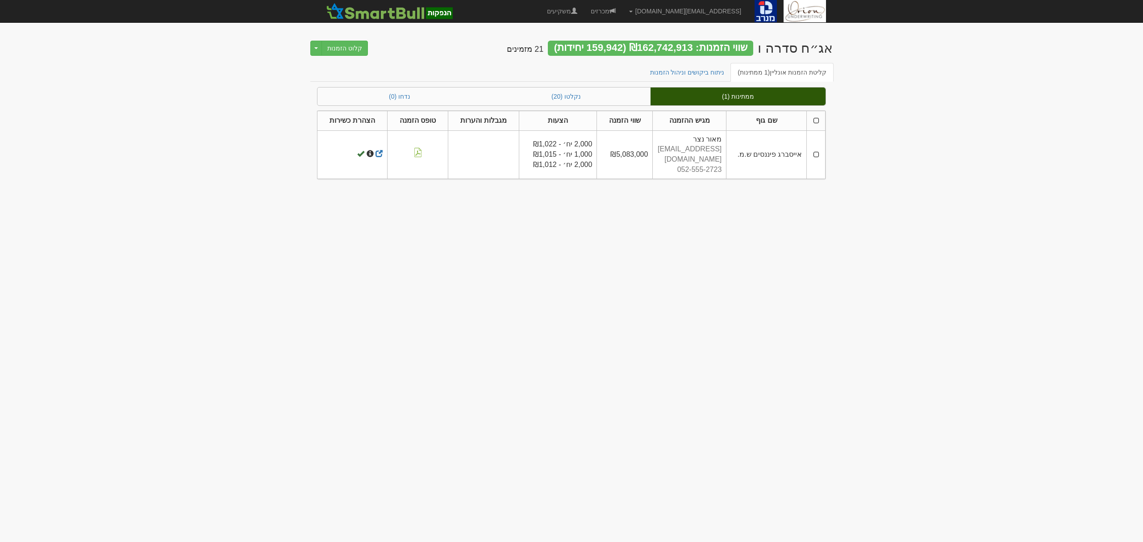
click at [816, 120] on th at bounding box center [816, 121] width 19 height 20
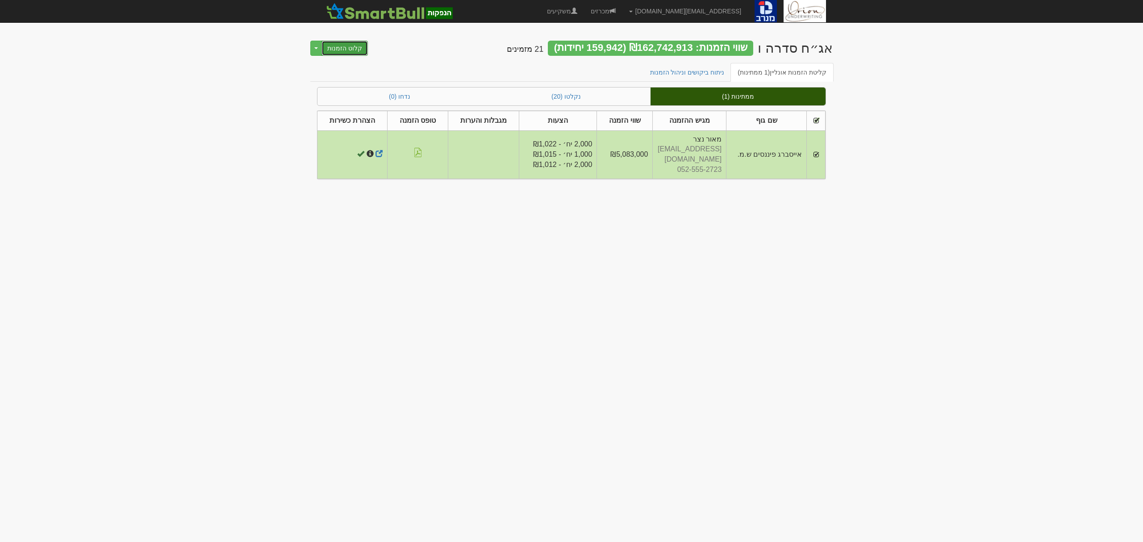
click at [346, 47] on button "קלוט הזמנות" at bounding box center [344, 48] width 46 height 15
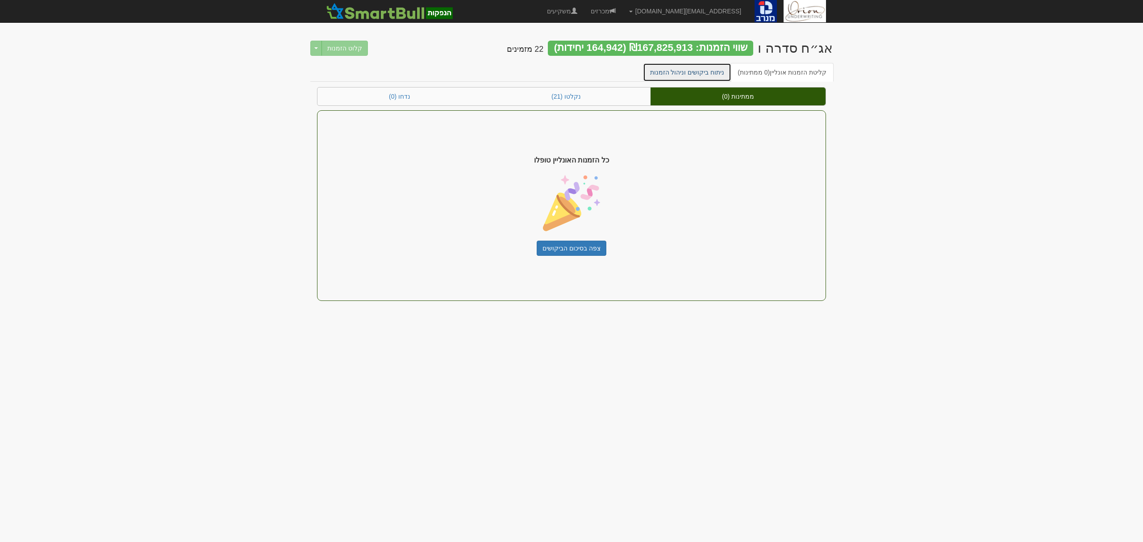
click at [686, 69] on link "ניתוח ביקושים וניהול הזמנות" at bounding box center [687, 72] width 89 height 19
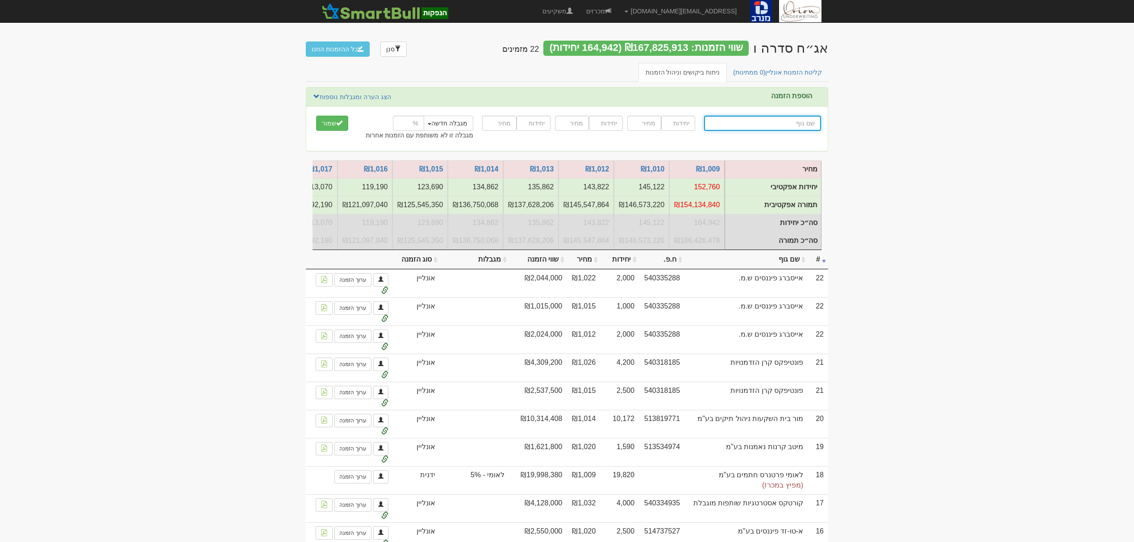
click at [779, 124] on input "text" at bounding box center [762, 123] width 117 height 15
type input "כ"
type input "כלל בריאות חברה לביטוח מכבי"
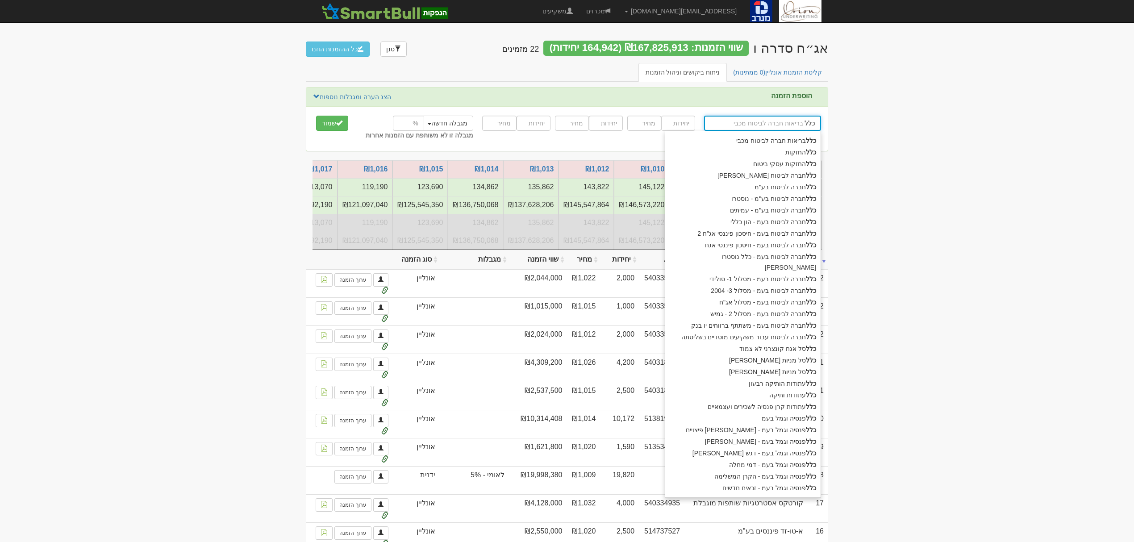
type input "כלל"
type input "כלל ח"
type input "כלל חברה לביטוח אלמנטרי"
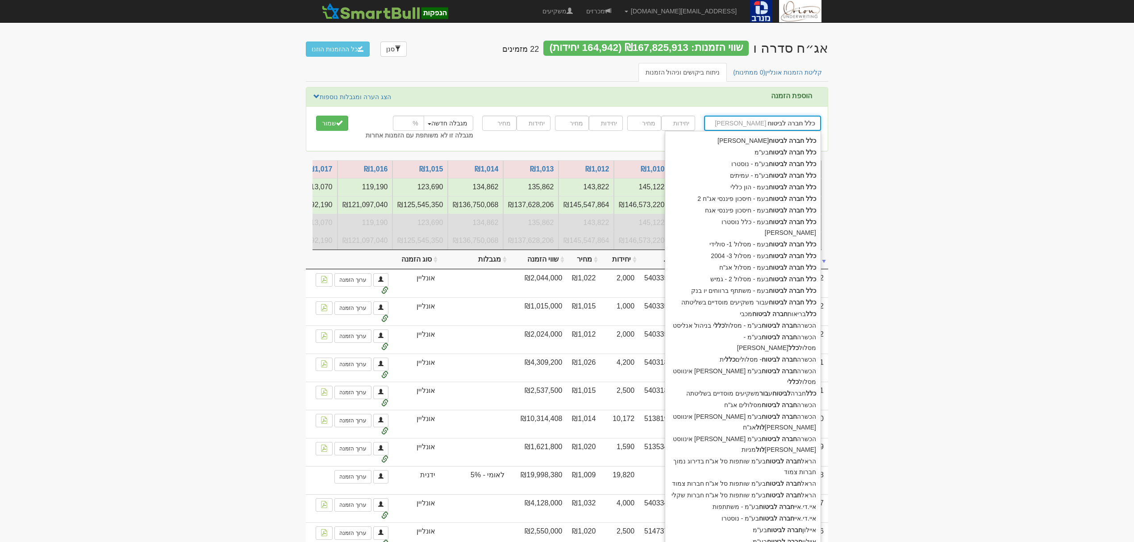
type input "כלל חברה לביטוח"
type input "כלל חברה לביטוח ע"
type input "כלל חברה לביטוח עבור משקיעים מוסדיים בשליטתה"
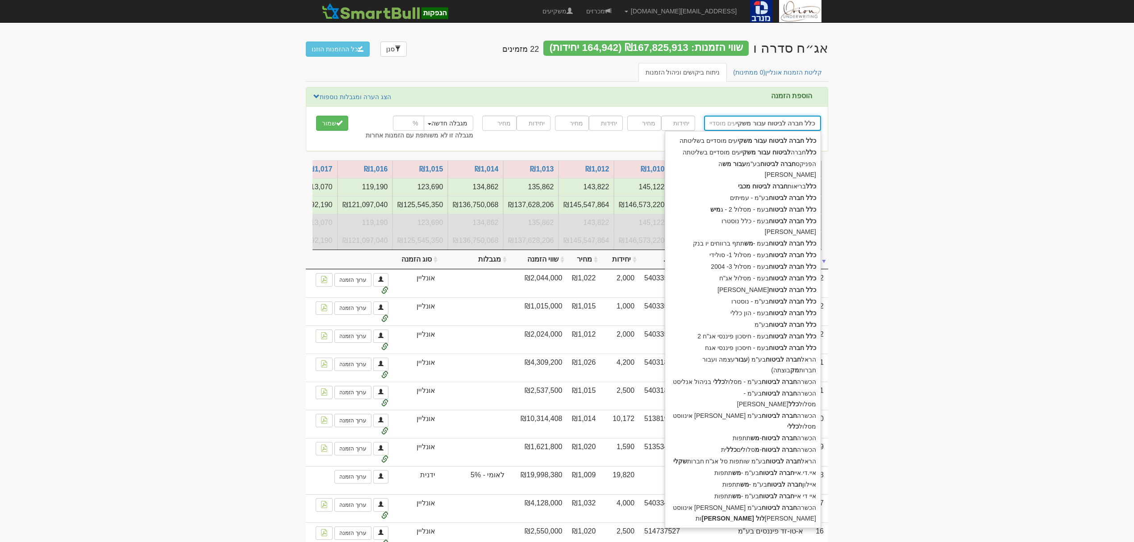
type input "כלל חברה לביטוח עבור משקיע"
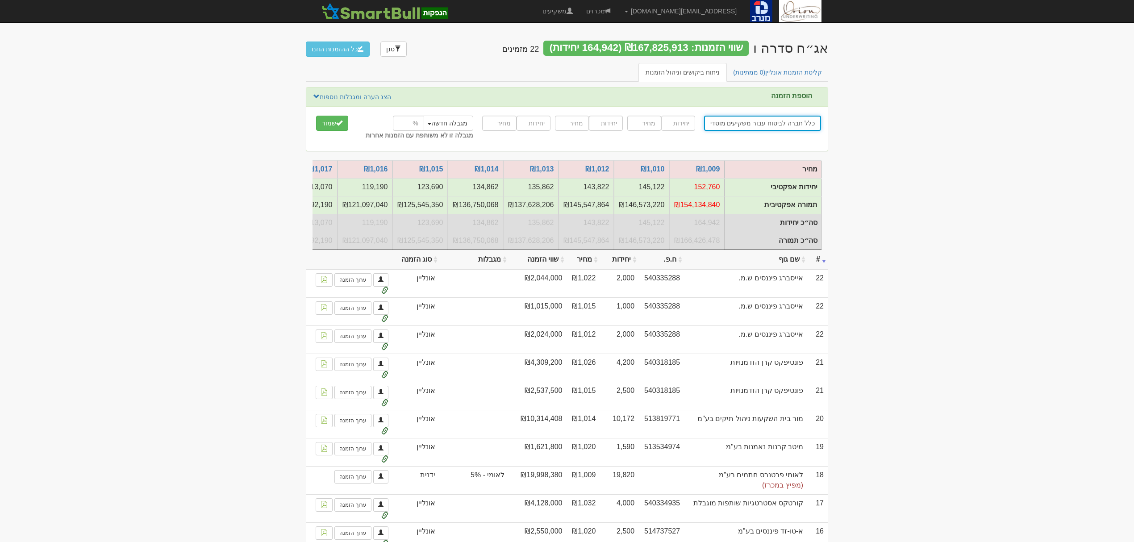
type input "כלל חברה לביטוח עבור משקיעים מוסדיים בשליטתה"
type input "30000"
type input "1018"
click at [316, 116] on button "שמור" at bounding box center [332, 123] width 32 height 15
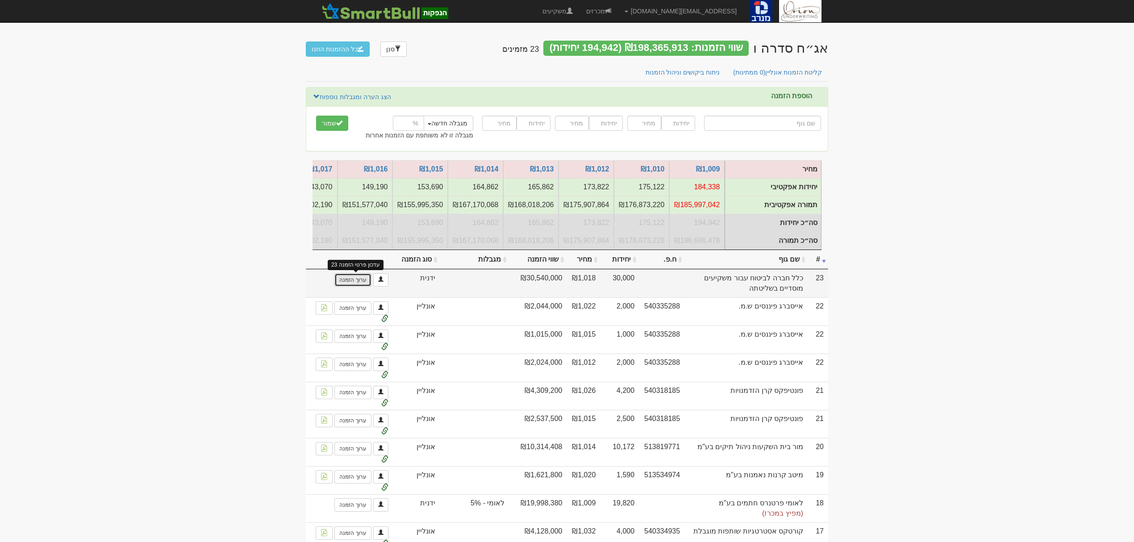
click at [342, 287] on link "ערוך הזמנה" at bounding box center [352, 279] width 37 height 13
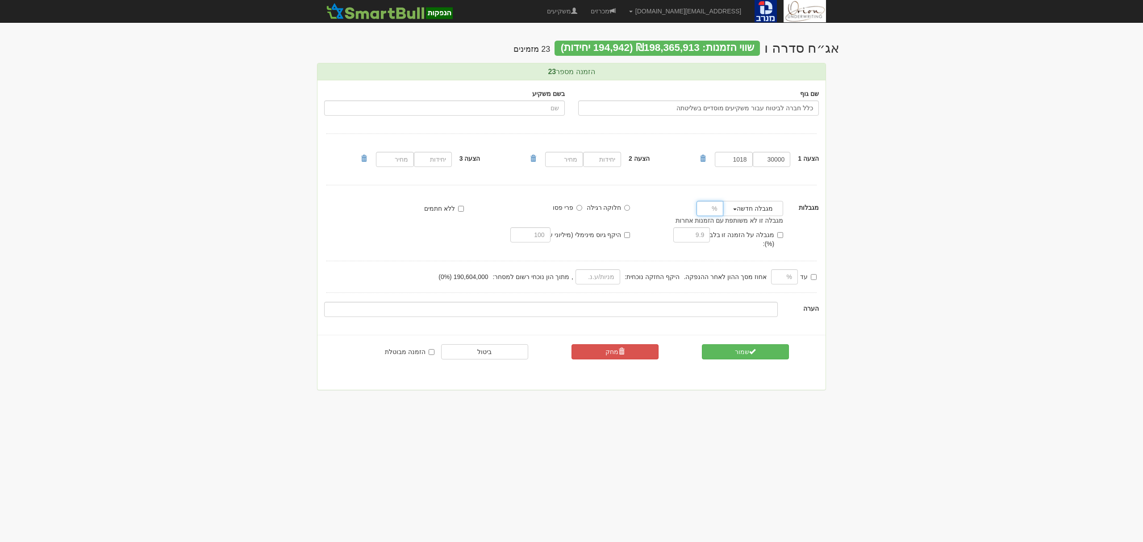
click at [708, 208] on input "number" at bounding box center [709, 208] width 27 height 15
type input "25"
click at [764, 344] on button "שמור" at bounding box center [745, 351] width 87 height 15
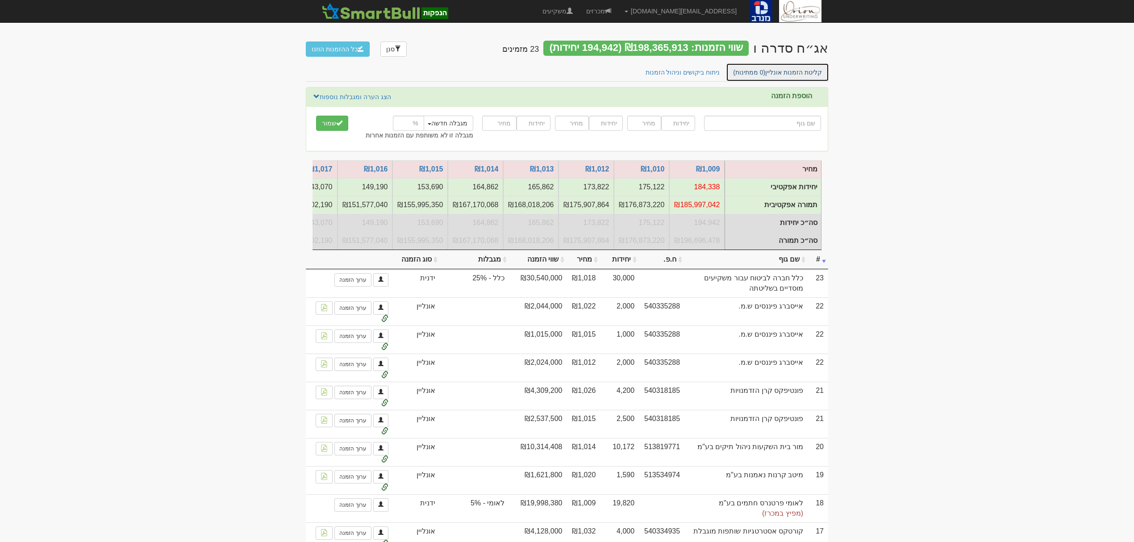
click at [800, 74] on link "קליטת הזמנות אונליין (0 ממתינות)" at bounding box center [777, 72] width 103 height 19
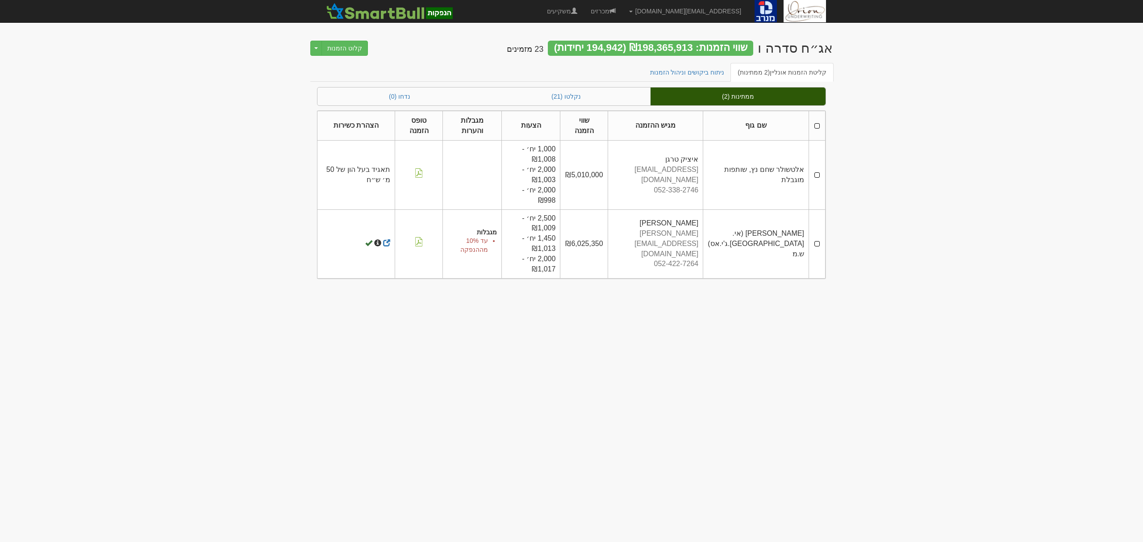
click at [815, 124] on th at bounding box center [817, 126] width 17 height 30
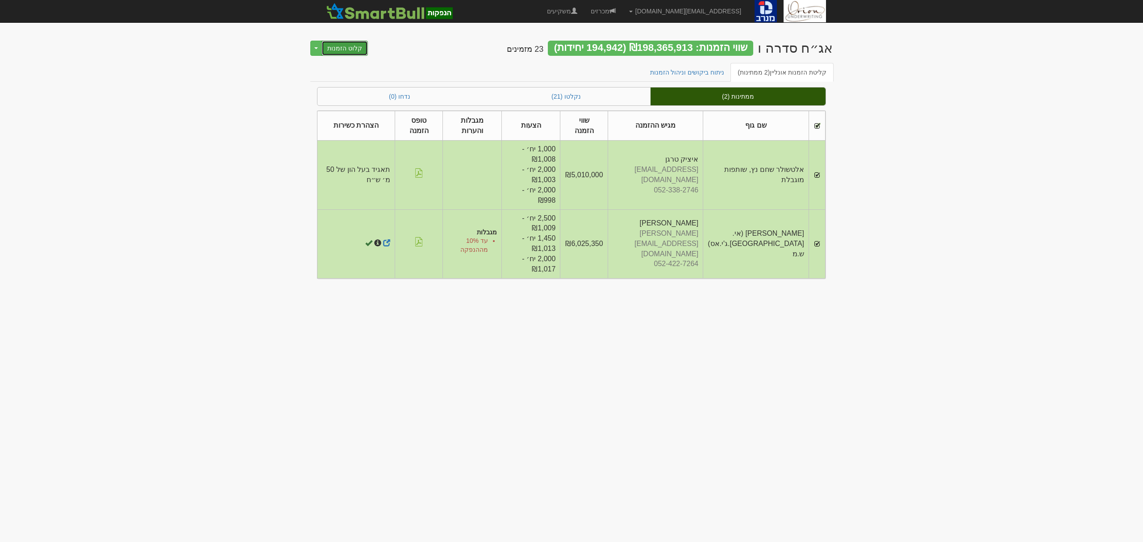
click at [343, 44] on button "קלוט הזמנות" at bounding box center [344, 48] width 46 height 15
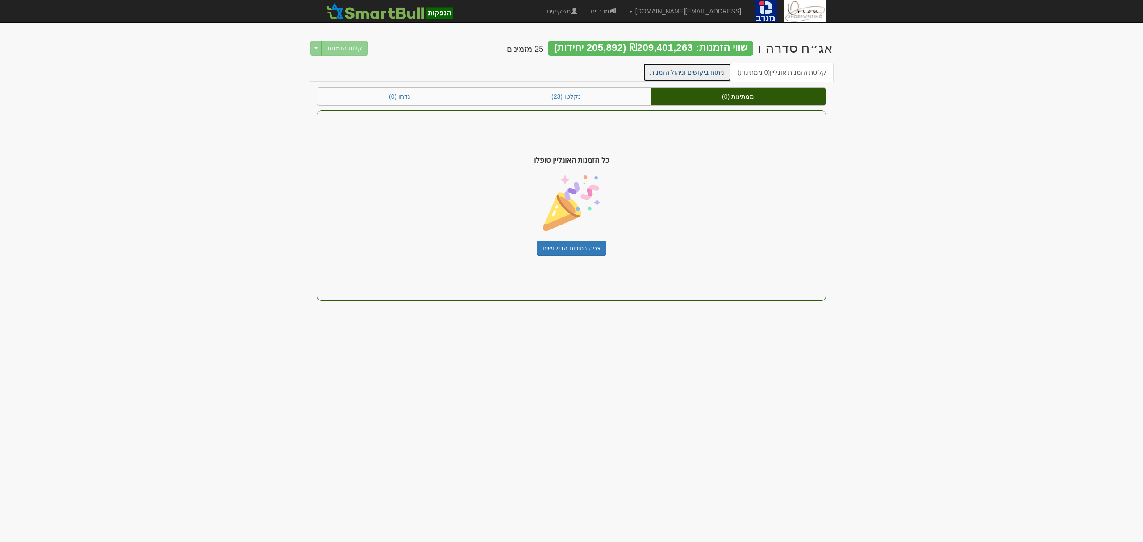
click at [672, 67] on link "ניתוח ביקושים וניהול הזמנות" at bounding box center [687, 72] width 89 height 19
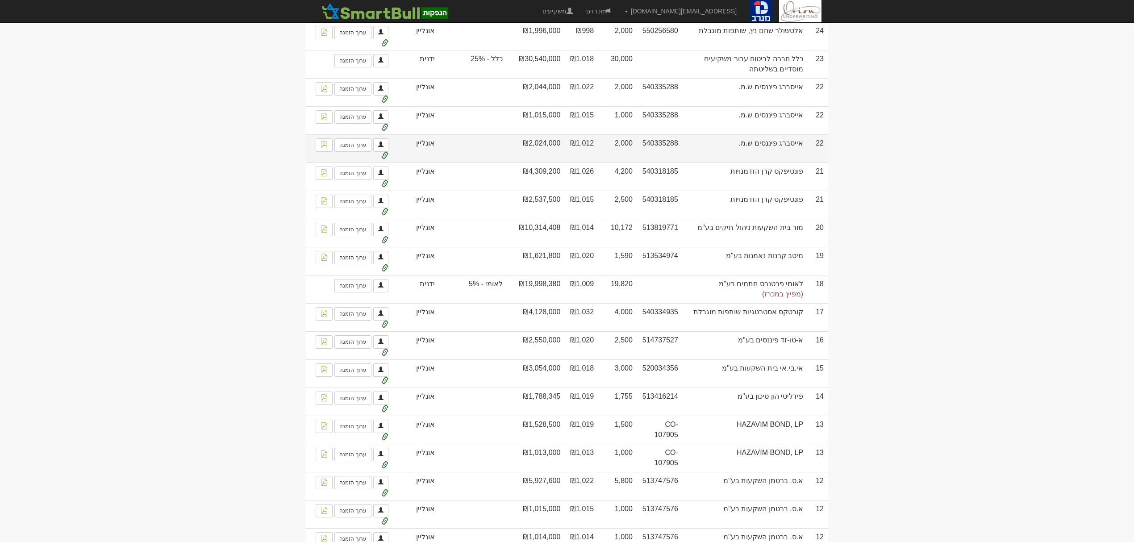
scroll to position [416, 0]
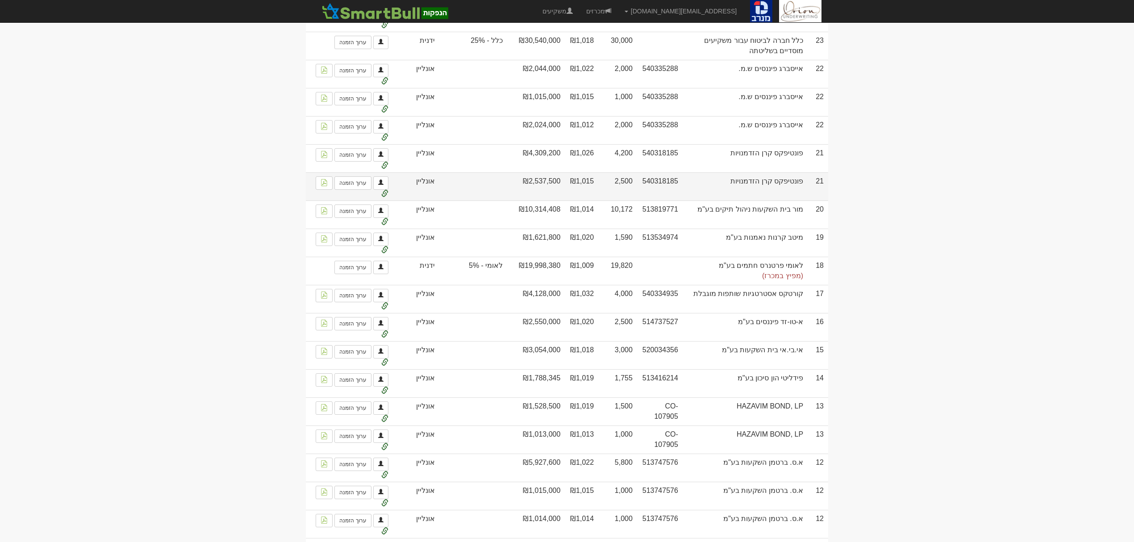
click at [583, 187] on td "₪1,015" at bounding box center [581, 186] width 33 height 28
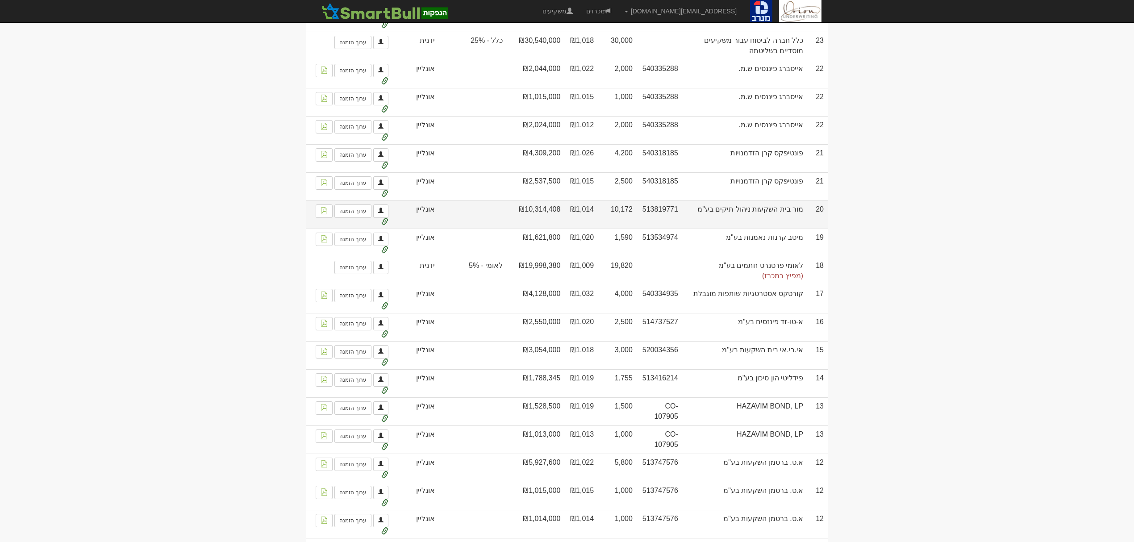
click at [588, 220] on td "₪1,014" at bounding box center [581, 214] width 33 height 28
click at [587, 217] on td "₪1,014" at bounding box center [581, 214] width 33 height 28
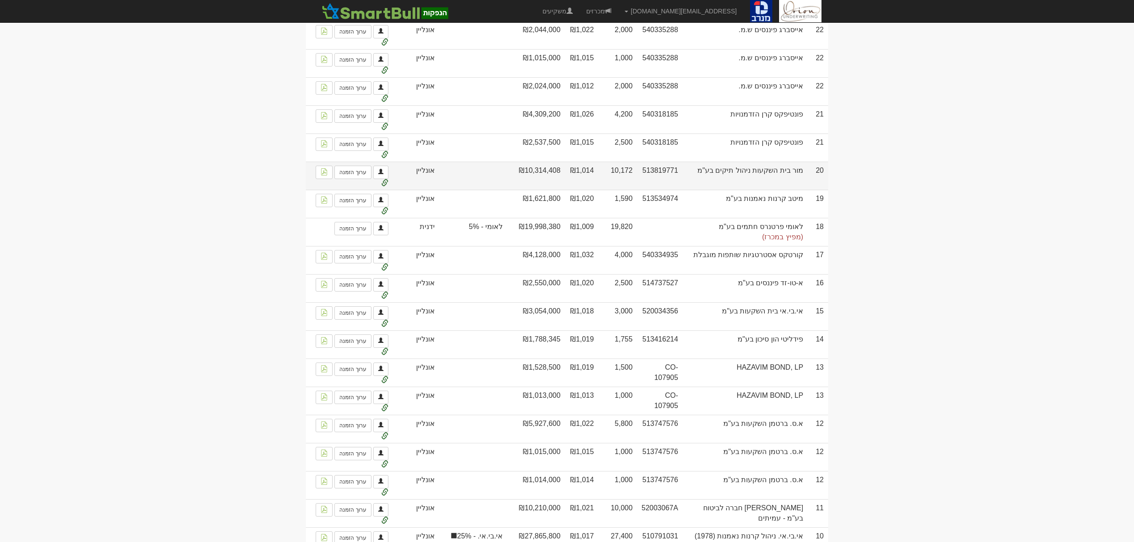
scroll to position [476, 0]
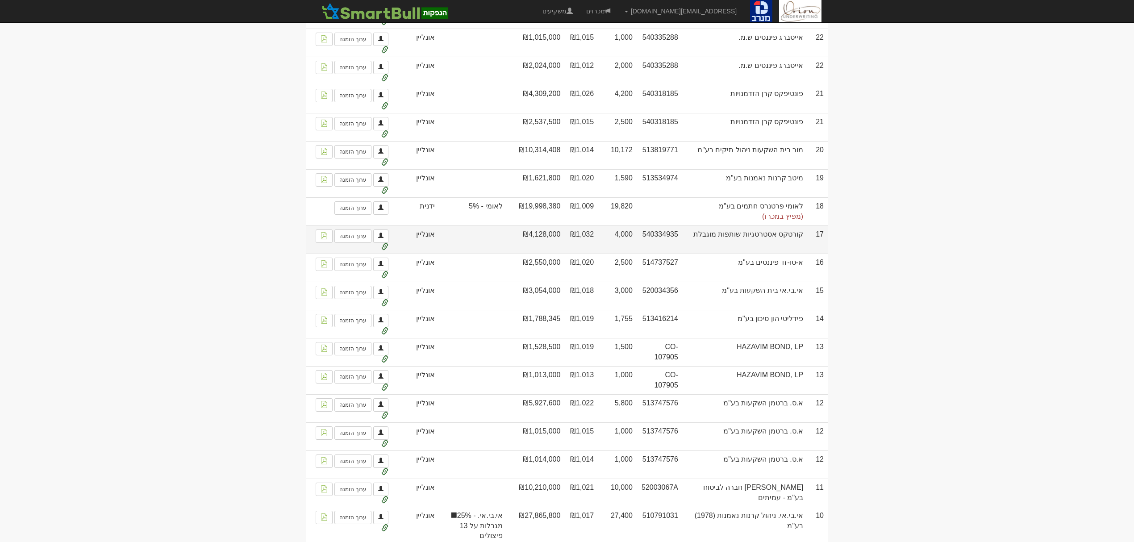
click at [592, 242] on td "₪1,032" at bounding box center [581, 239] width 33 height 28
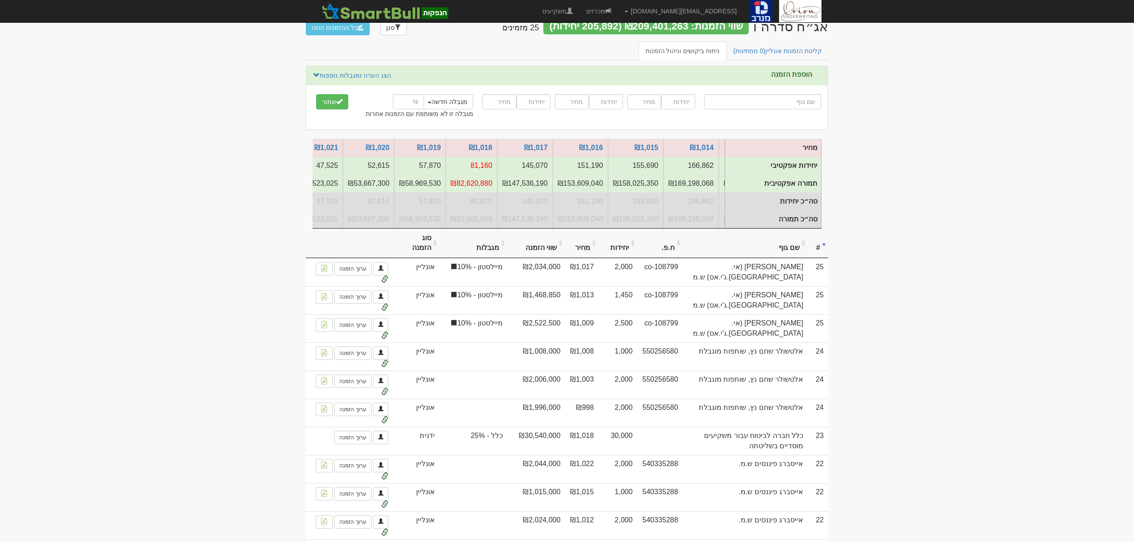
scroll to position [0, 0]
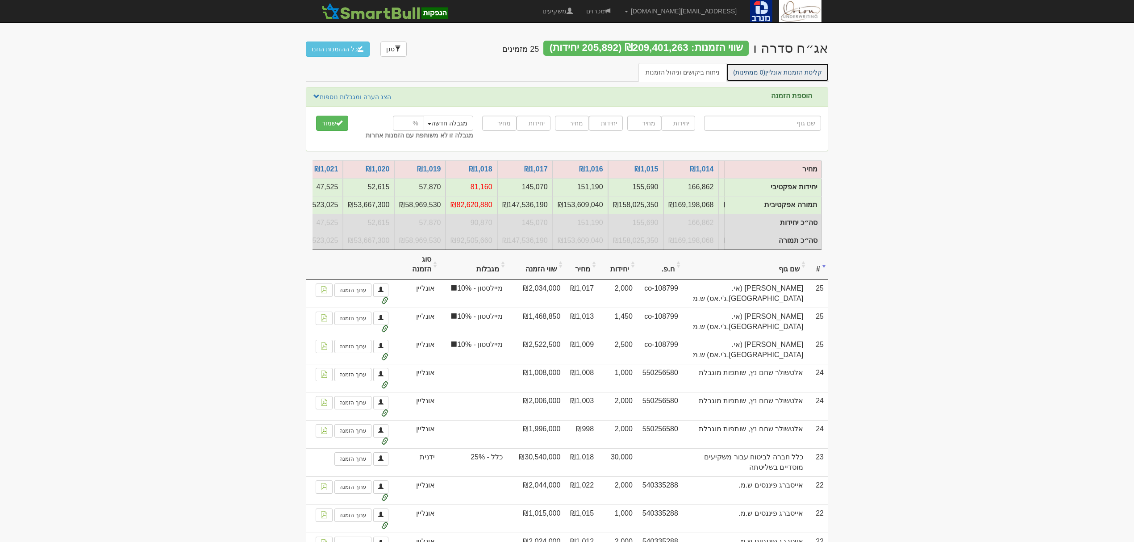
click at [810, 74] on link "קליטת הזמנות אונליין (0 ממתינות)" at bounding box center [777, 72] width 103 height 19
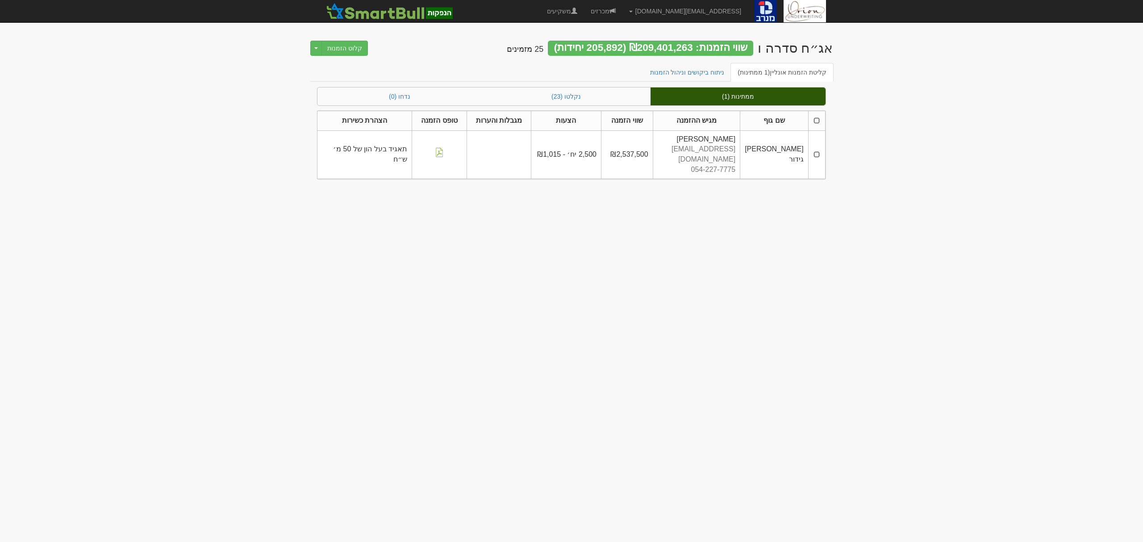
click at [819, 120] on th at bounding box center [816, 121] width 17 height 20
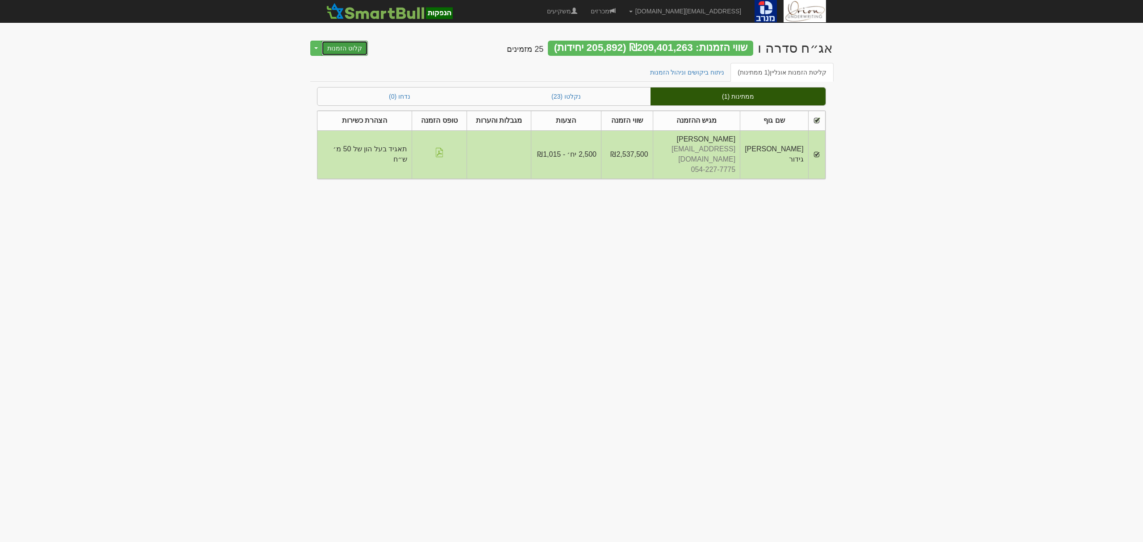
click at [340, 49] on button "קלוט הזמנות" at bounding box center [344, 48] width 46 height 15
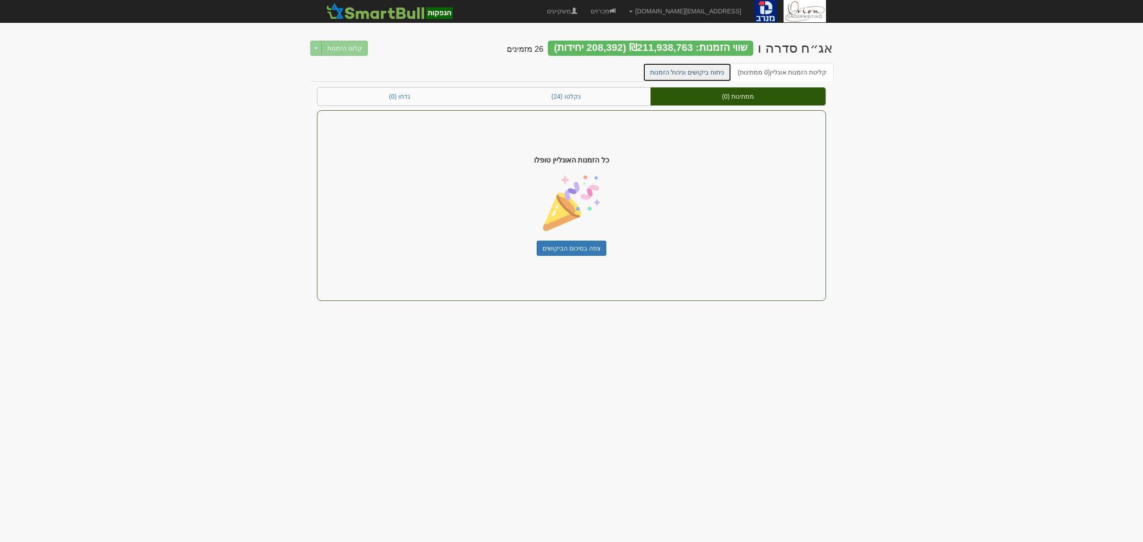
click at [718, 67] on link "ניתוח ביקושים וניהול הזמנות" at bounding box center [687, 72] width 89 height 19
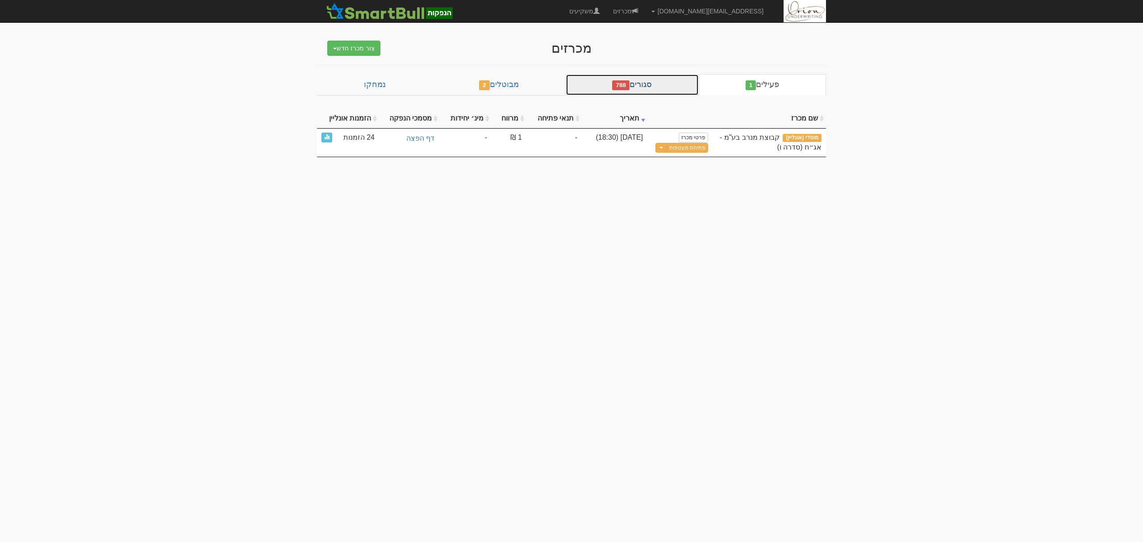
click at [657, 79] on link "סגורים 788" at bounding box center [632, 84] width 133 height 21
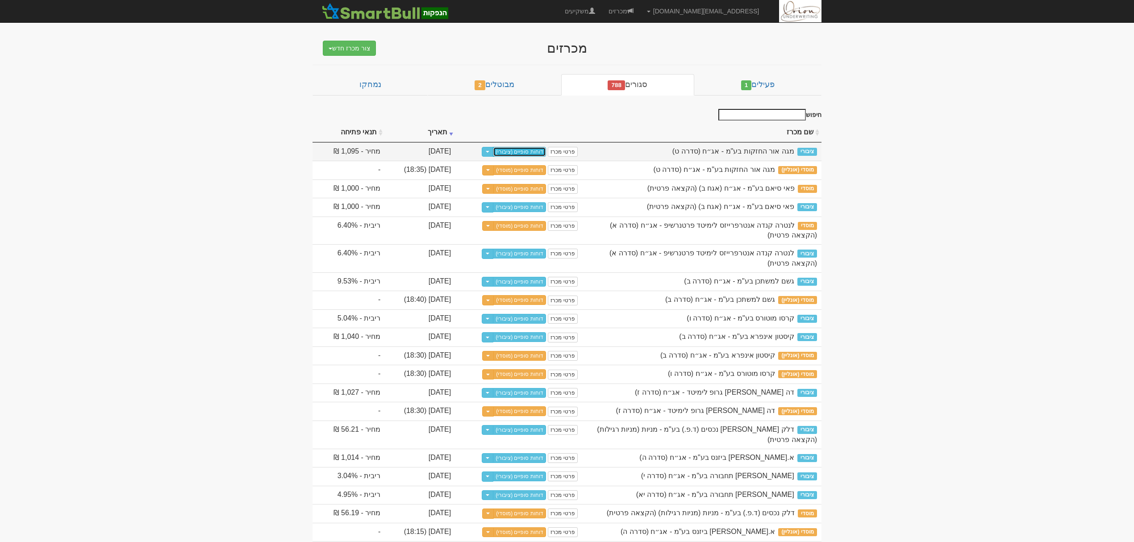
click at [546, 151] on link "דוחות סופיים (ציבורי)" at bounding box center [519, 152] width 53 height 10
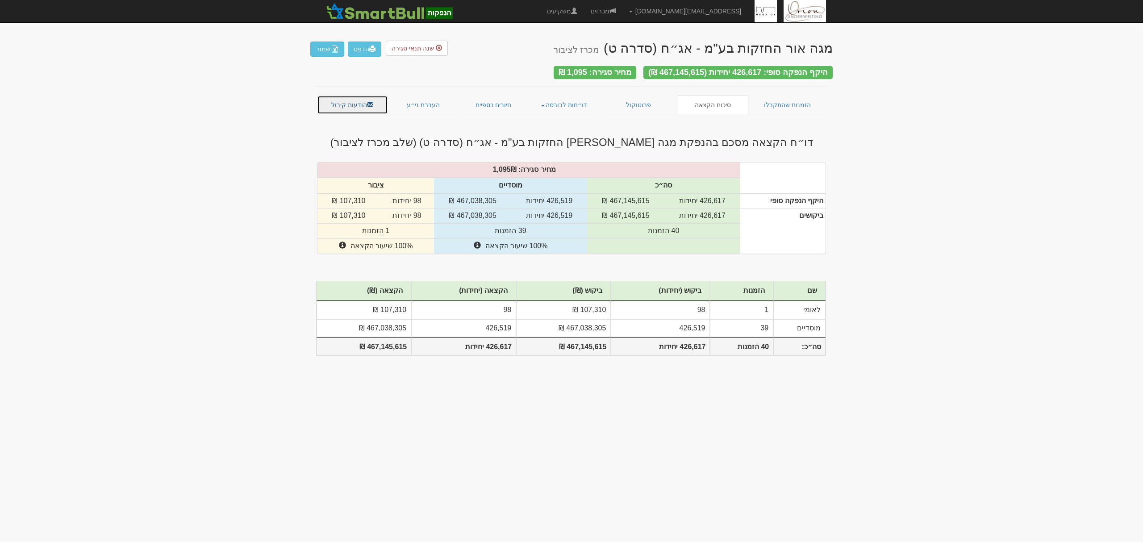
click at [370, 101] on span at bounding box center [370, 104] width 6 height 6
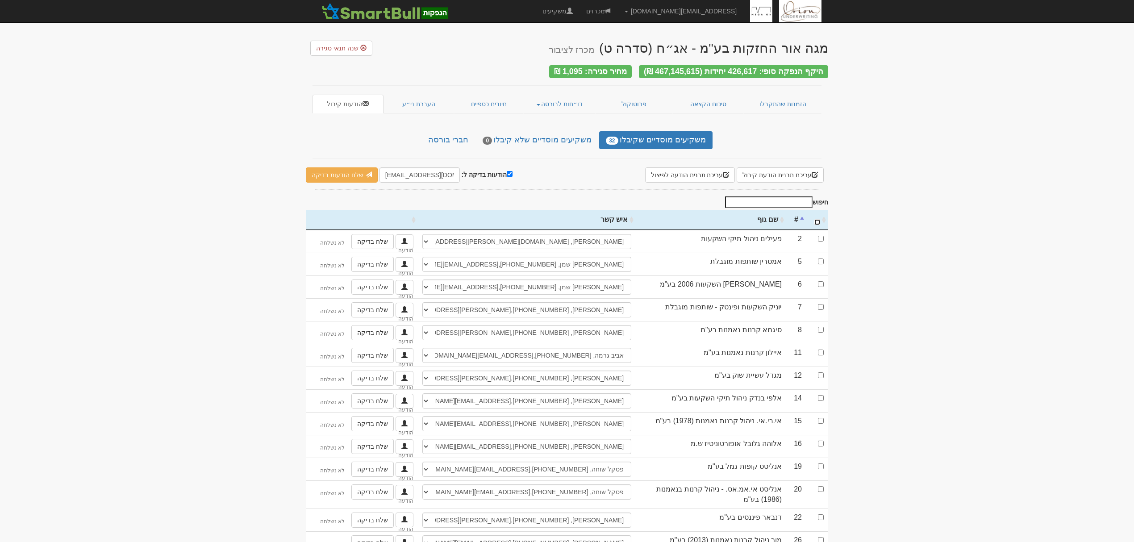
click at [818, 219] on input "\a : activate to sort column ascending" at bounding box center [817, 222] width 6 height 6
checkbox input "true"
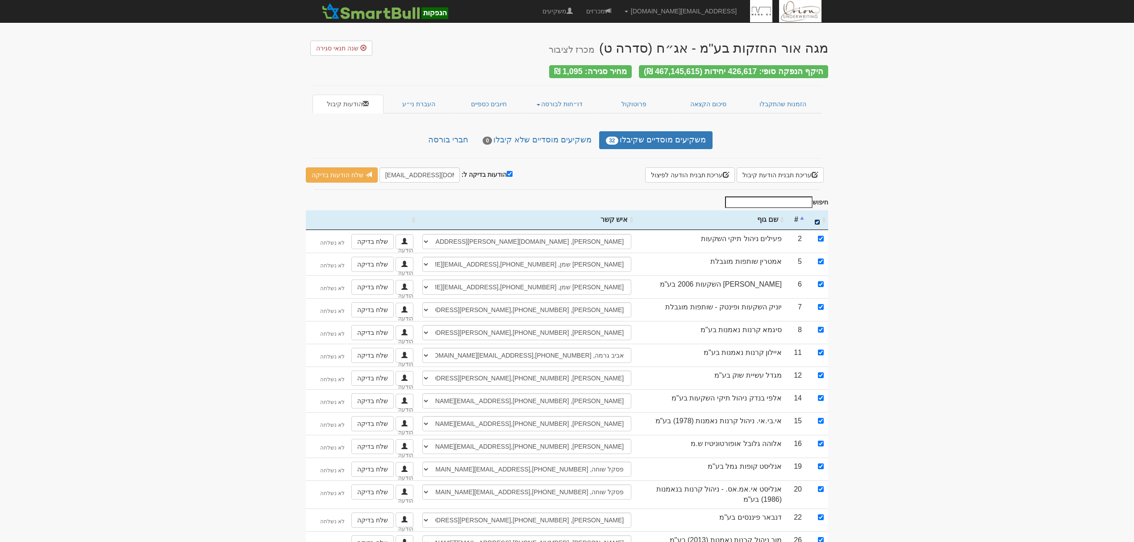
checkbox input "true"
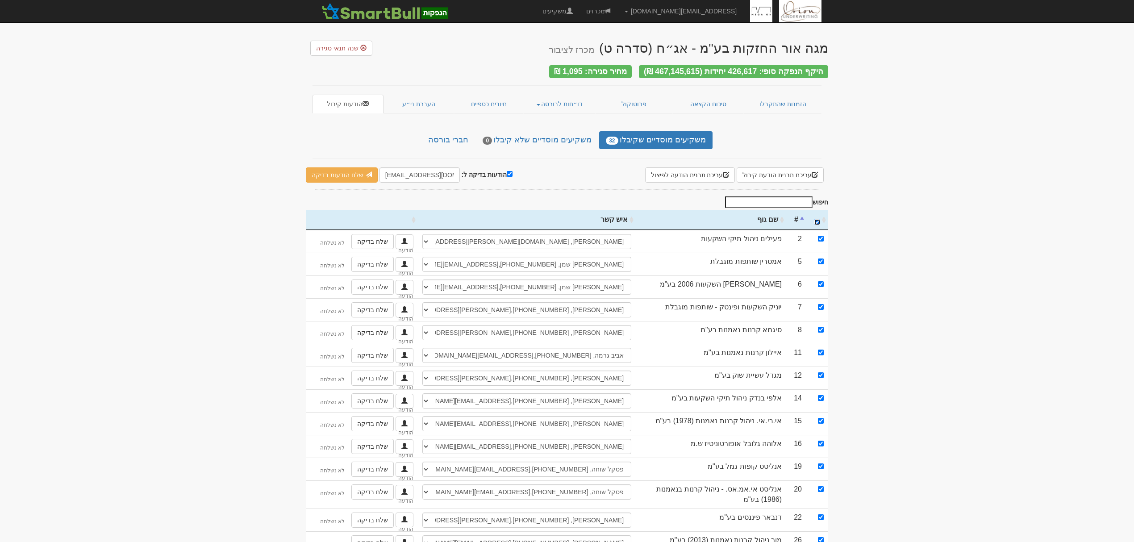
checkbox input "true"
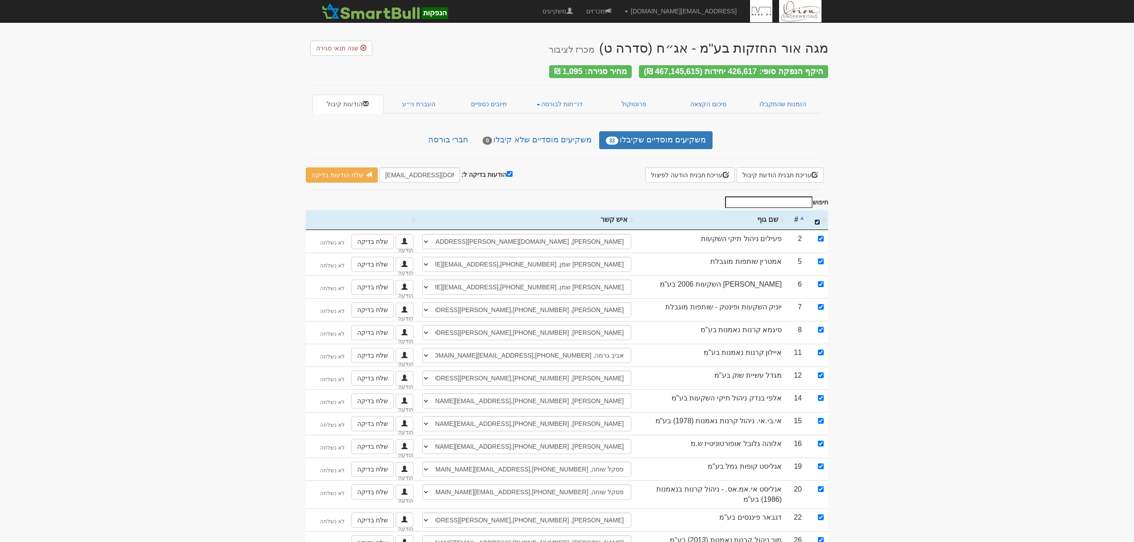
checkbox input "true"
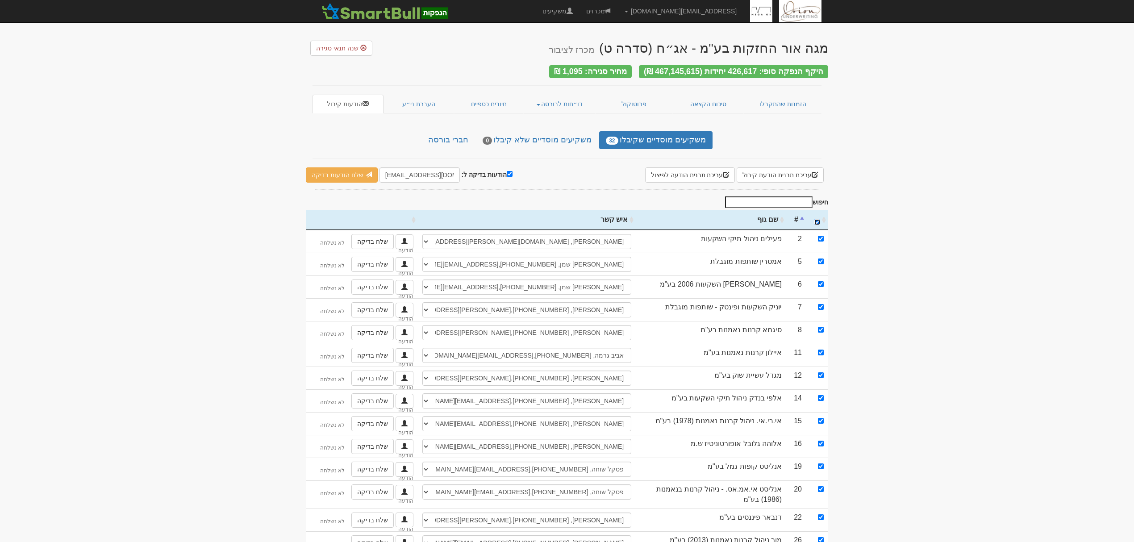
checkbox input "true"
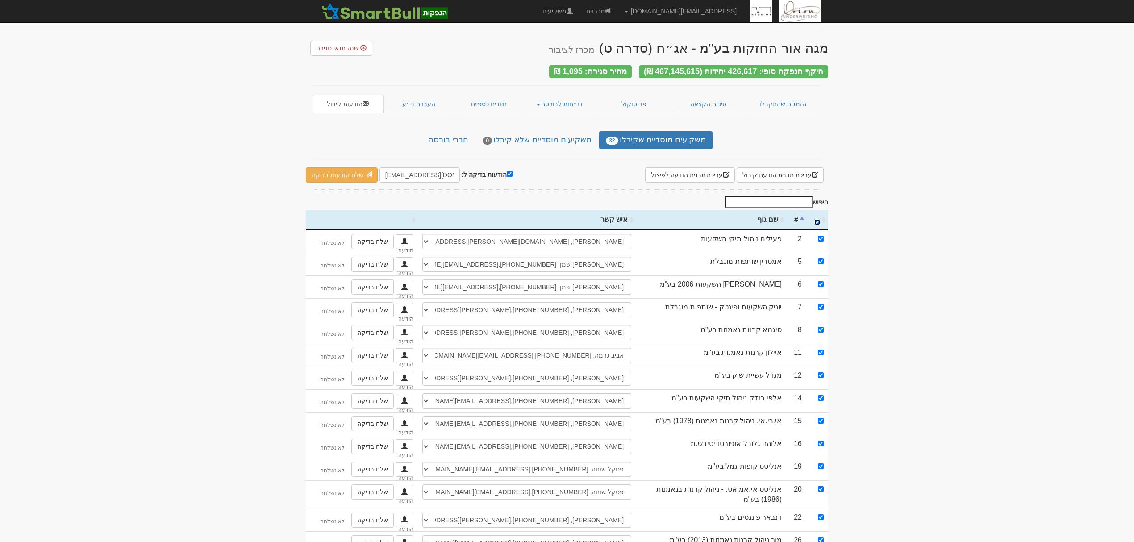
checkbox input "true"
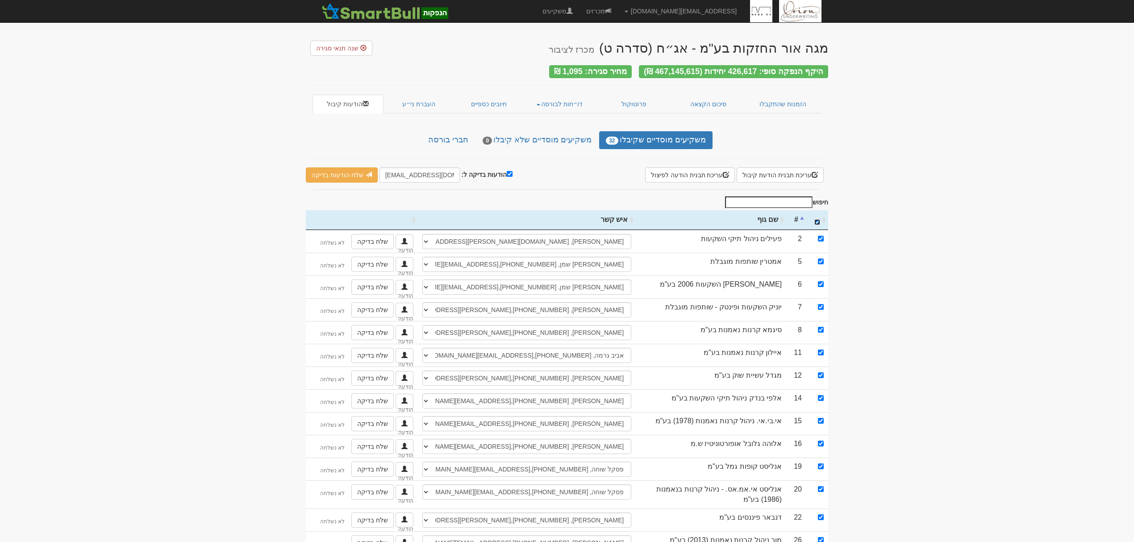
checkbox input "true"
click at [507, 171] on input "הודעות בדיקה ל:" at bounding box center [510, 174] width 6 height 6
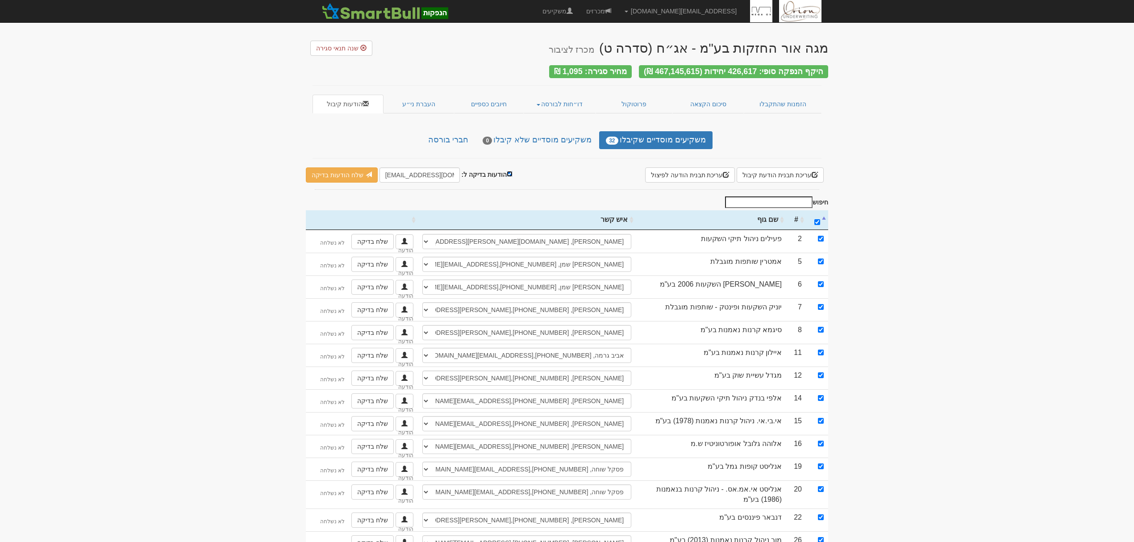
checkbox input "false"
click at [351, 170] on link "שלח הודעות למשקיעים" at bounding box center [347, 174] width 83 height 15
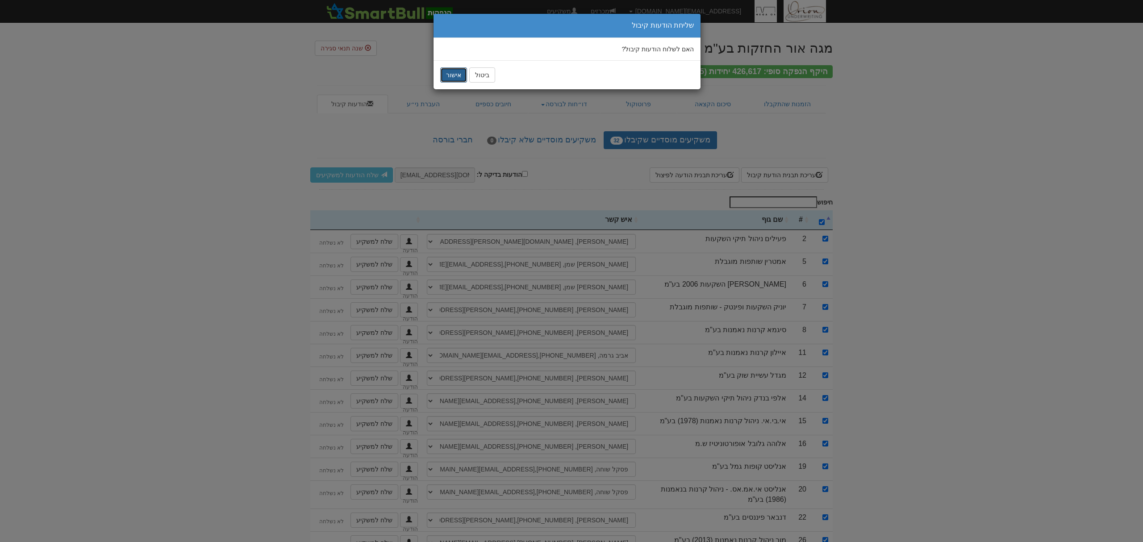
click at [454, 71] on button "אישור" at bounding box center [453, 74] width 27 height 15
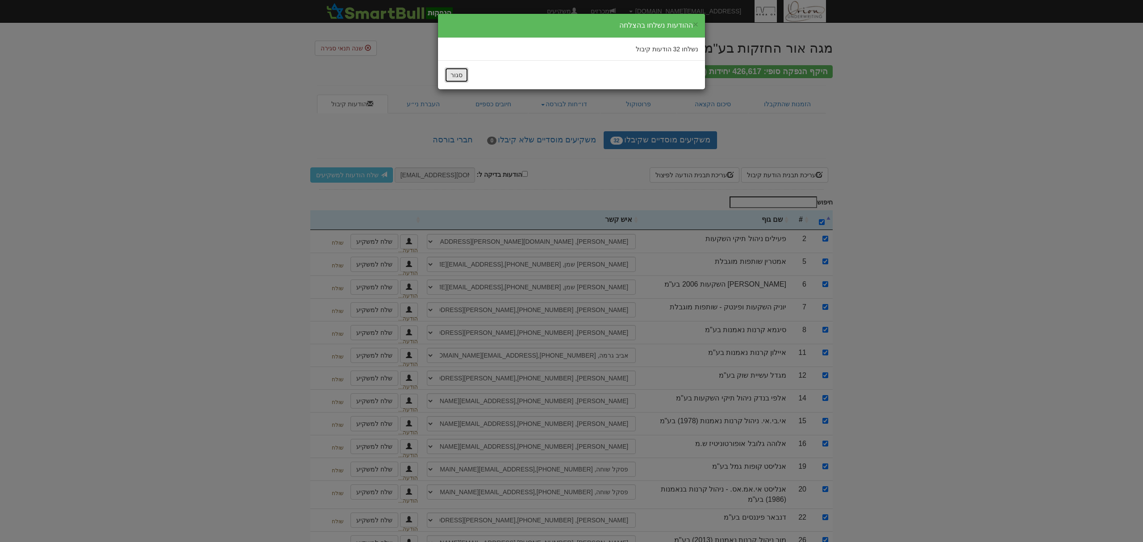
click at [461, 74] on button "סגור" at bounding box center [457, 74] width 24 height 15
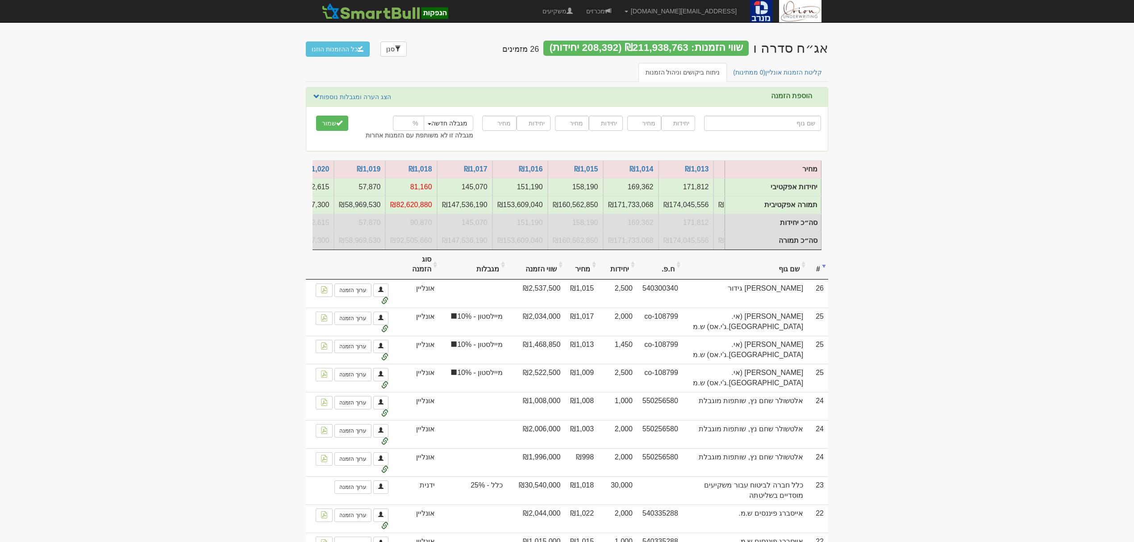
scroll to position [0, -322]
click at [778, 72] on link "קליטת הזמנות אונליין (0 ממתינות)" at bounding box center [777, 72] width 103 height 19
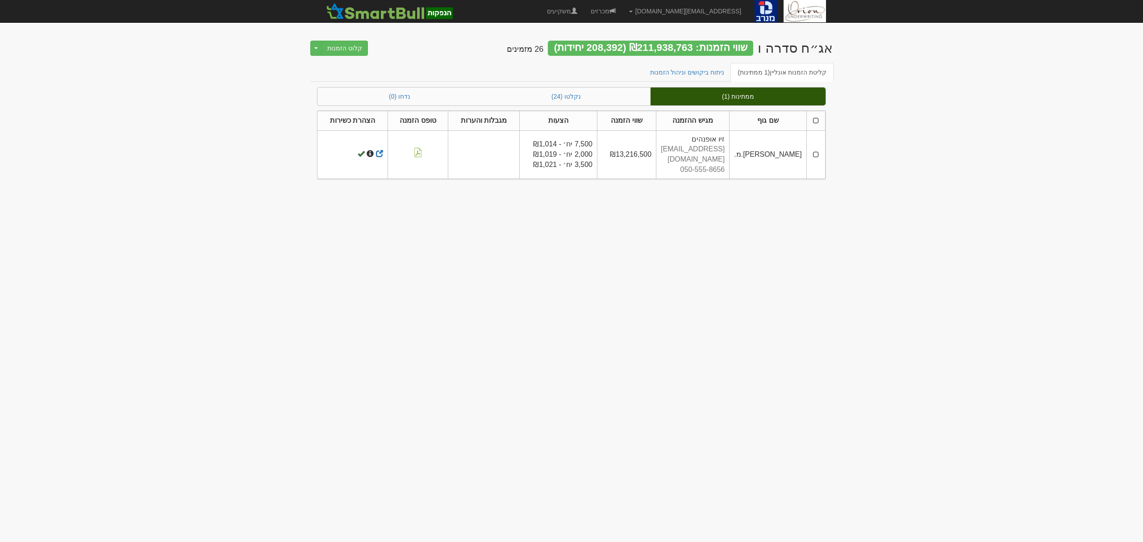
click at [818, 125] on th at bounding box center [815, 121] width 19 height 20
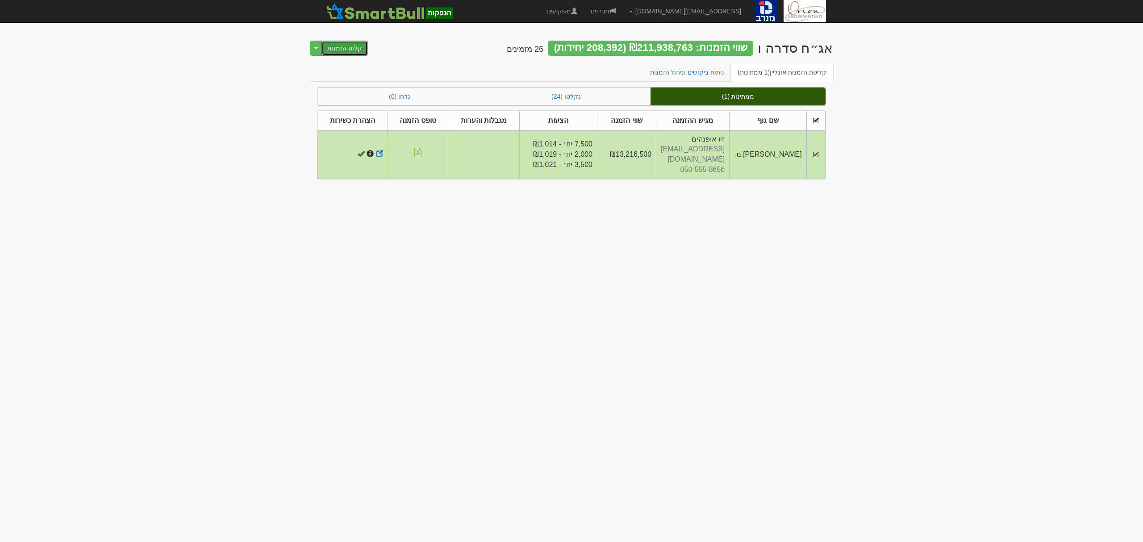
click at [345, 46] on button "קלוט הזמנות" at bounding box center [344, 48] width 46 height 15
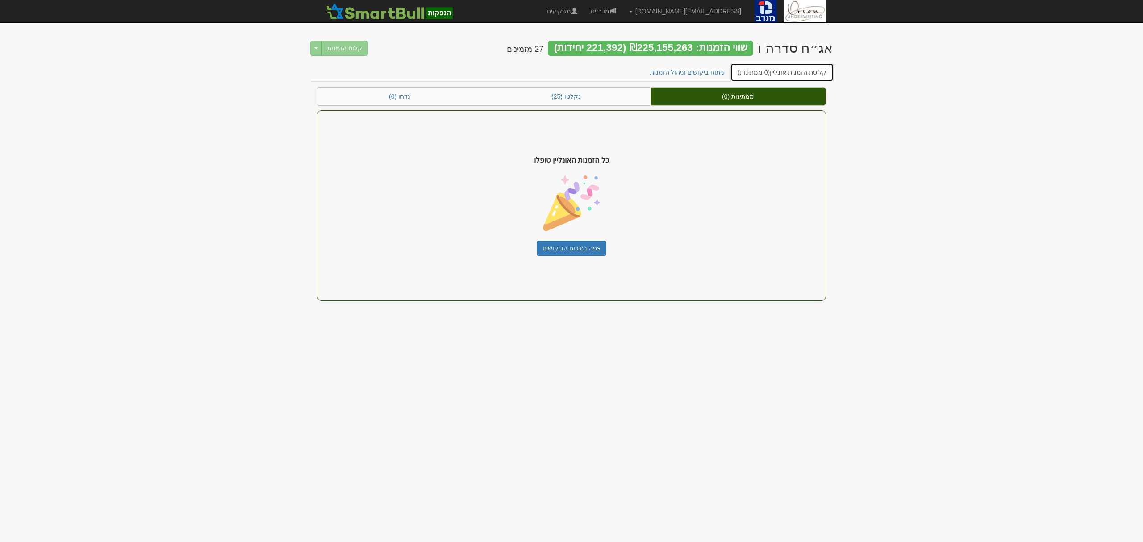
click at [767, 69] on span "(0 ממתינות)" at bounding box center [753, 72] width 32 height 7
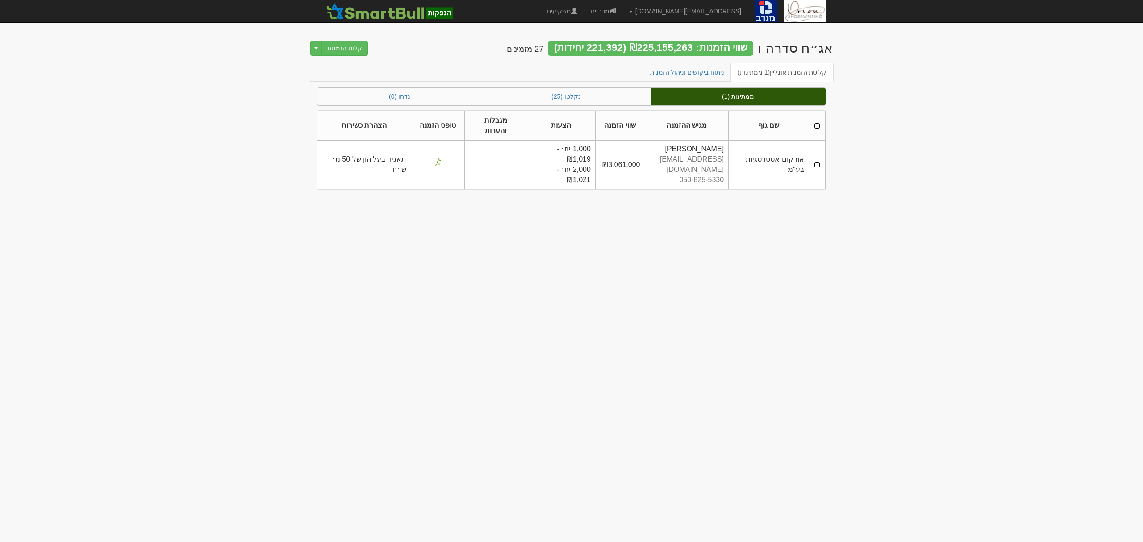
click at [818, 121] on th at bounding box center [816, 126] width 17 height 30
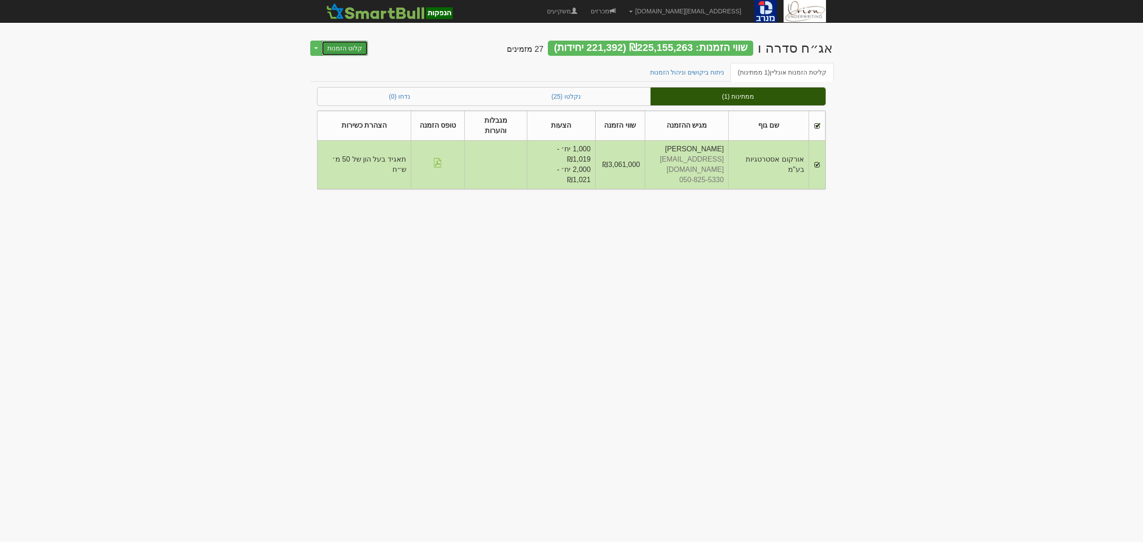
click at [349, 49] on button "קלוט הזמנות" at bounding box center [344, 48] width 46 height 15
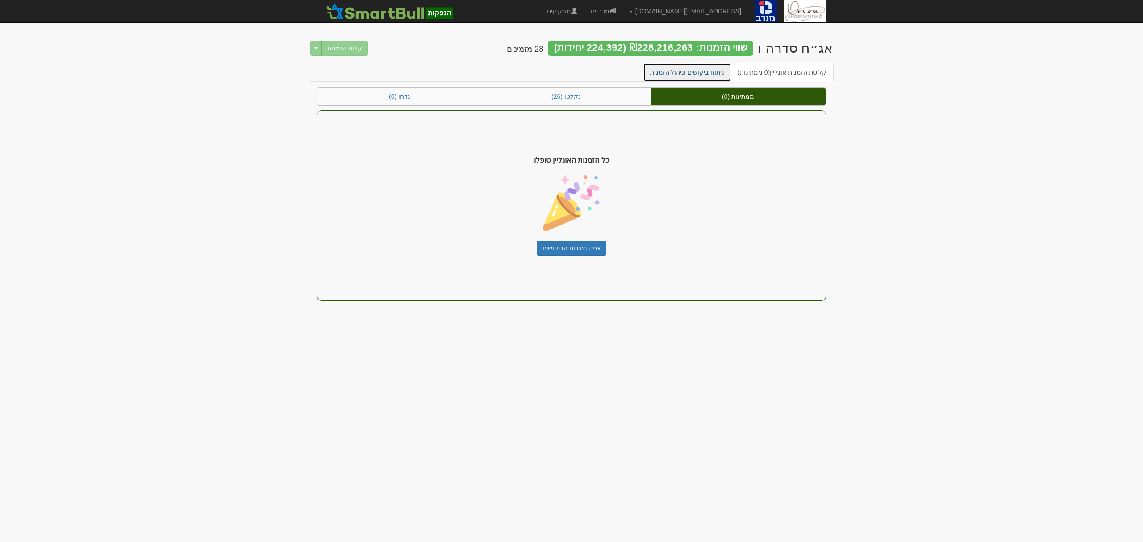
click at [721, 77] on link "ניתוח ביקושים וניהול הזמנות" at bounding box center [687, 72] width 89 height 19
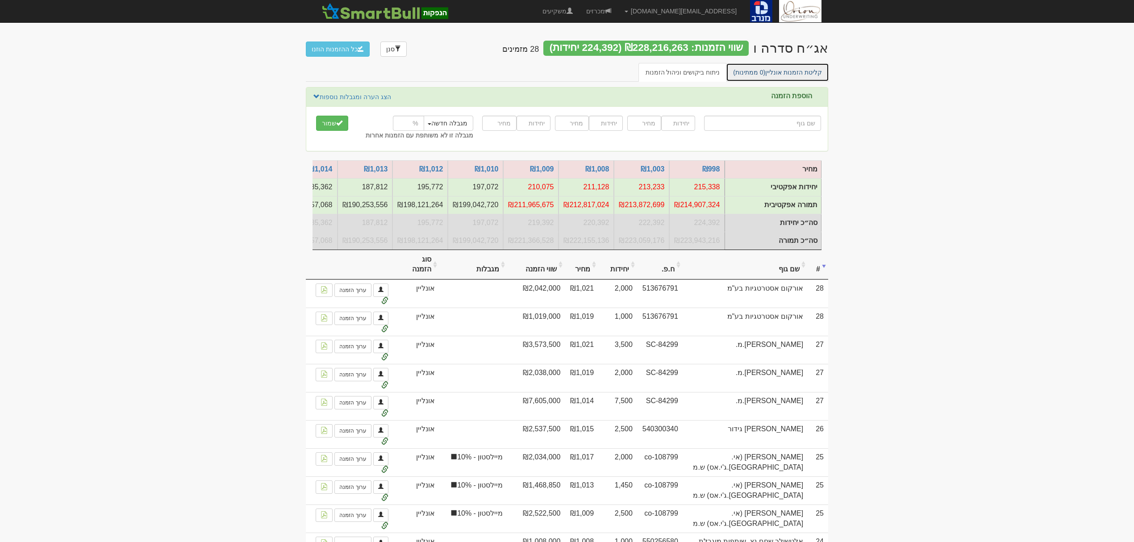
click at [791, 71] on link "קליטת הזמנות אונליין (0 ממתינות)" at bounding box center [777, 72] width 103 height 19
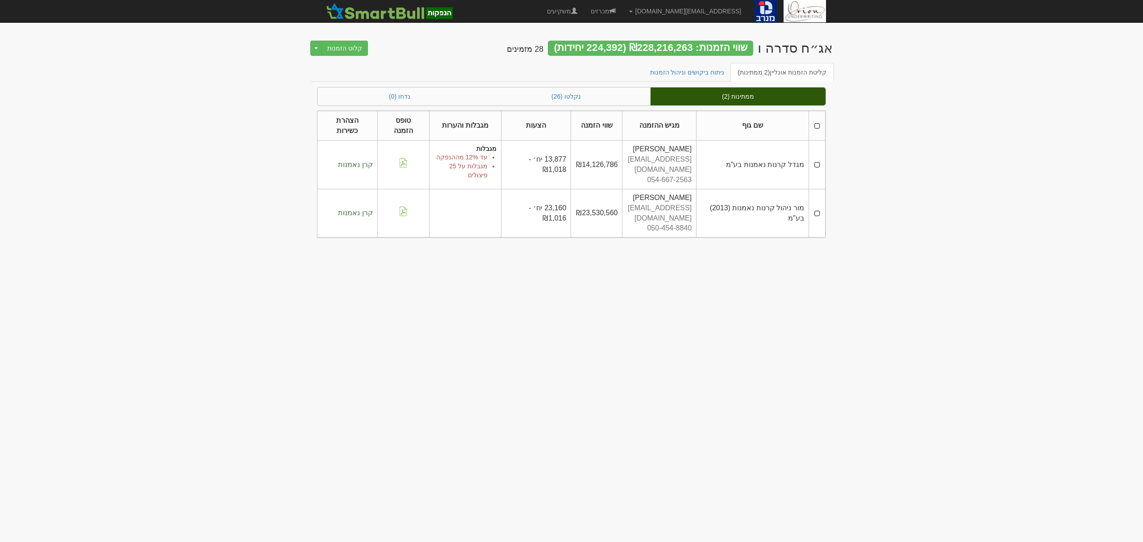
click at [813, 127] on th at bounding box center [816, 126] width 17 height 30
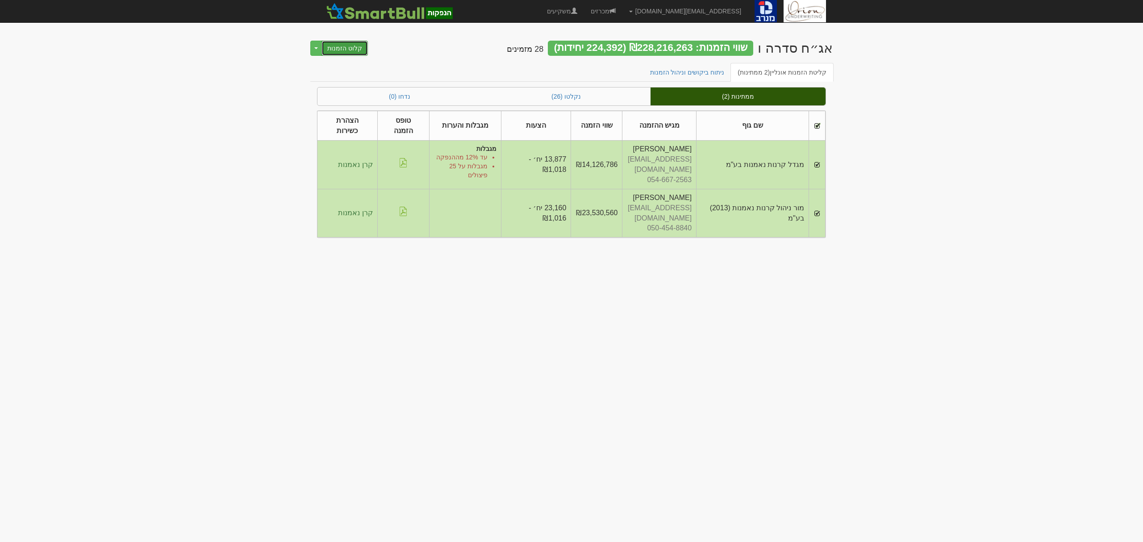
click at [345, 48] on button "קלוט הזמנות" at bounding box center [344, 48] width 46 height 15
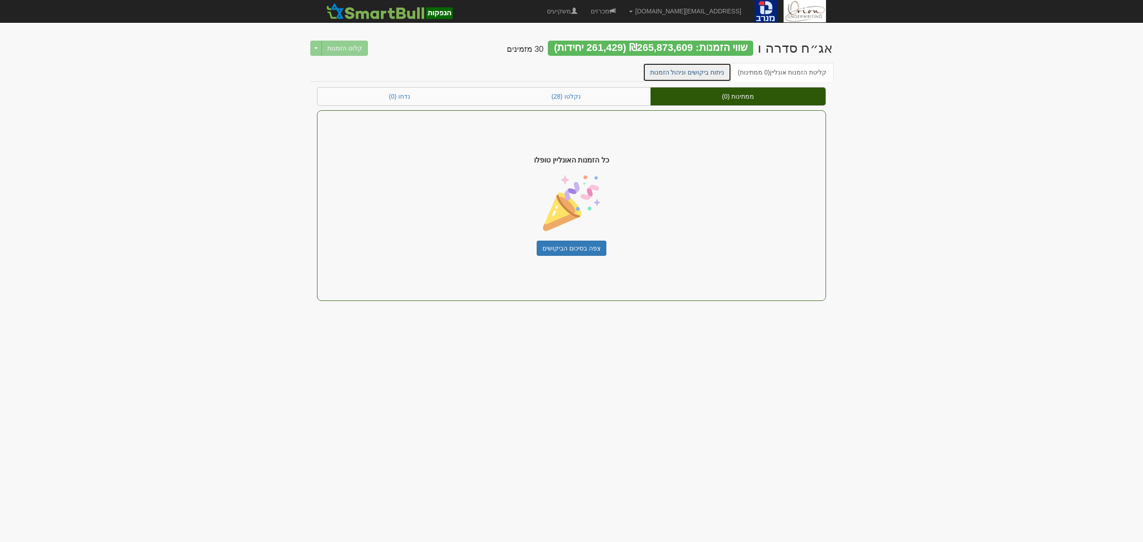
click at [671, 75] on link "ניתוח ביקושים וניהול הזמנות" at bounding box center [687, 72] width 89 height 19
click at [686, 74] on link "ניתוח ביקושים וניהול הזמנות" at bounding box center [687, 72] width 89 height 19
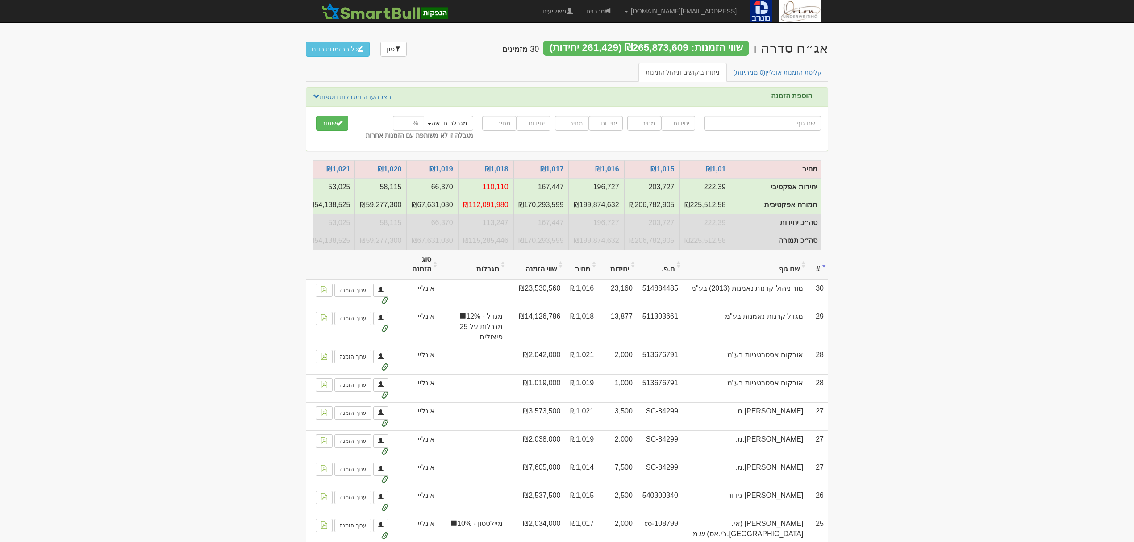
scroll to position [0, -402]
click at [788, 79] on link "קליטת הזמנות אונליין (0 ממתינות)" at bounding box center [777, 72] width 103 height 19
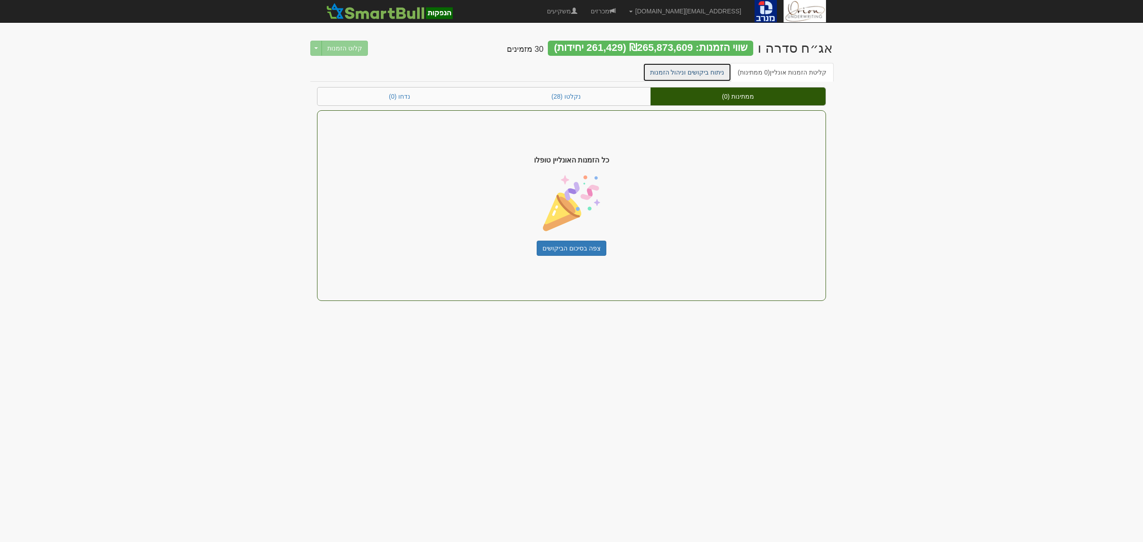
click at [728, 74] on link "ניתוח ביקושים וניהול הזמנות" at bounding box center [687, 72] width 89 height 19
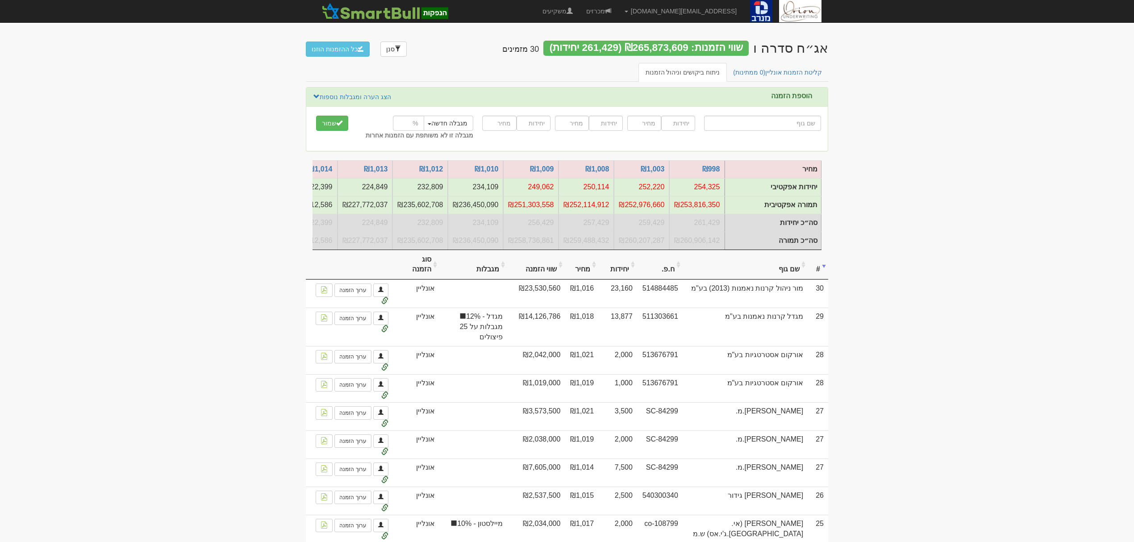
click at [785, 121] on input "text" at bounding box center [762, 123] width 117 height 15
type input "י"
type input "ילין לפידות (!) 10/90 צמיחה"
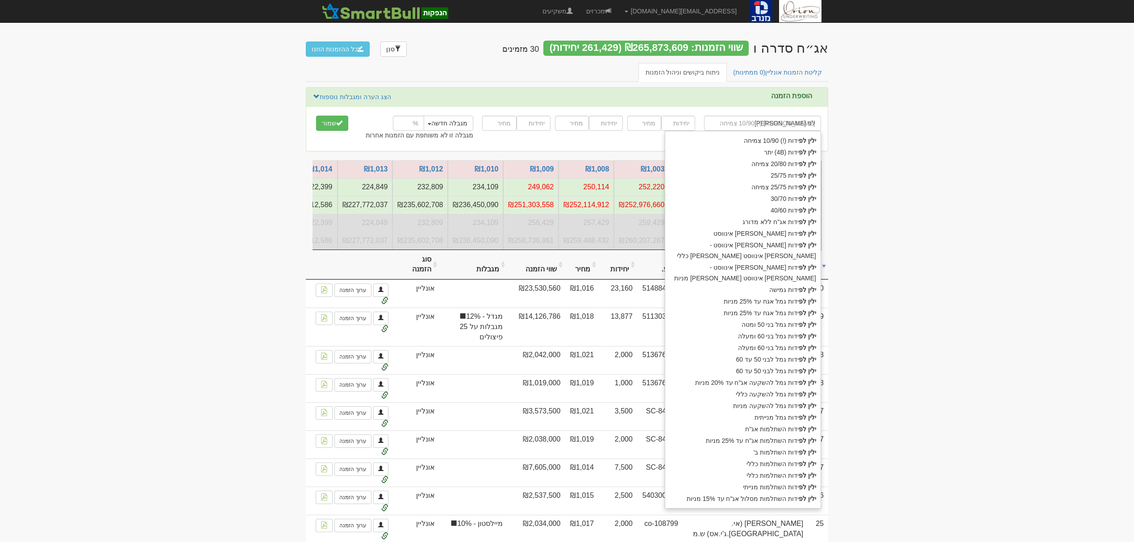
type input "ילין לפי"
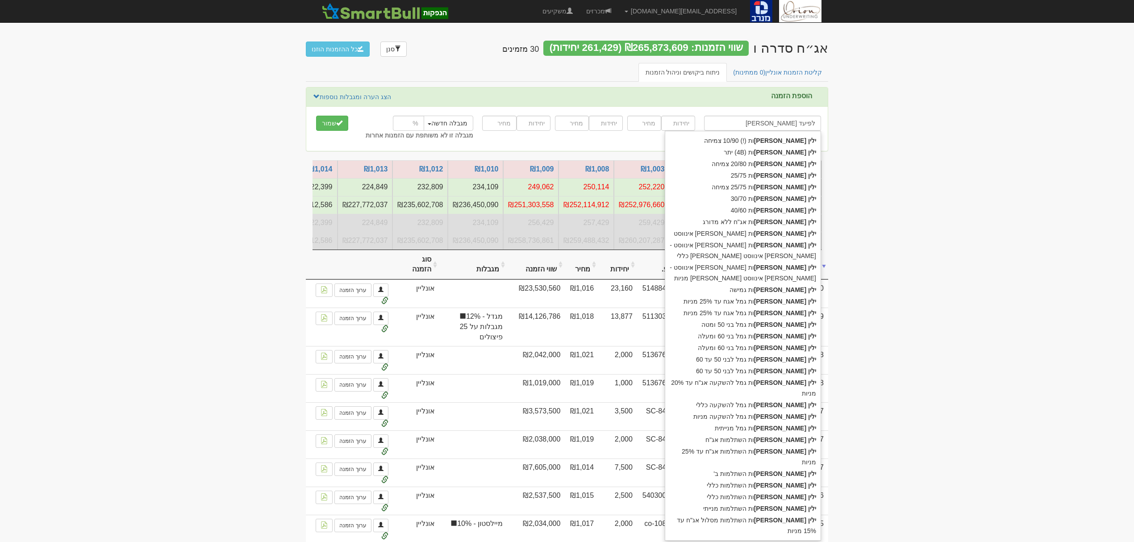
type input "ילין לפיע"
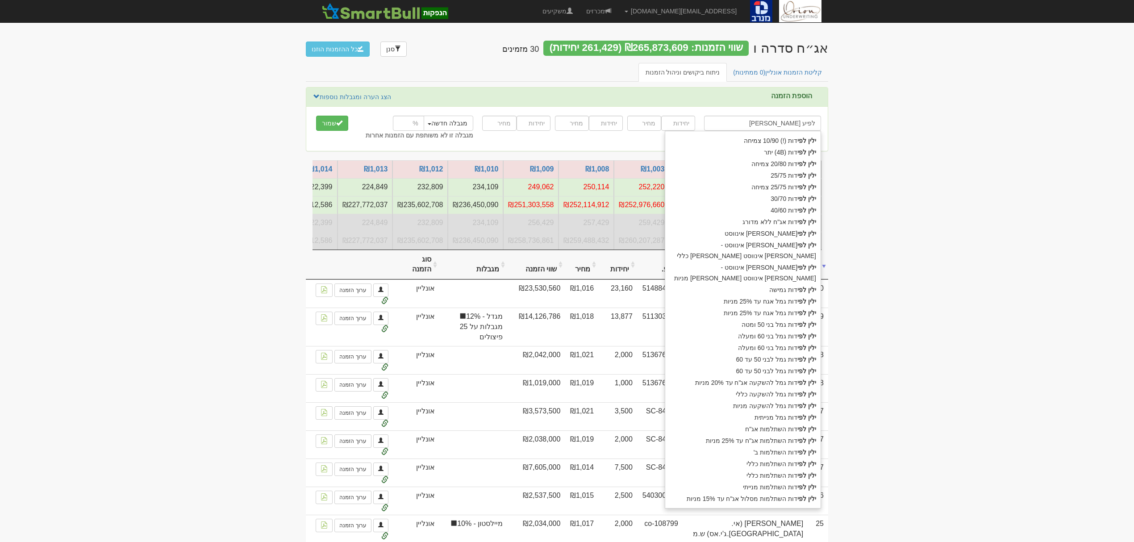
type input "ילין לפידות (!) 10/90 צמיחה"
type input "ילין לפידות"
type input "ילין לפידות נ"
type input "ילין לפידות ניהול קופות גמל אגח עד 25% מניות"
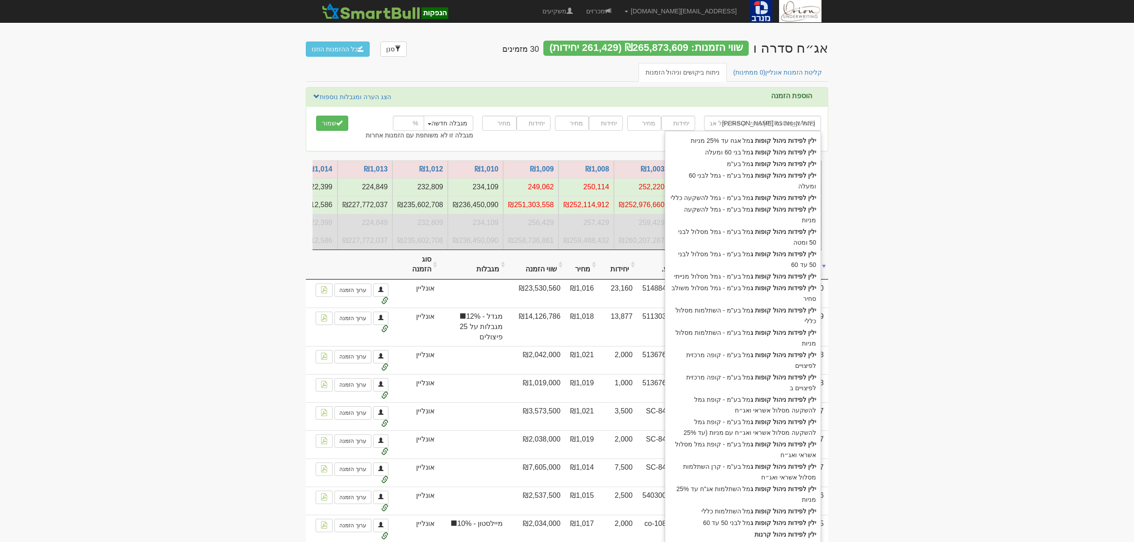
type input "ילין לפידות ניהול קופות גמל"
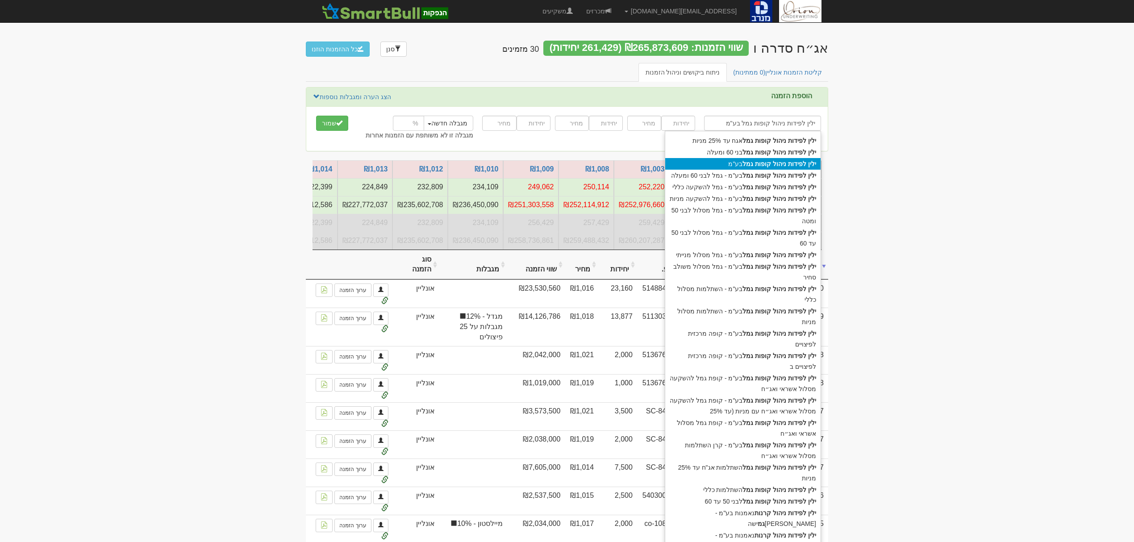
type input "ילין לפידות ניהול קופות גמל בע"מ"
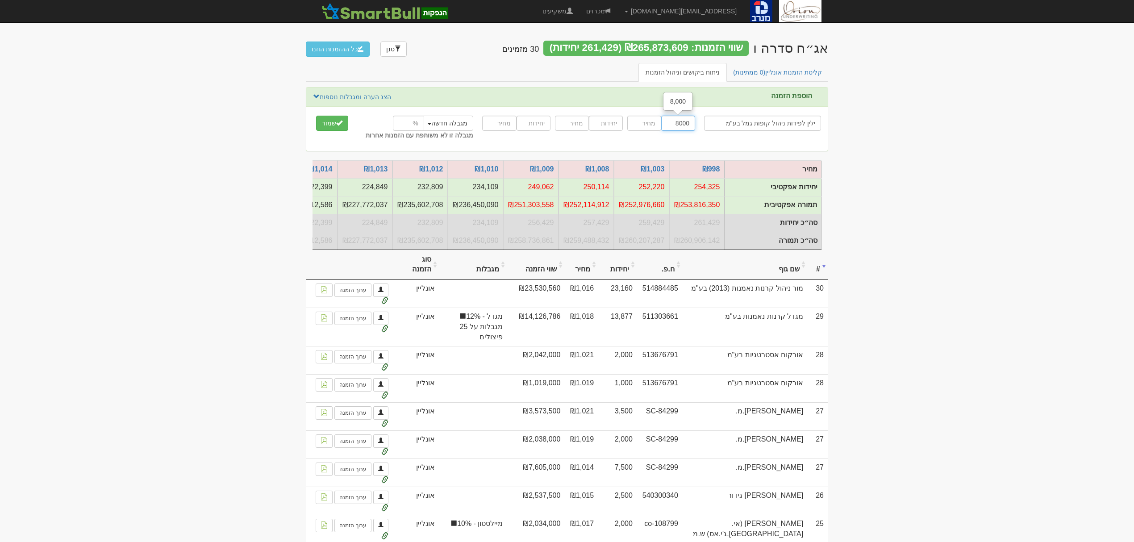
type input "8000"
type input "1015"
click at [400, 124] on input "number" at bounding box center [408, 123] width 31 height 15
type input "25"
click at [316, 116] on button "שמור" at bounding box center [332, 123] width 32 height 15
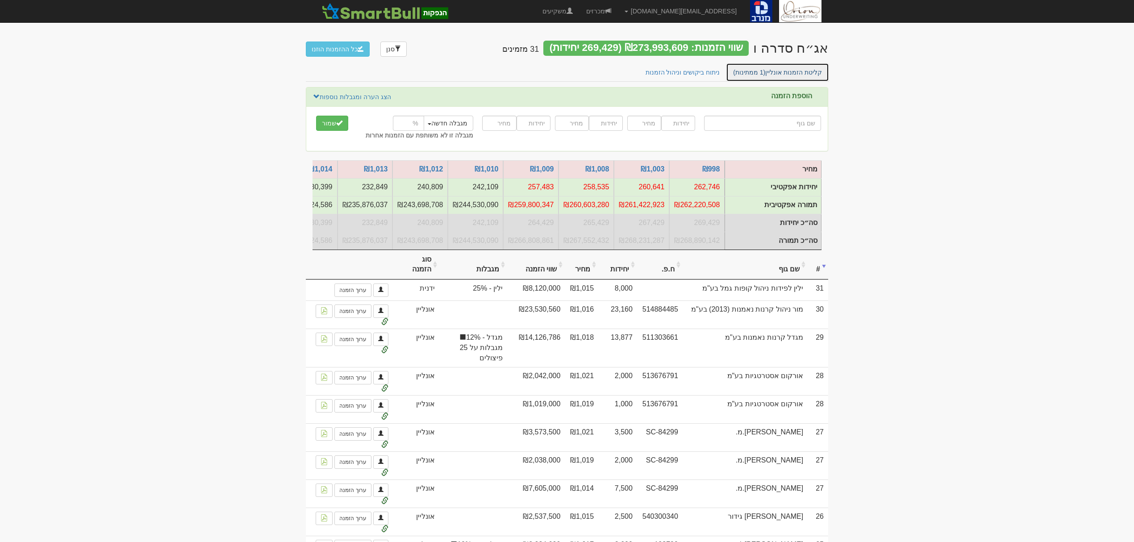
click at [792, 75] on link "קליטת הזמנות אונליין (1 ממתינות)" at bounding box center [777, 72] width 103 height 19
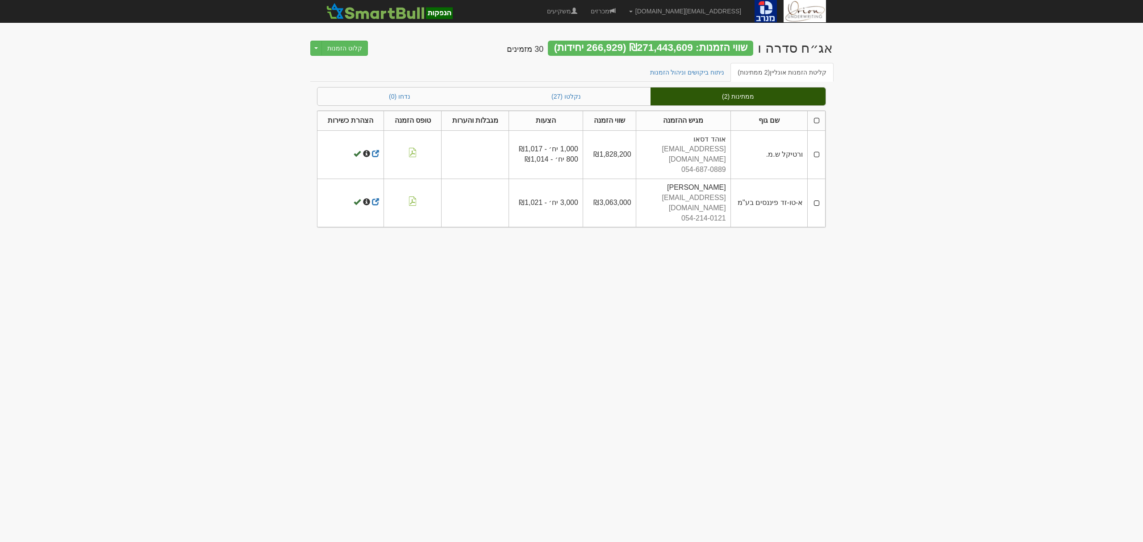
click at [814, 120] on th at bounding box center [816, 121] width 18 height 20
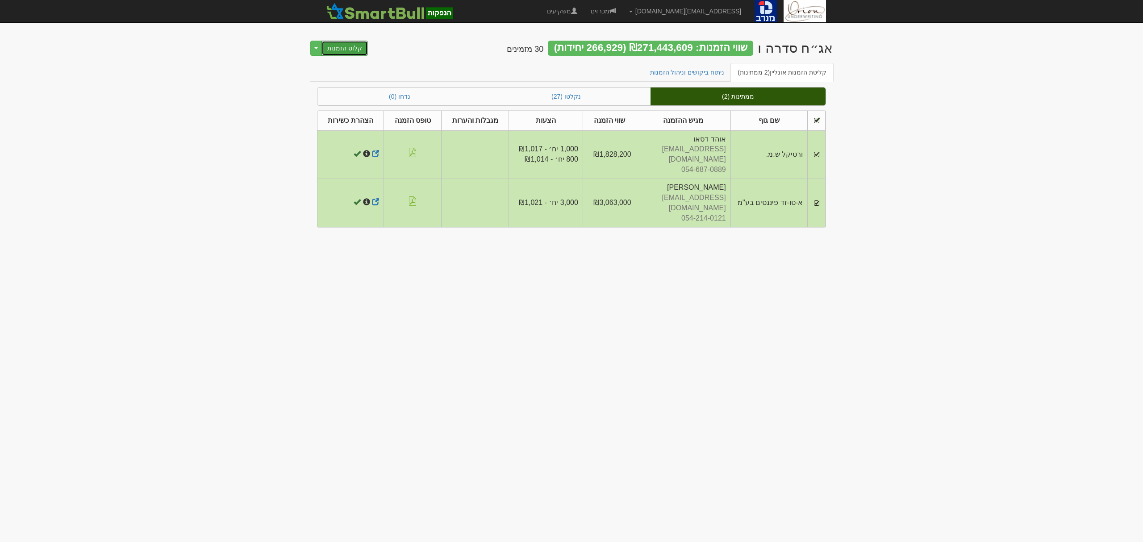
click at [356, 42] on button "קלוט הזמנות" at bounding box center [344, 48] width 46 height 15
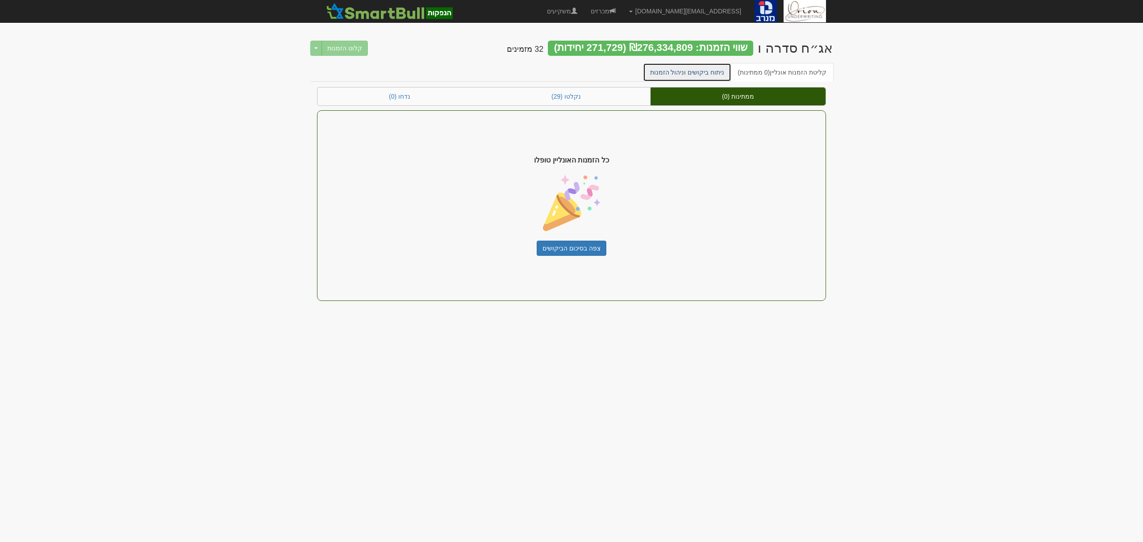
click at [701, 73] on link "ניתוח ביקושים וניהול הזמנות" at bounding box center [687, 72] width 89 height 19
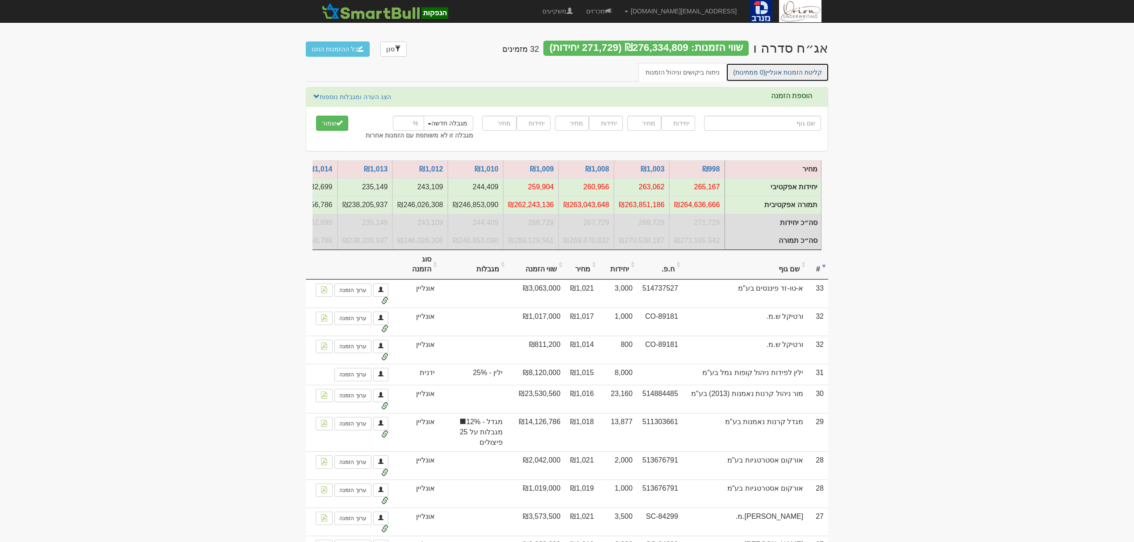
click at [777, 69] on link "קליטת הזמנות אונליין (0 ממתינות)" at bounding box center [777, 72] width 103 height 19
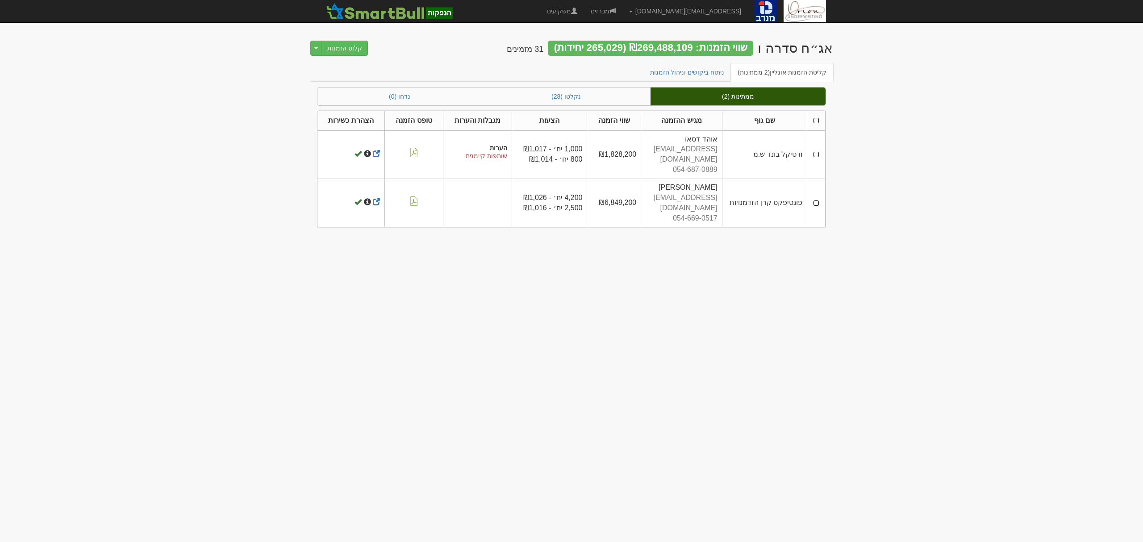
click at [816, 124] on th at bounding box center [816, 121] width 18 height 20
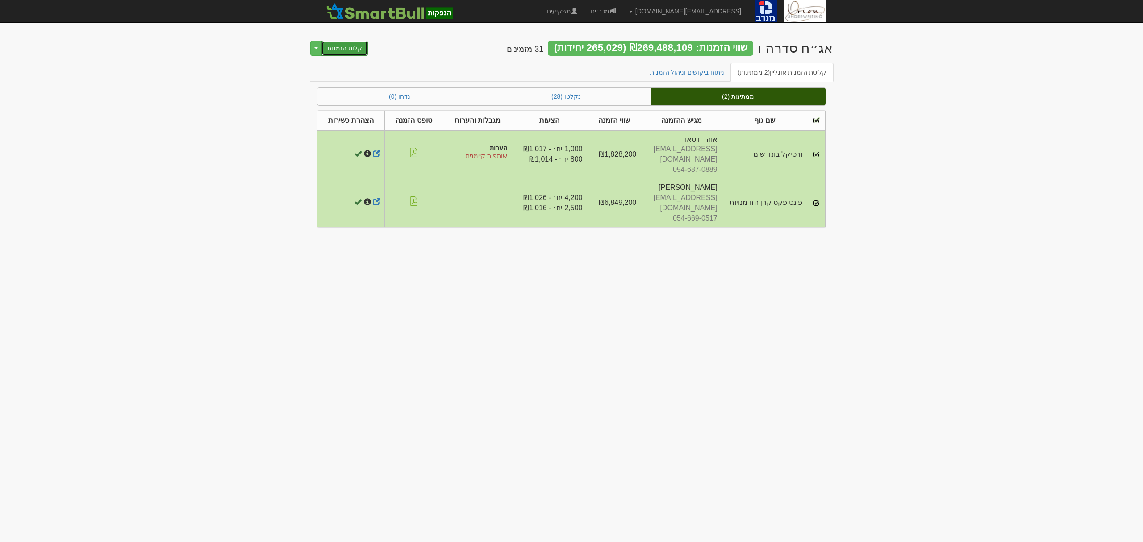
click at [339, 50] on button "קלוט הזמנות" at bounding box center [344, 48] width 46 height 15
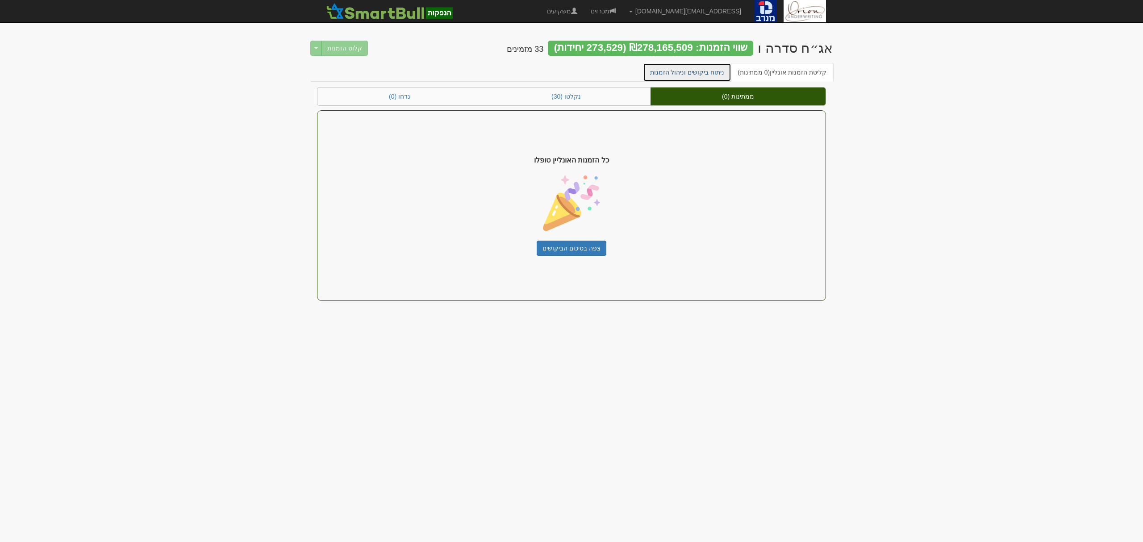
click at [713, 71] on link "ניתוח ביקושים וניהול הזמנות" at bounding box center [687, 72] width 89 height 19
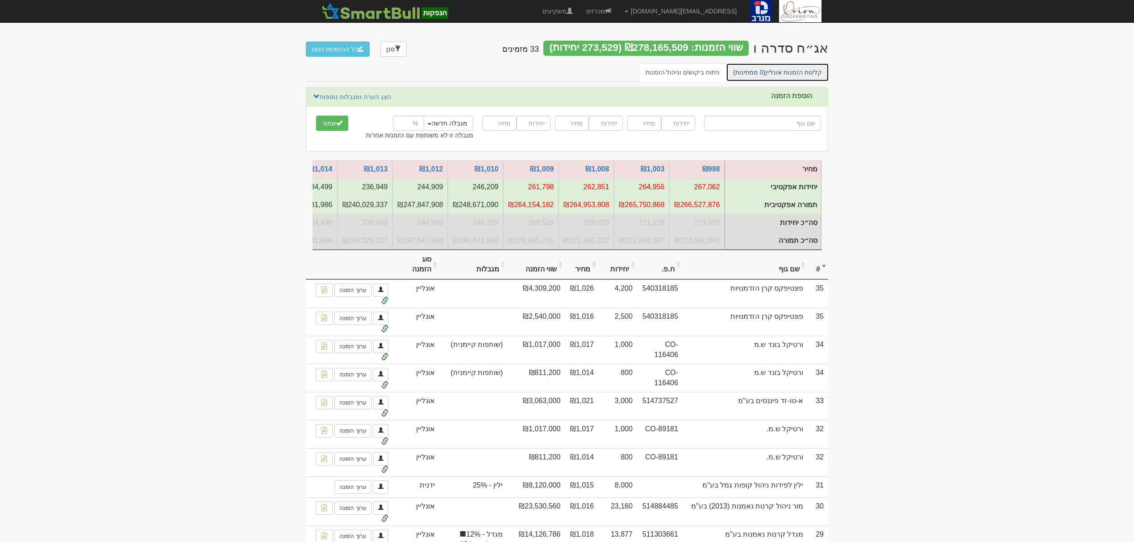
click at [812, 72] on link "קליטת הזמנות אונליין (0 ממתינות)" at bounding box center [777, 72] width 103 height 19
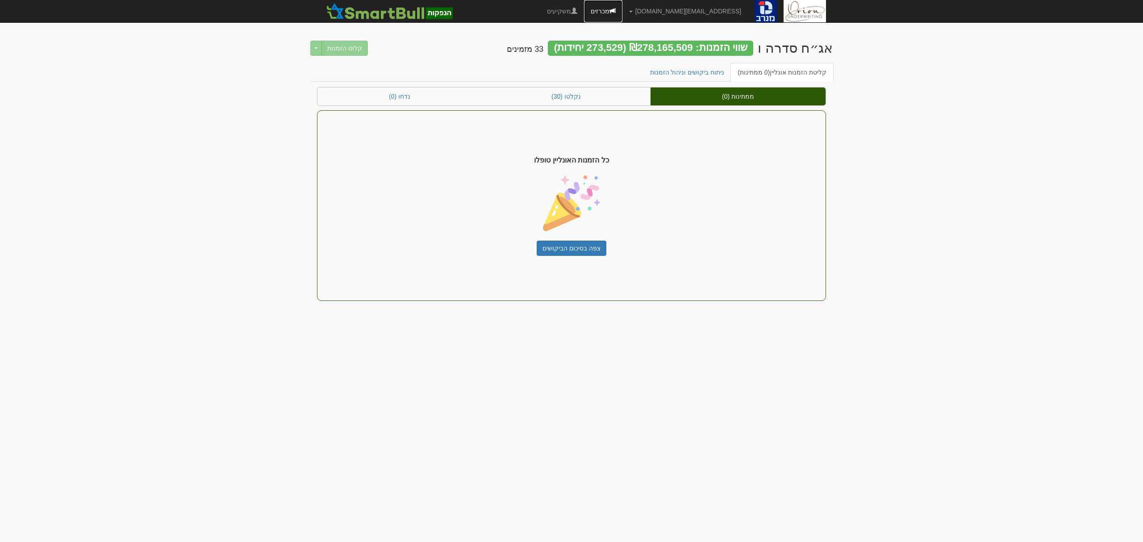
drag, startPoint x: 631, startPoint y: 9, endPoint x: 654, endPoint y: 15, distance: 24.5
click at [622, 9] on link "מכרזים" at bounding box center [603, 11] width 38 height 22
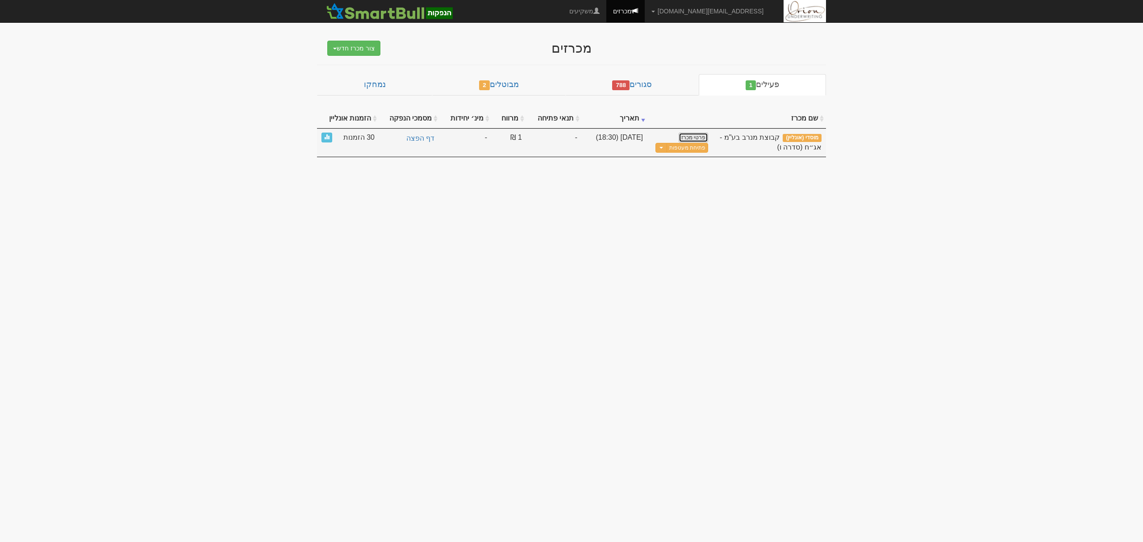
click at [700, 137] on link "פרטי מכרז" at bounding box center [692, 138] width 29 height 10
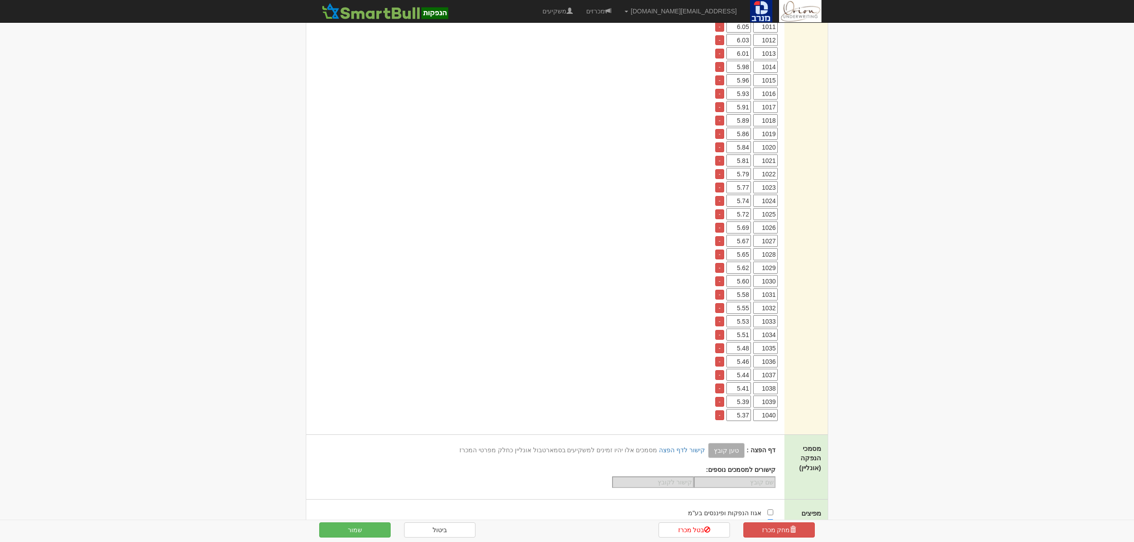
scroll to position [818, 0]
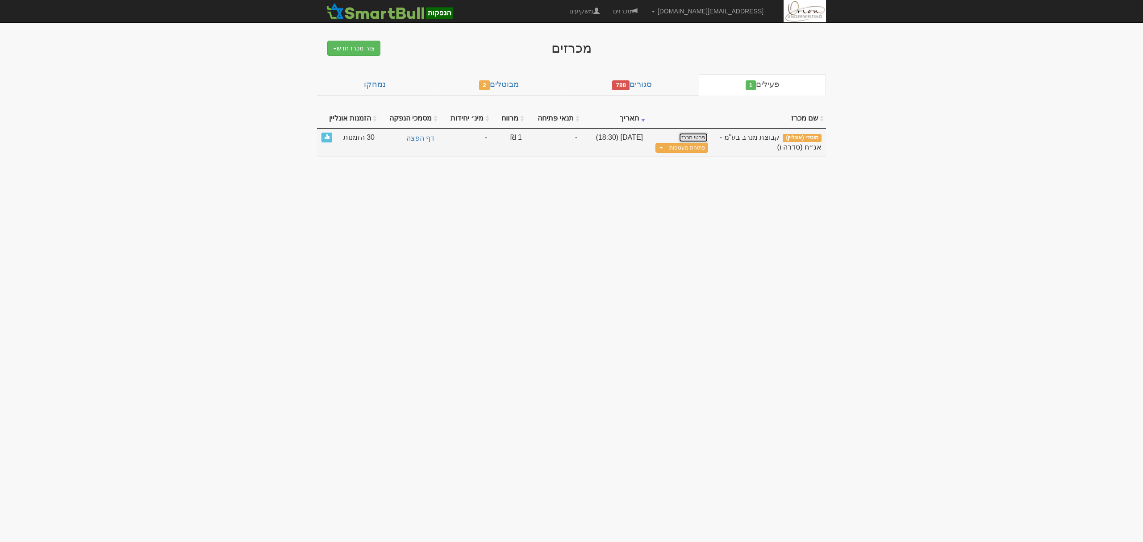
click at [691, 138] on link "פרטי מכרז" at bounding box center [692, 138] width 29 height 10
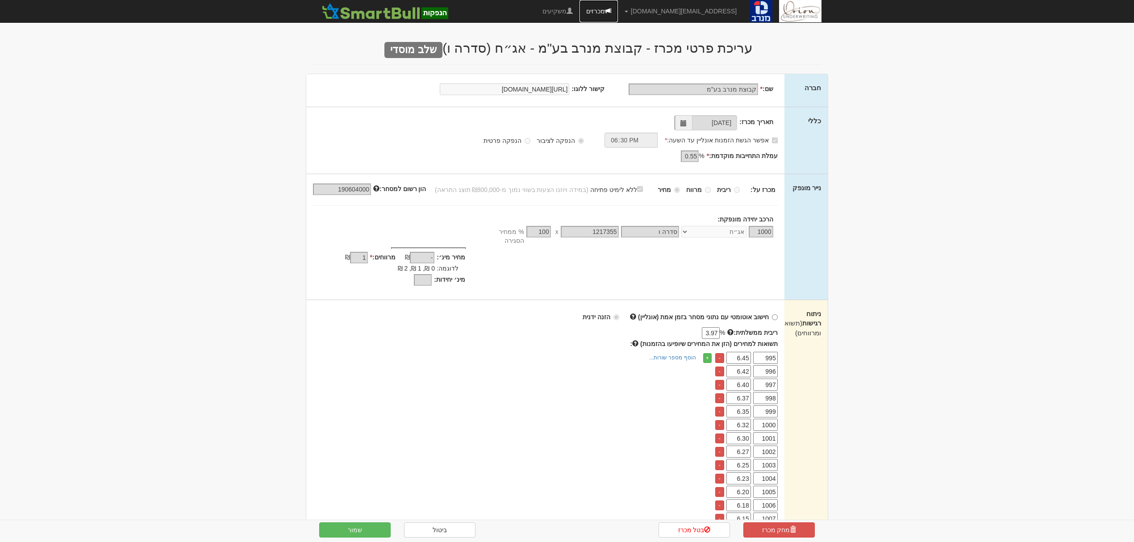
click at [618, 13] on link "מכרזים" at bounding box center [598, 11] width 38 height 22
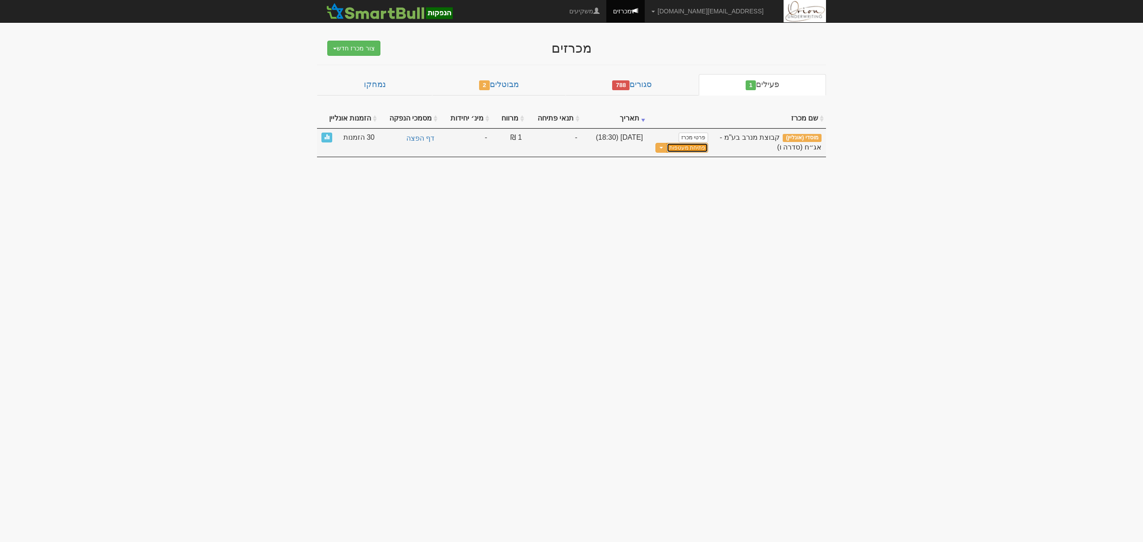
click at [692, 150] on link "פתיחת מעטפות" at bounding box center [687, 148] width 42 height 10
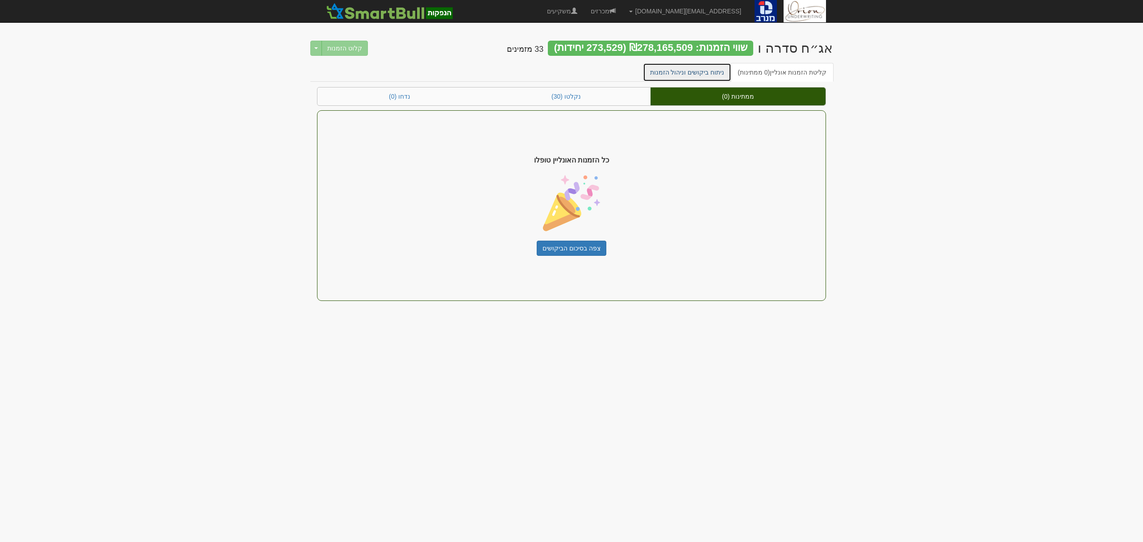
click at [700, 68] on link "ניתוח ביקושים וניהול הזמנות" at bounding box center [687, 72] width 89 height 19
click at [616, 8] on span at bounding box center [612, 11] width 6 height 6
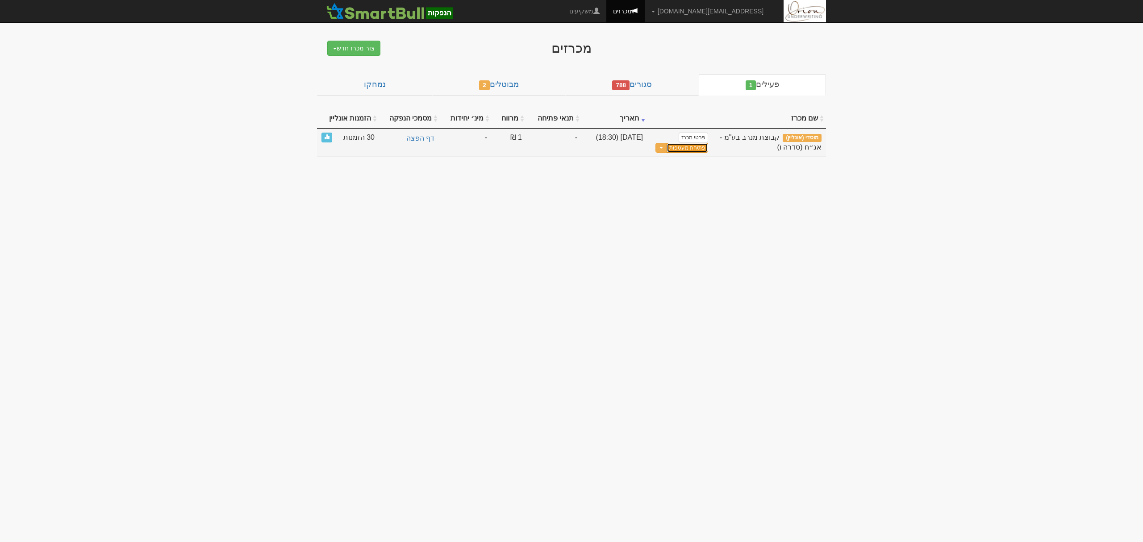
click at [693, 151] on link "פתיחת מעטפות" at bounding box center [687, 148] width 42 height 10
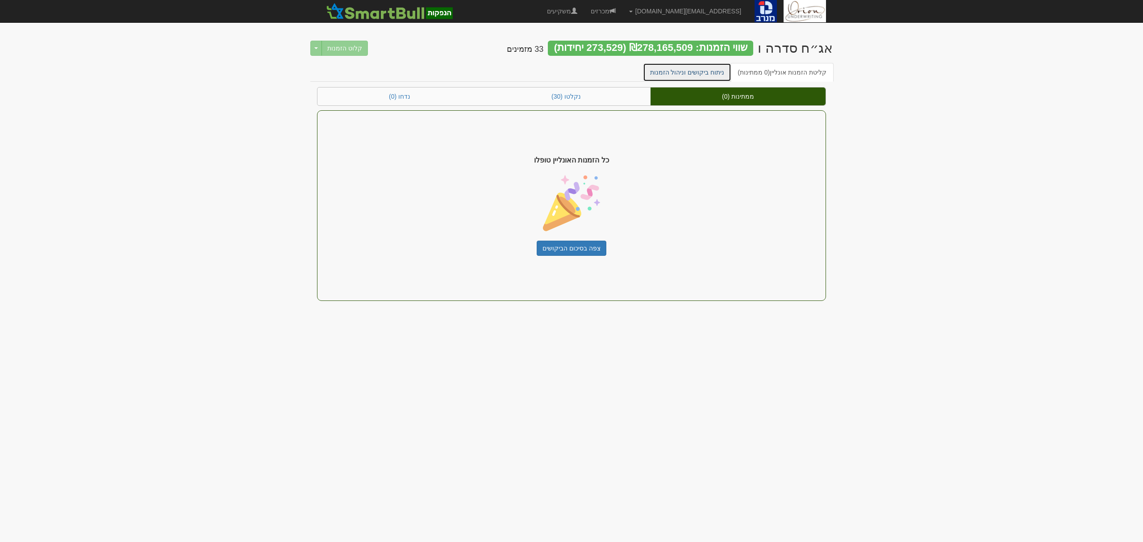
click at [719, 71] on link "ניתוח ביקושים וניהול הזמנות" at bounding box center [687, 72] width 89 height 19
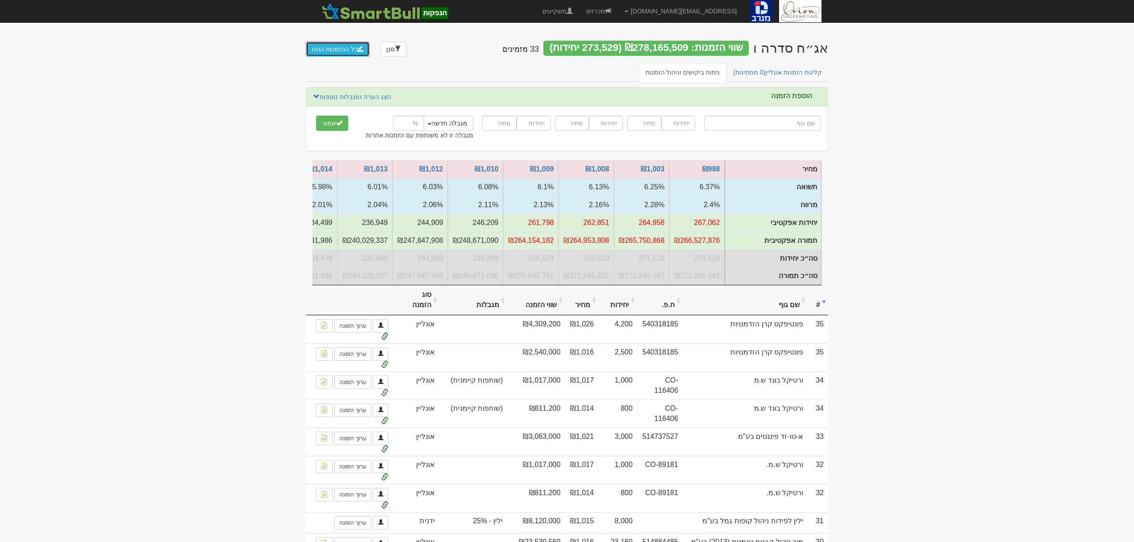
click at [325, 46] on button "כל ההזמנות הוזנו" at bounding box center [338, 49] width 64 height 15
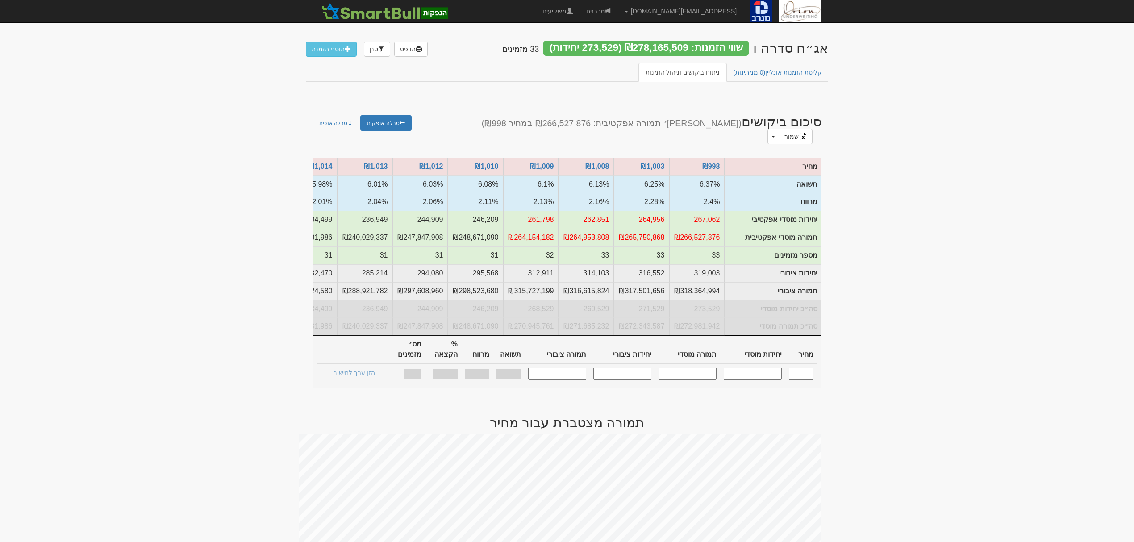
drag, startPoint x: 809, startPoint y: 363, endPoint x: 854, endPoint y: 356, distance: 45.6
click at [809, 368] on input "text" at bounding box center [801, 374] width 25 height 12
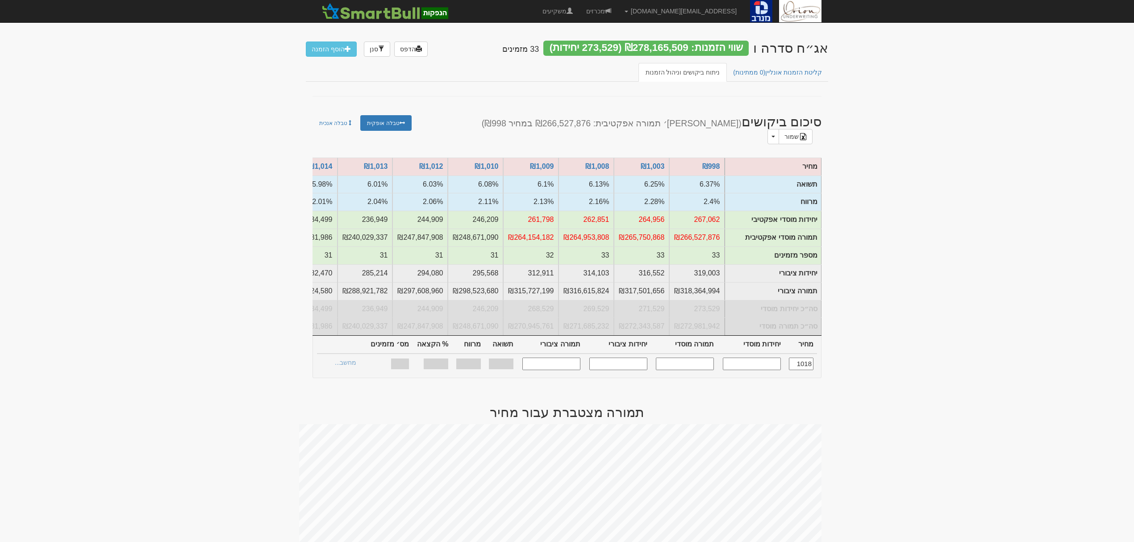
type input "1,018"
type input "110,904"
type input "112,900,272"
type input "138,630"
type input "141,125,340"
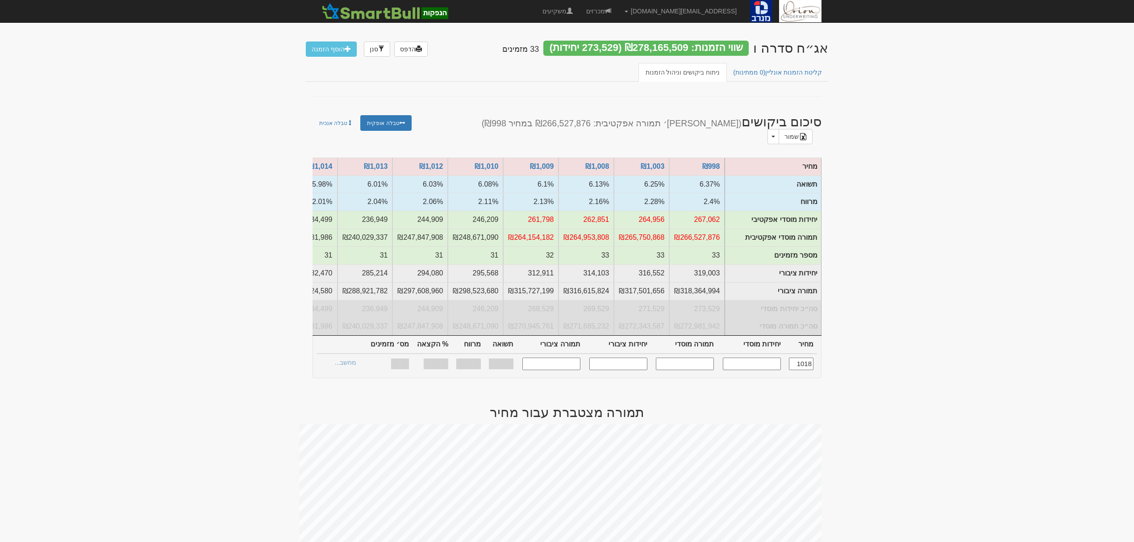
type input "5.89%"
type input "1.920%"
type input "100%"
type input "20"
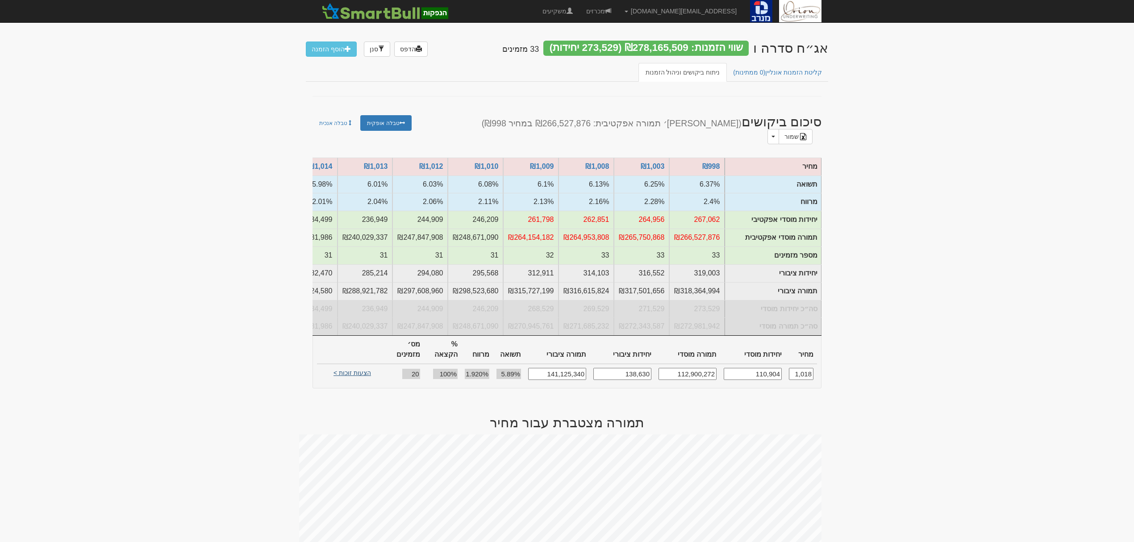
type input "1,018"
click at [361, 368] on link "הצעות זוכות >" at bounding box center [352, 374] width 49 height 12
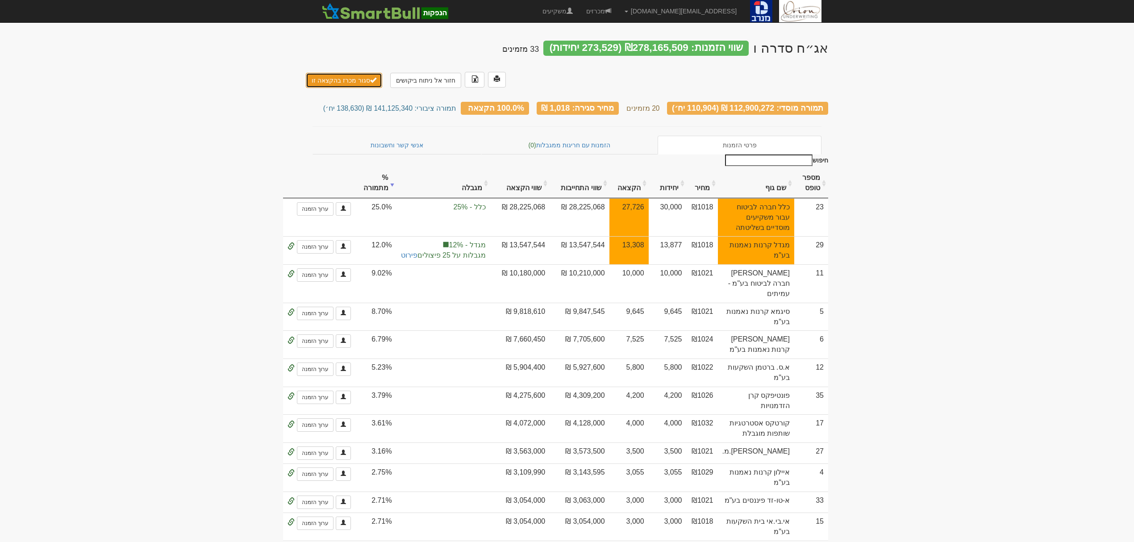
click at [359, 73] on button "סגור מכרז בהקצאה זו" at bounding box center [344, 80] width 76 height 15
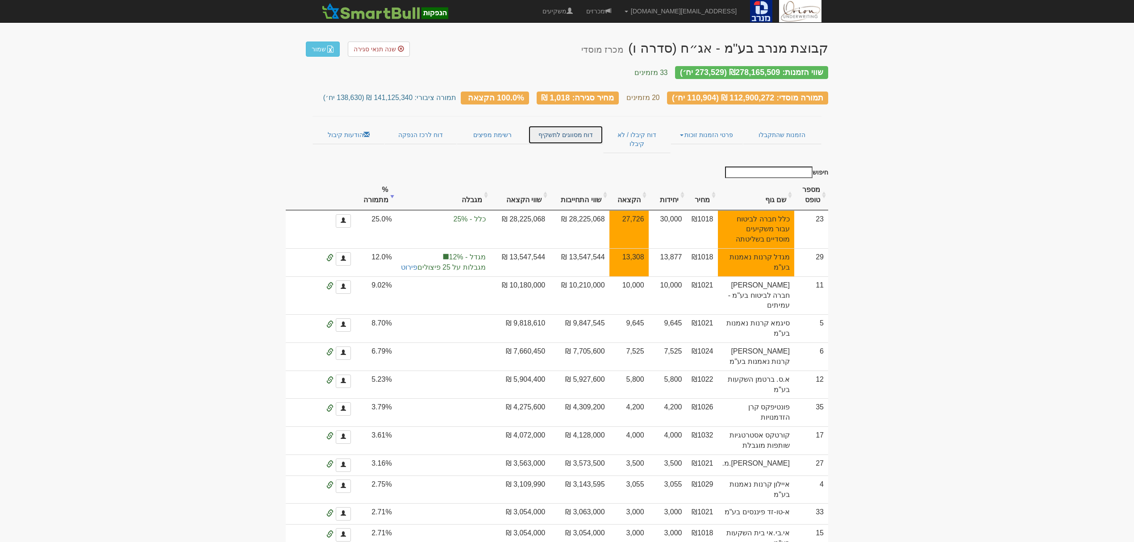
click at [569, 131] on link "דוח מסווגים לתשקיף" at bounding box center [565, 134] width 75 height 19
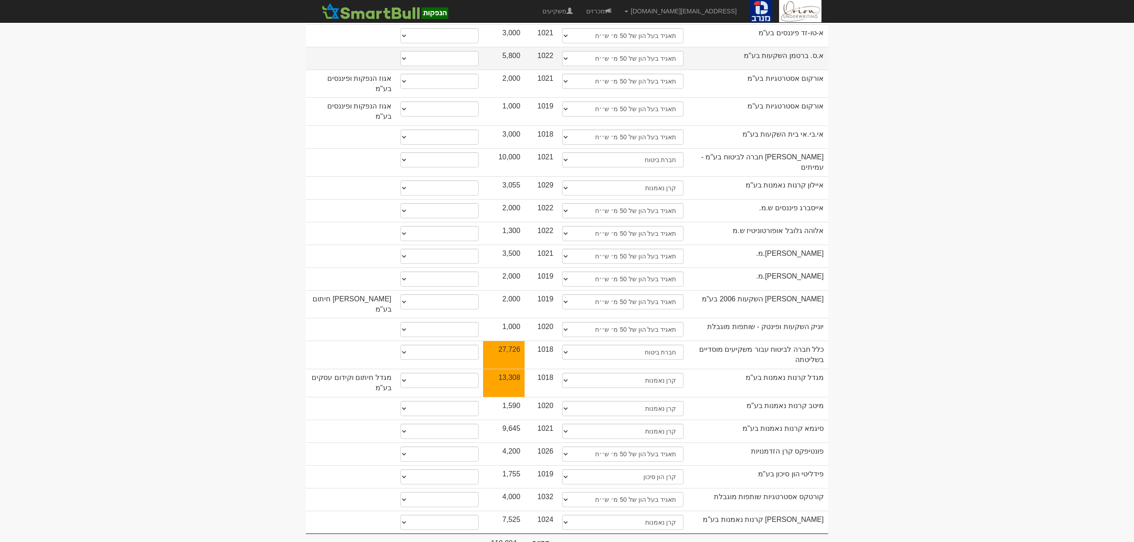
scroll to position [224, 0]
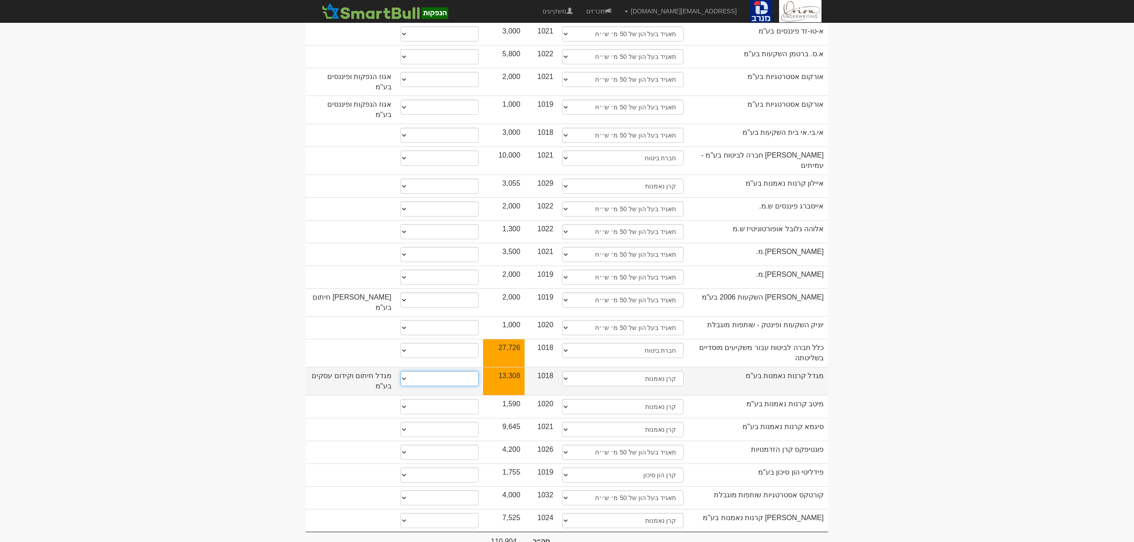
click at [416, 371] on select "* גוף הקשור למפיץ בהנפקה ** בעל עניין בחברה *** בעל שליטה בחברה" at bounding box center [439, 378] width 78 height 15
click at [171, 305] on body "hanpaka@orion-uw.com הגדרות חשבונות הנפקה תבניות הודעות קיבול" at bounding box center [567, 176] width 1134 height 800
click at [422, 371] on select "* גוף הקשור למפיץ בהנפקה ** בעל עניין בחברה *** בעל שליטה בחברה" at bounding box center [439, 378] width 78 height 15
select select "* גוף הקשור למפיץ בהנפקה"
click at [400, 371] on select "* גוף הקשור למפיץ בהנפקה ** בעל עניין בחברה *** בעל שליטה בחברה" at bounding box center [439, 378] width 78 height 15
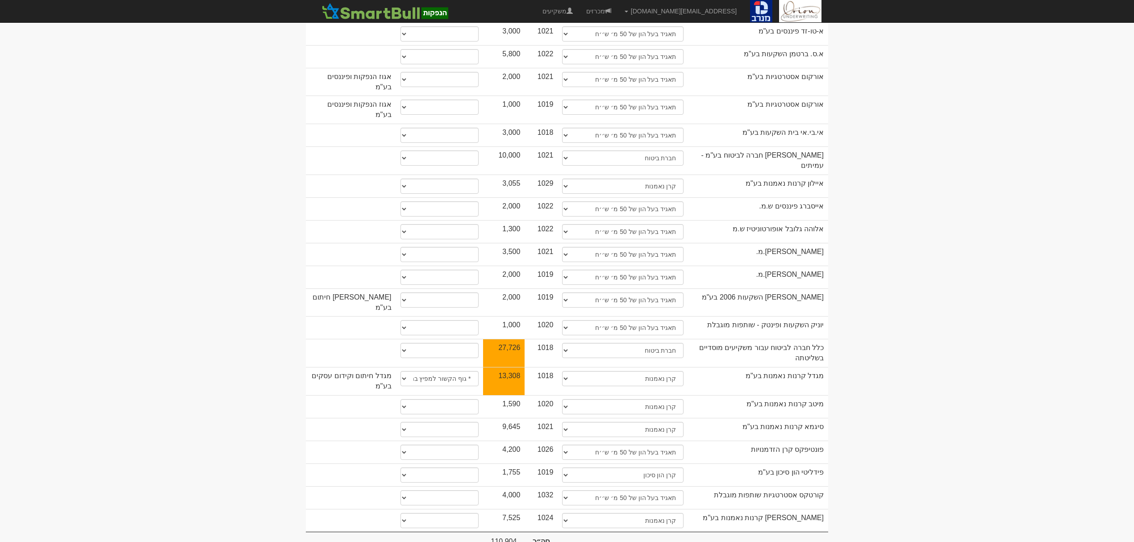
click at [154, 275] on body "[EMAIL_ADDRESS][DOMAIN_NAME] הגדרות חשבונות הנפקה תבניות הודעות קיבול" at bounding box center [567, 176] width 1134 height 800
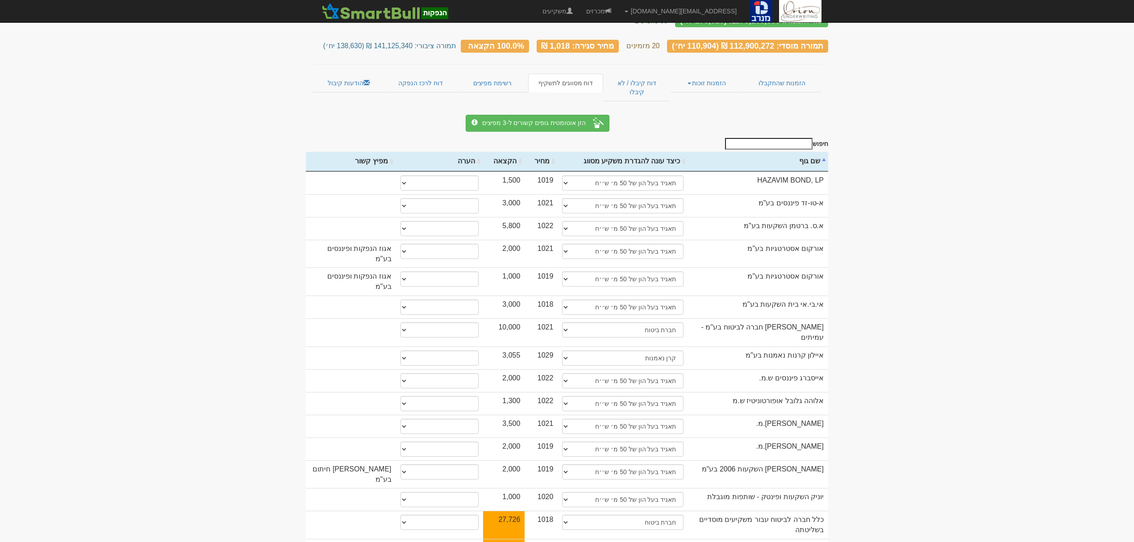
scroll to position [0, 0]
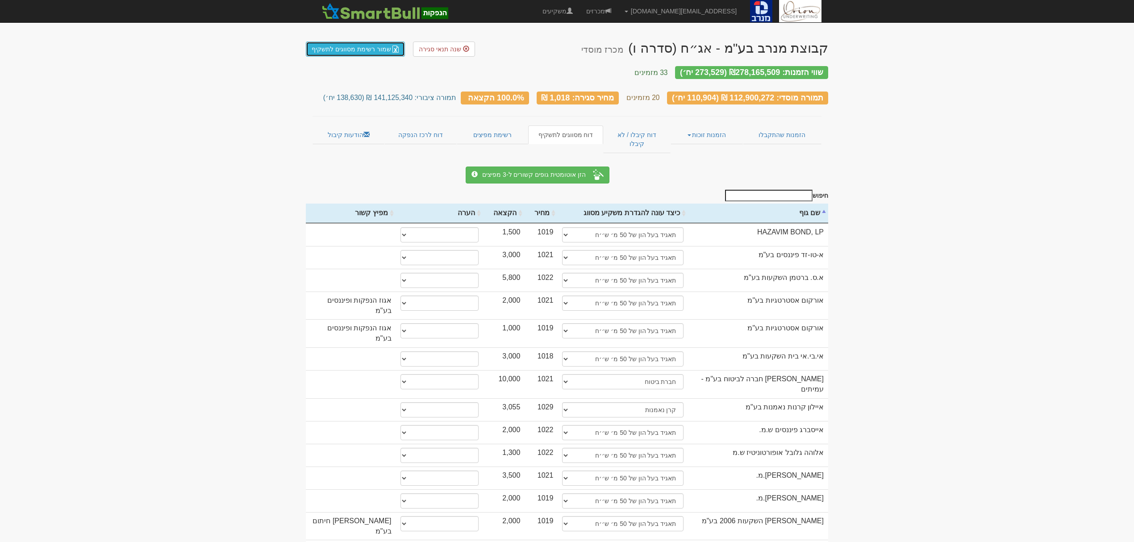
click at [343, 48] on link "שמור רשימת מסווגים לתשקיף" at bounding box center [355, 49] width 99 height 15
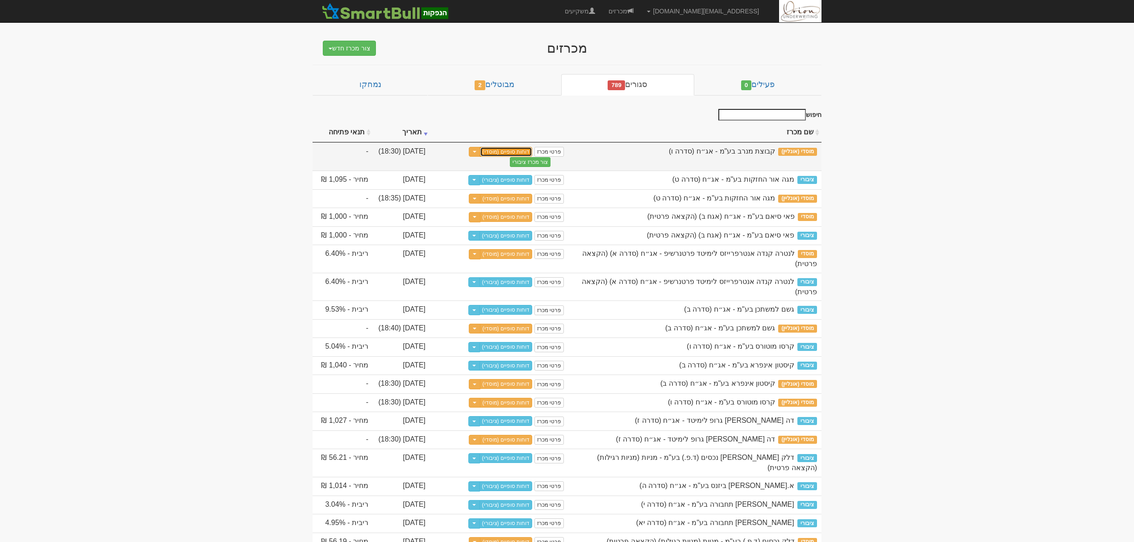
click at [517, 152] on link "דוחות סופיים (מוסדי)" at bounding box center [506, 152] width 53 height 10
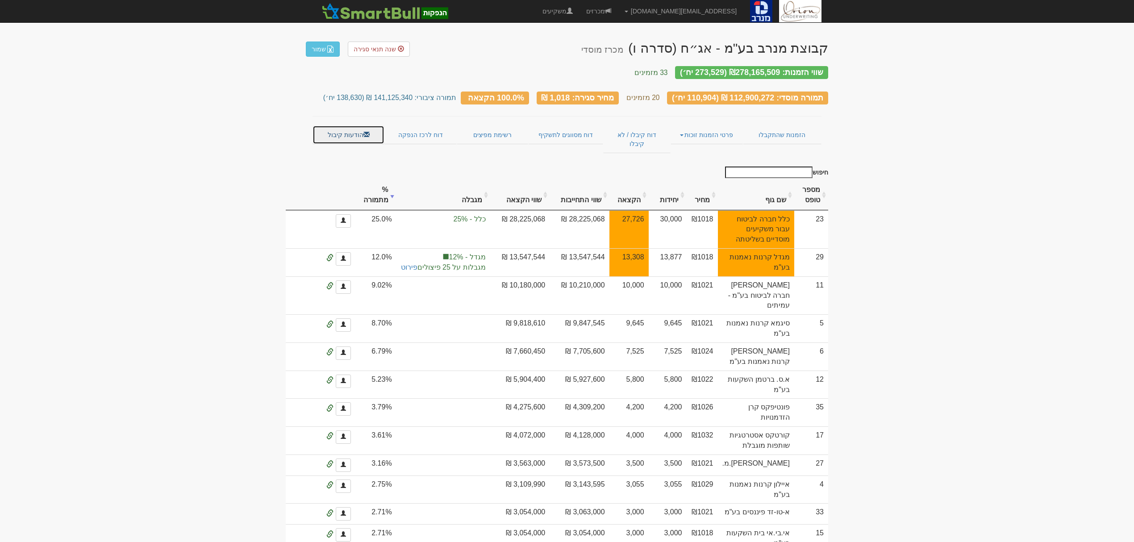
click at [358, 126] on link "הודעות קיבול" at bounding box center [348, 134] width 72 height 19
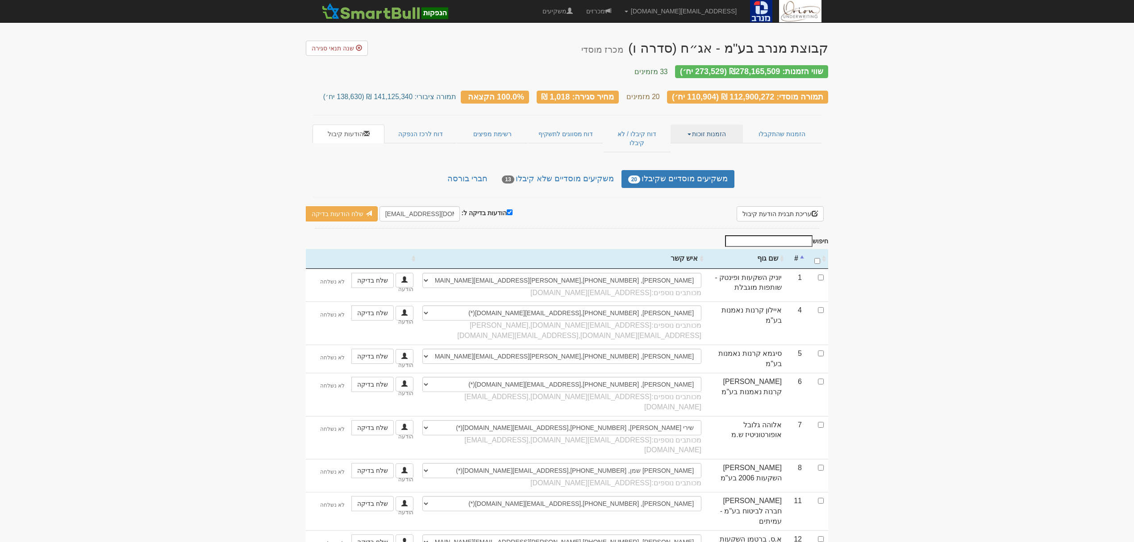
click at [710, 125] on link "הזמנות זוכות" at bounding box center [706, 134] width 72 height 19
click at [698, 146] on link "פרטי הזמנות זוכות" at bounding box center [707, 152] width 71 height 12
click at [704, 125] on link "הזמנות זוכות" at bounding box center [706, 134] width 72 height 19
click at [705, 157] on link "אנשי קשר וחשבונות" at bounding box center [707, 163] width 71 height 12
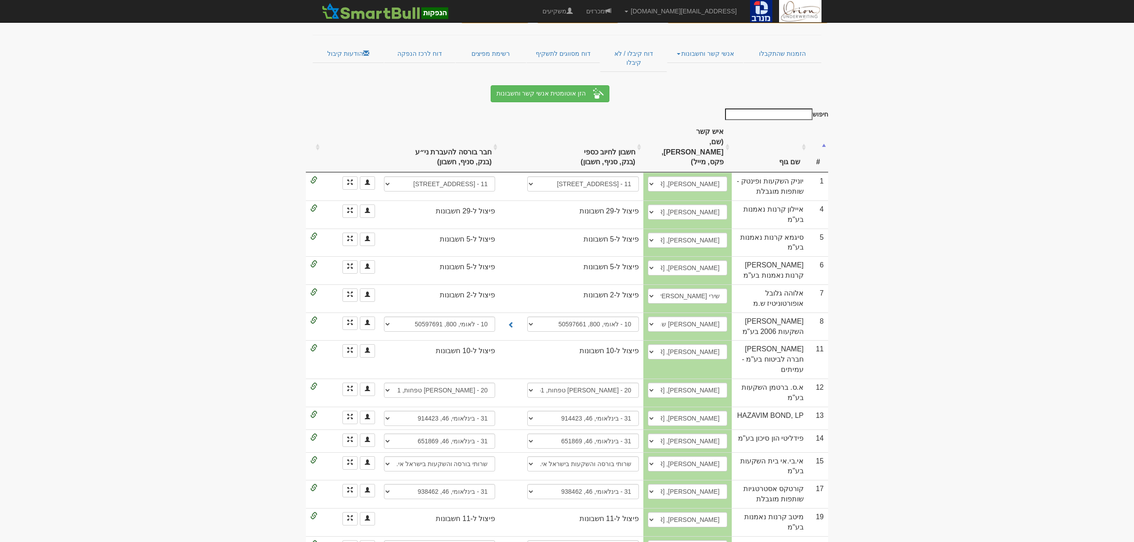
scroll to position [236, 0]
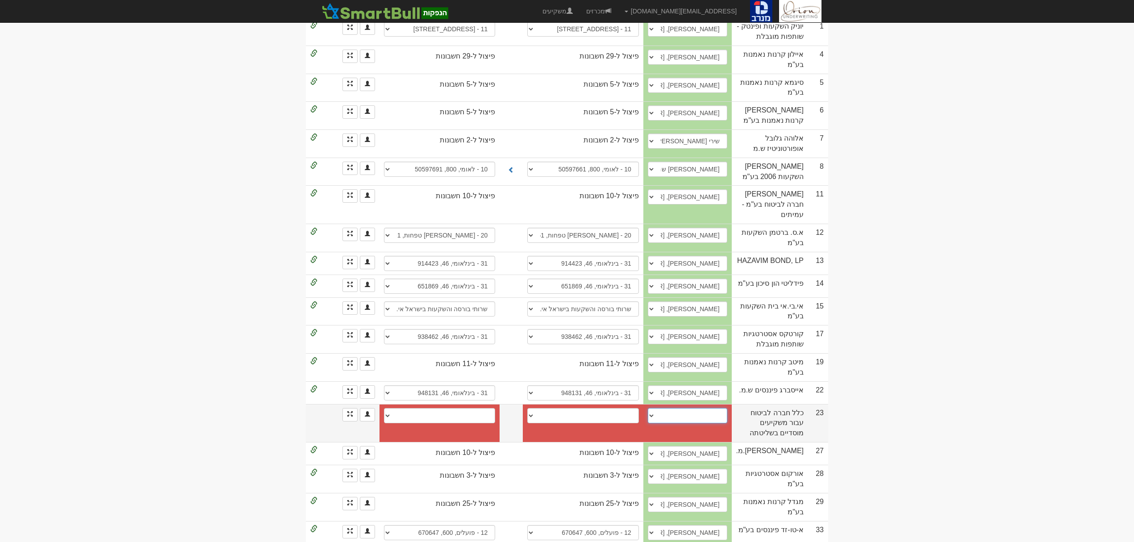
click at [703, 408] on select "[PERSON_NAME], 054-2560002, [EMAIL_ADDRESS][DOMAIN_NAME] [PERSON_NAME], [EMAIL_…" at bounding box center [687, 415] width 79 height 15
select select "607dbb25931b260004ce7919"
click at [653, 408] on select "ליאור מאיר, 054-2560002, liormei@clal-ins.co.il גולן, golanm@clal-ins.co.il אסף…" at bounding box center [687, 415] width 79 height 15
click at [879, 344] on body "hanpaka@orion-uw.com הגדרות חשבונות הנפקה תבניות הודעות קיבול" at bounding box center [567, 172] width 1134 height 817
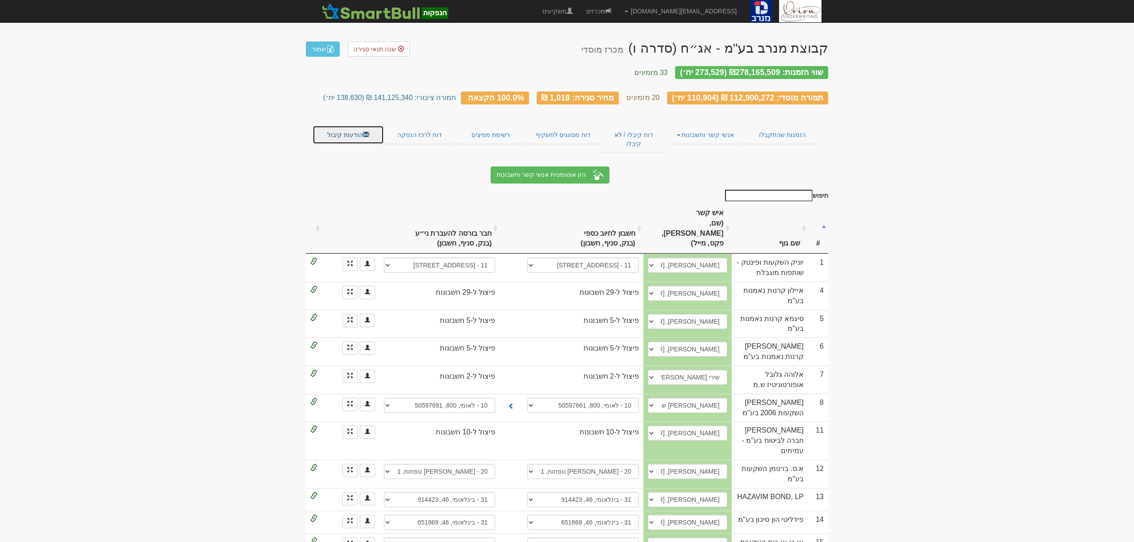
click at [361, 129] on link "הודעות קיבול" at bounding box center [347, 134] width 71 height 19
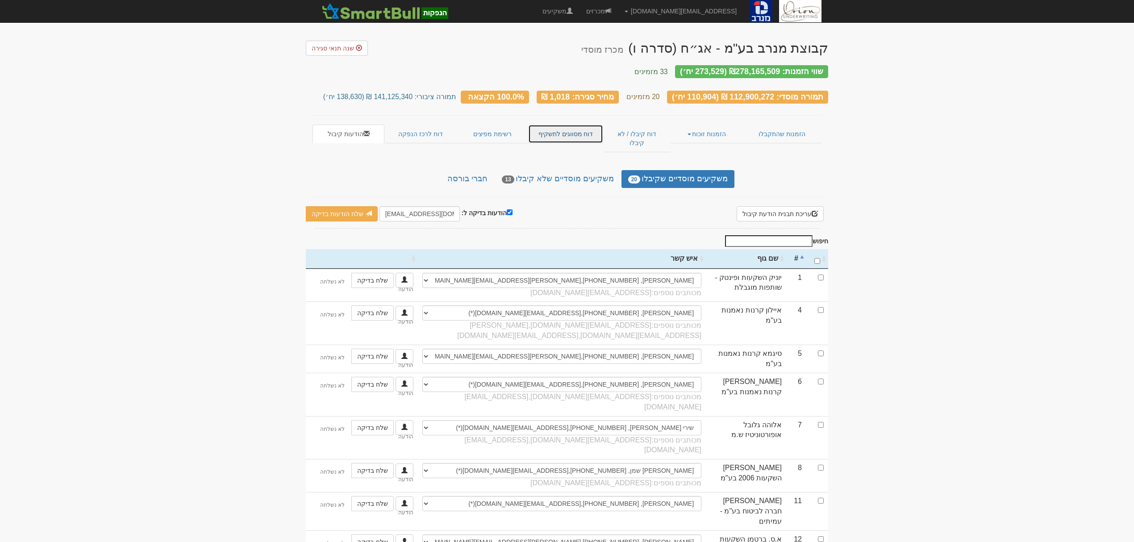
click at [560, 125] on link "דוח מסווגים לתשקיף" at bounding box center [565, 134] width 75 height 19
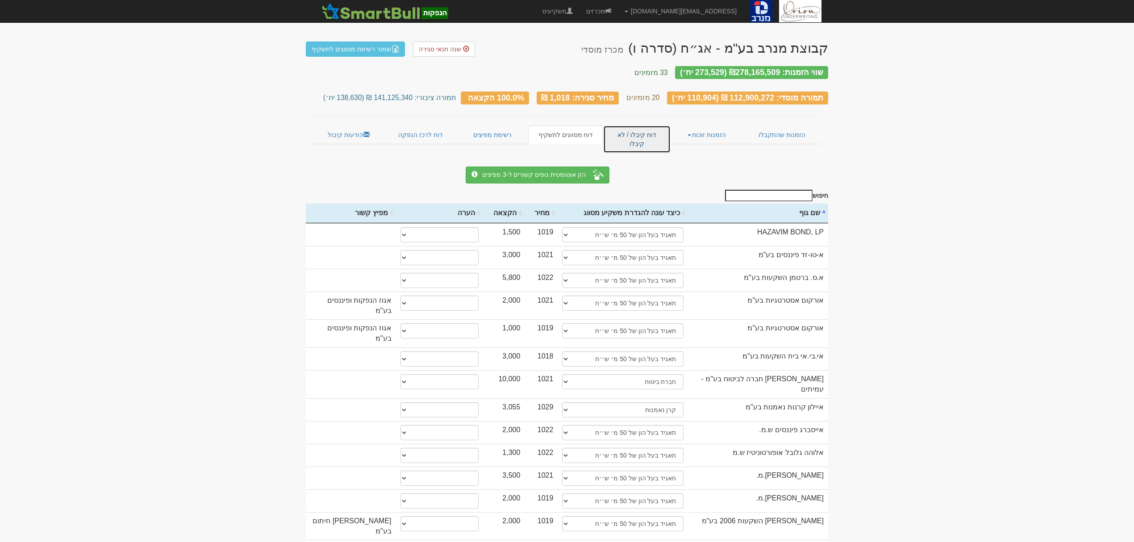
click at [645, 125] on link "דוח קיבלו / לא קיבלו" at bounding box center [636, 139] width 67 height 28
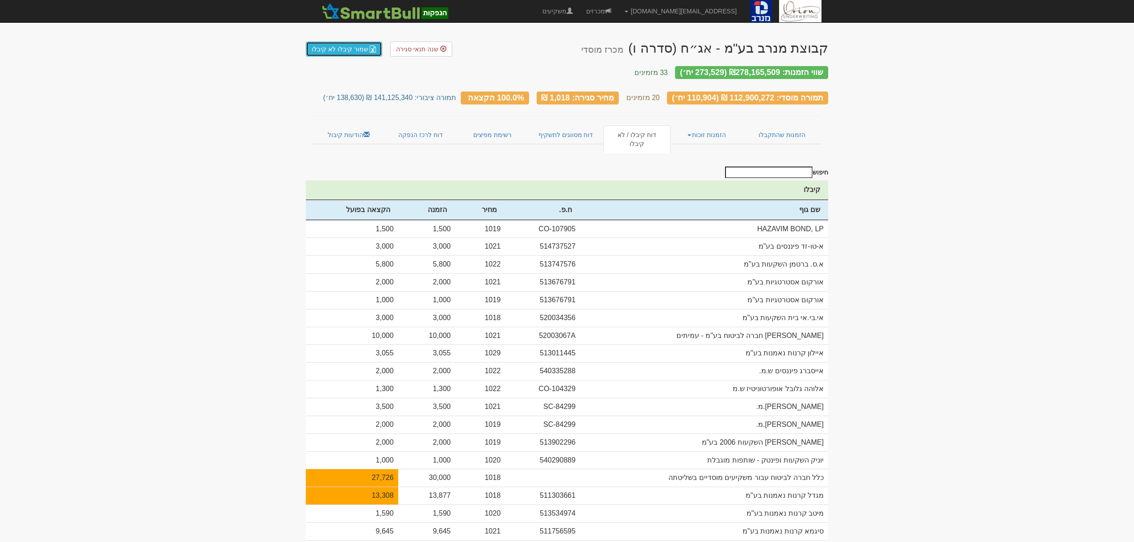
click at [369, 46] on img at bounding box center [372, 49] width 7 height 7
